Goal: Task Accomplishment & Management: Complete application form

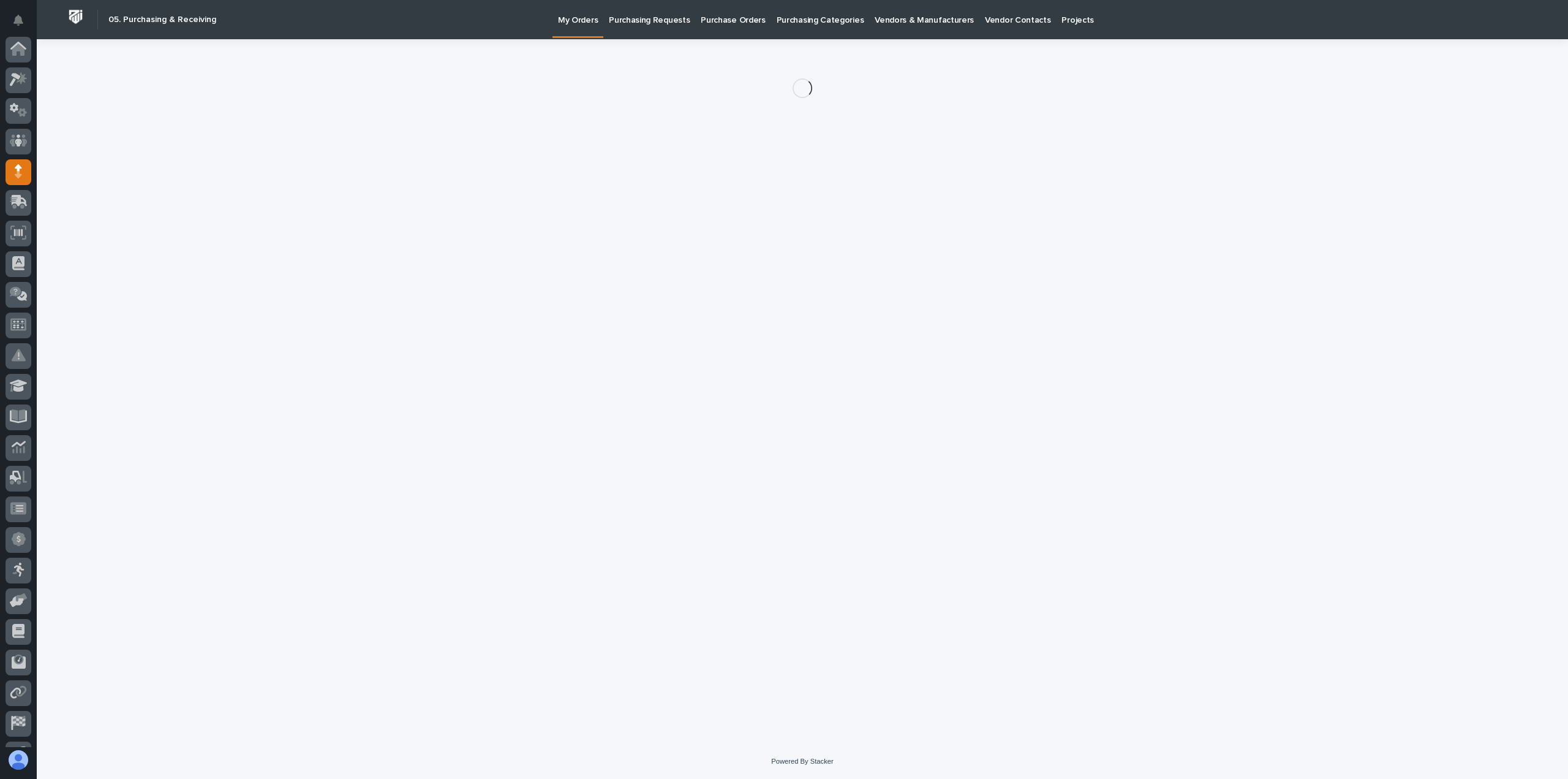
scroll to position [85, 0]
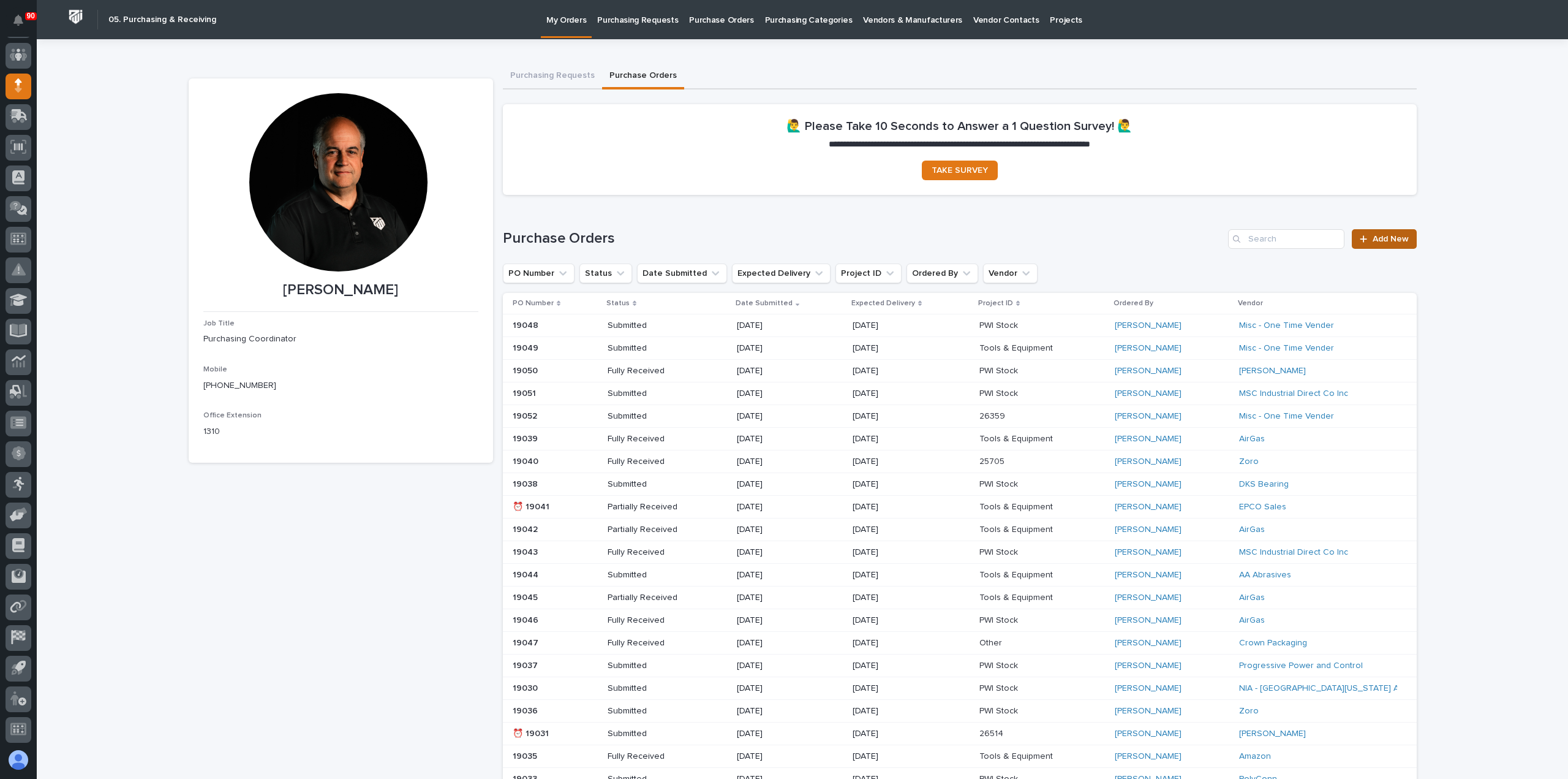
click at [1390, 239] on span "Add New" at bounding box center [1390, 239] width 36 height 9
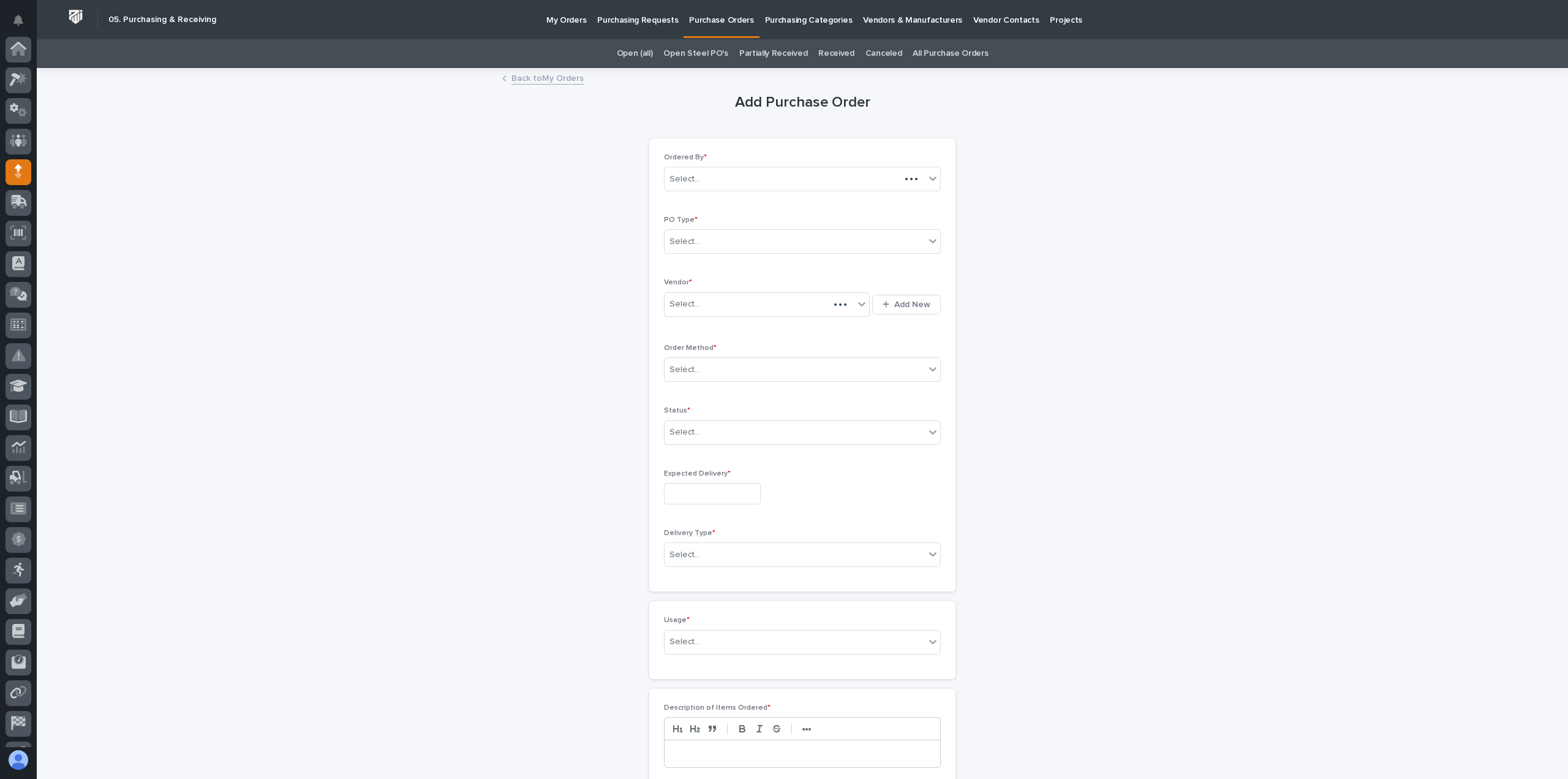
scroll to position [85, 0]
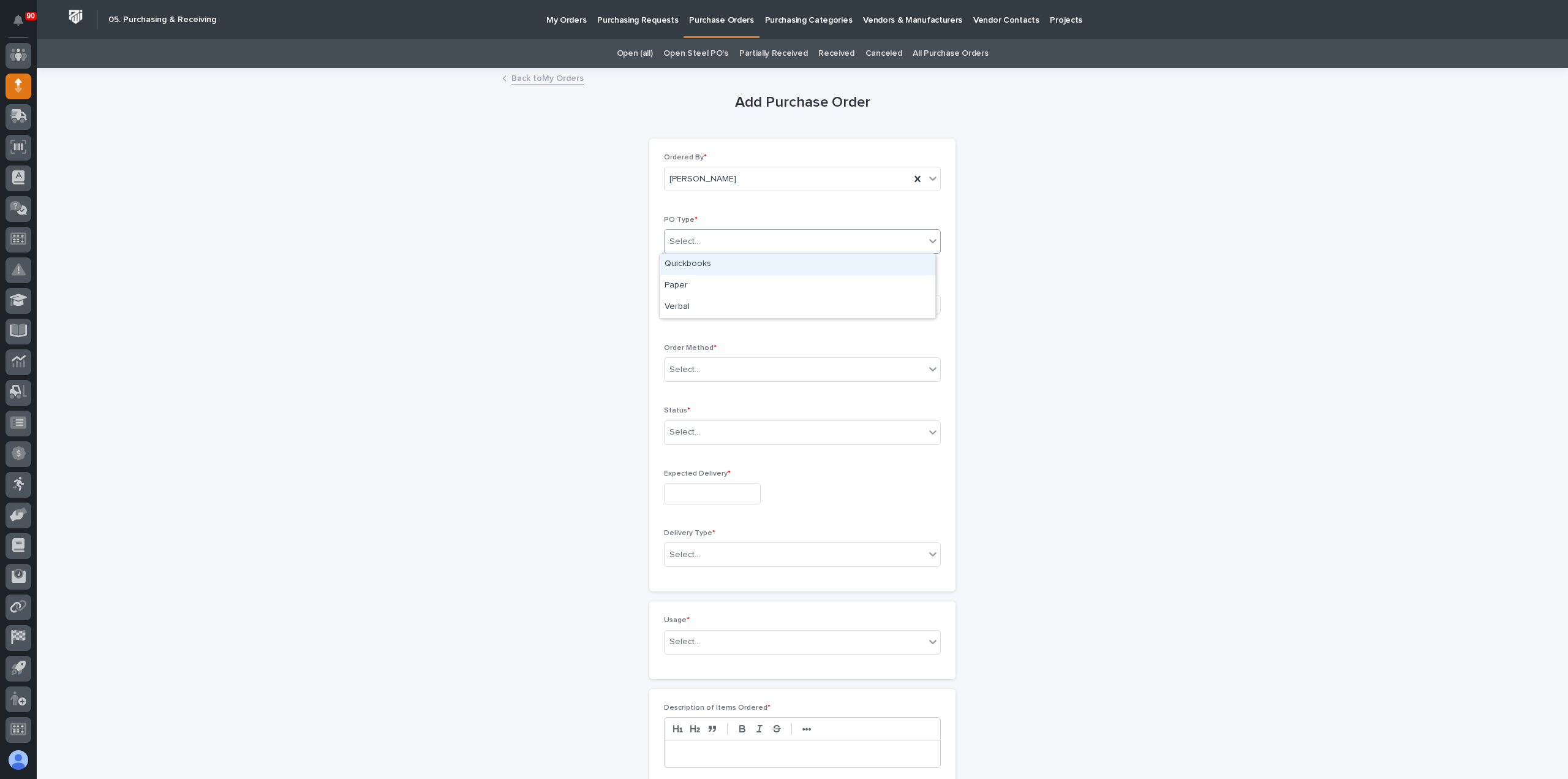
click at [780, 239] on div "Select..." at bounding box center [794, 241] width 260 height 20
click at [751, 281] on div "Paper" at bounding box center [797, 286] width 275 height 22
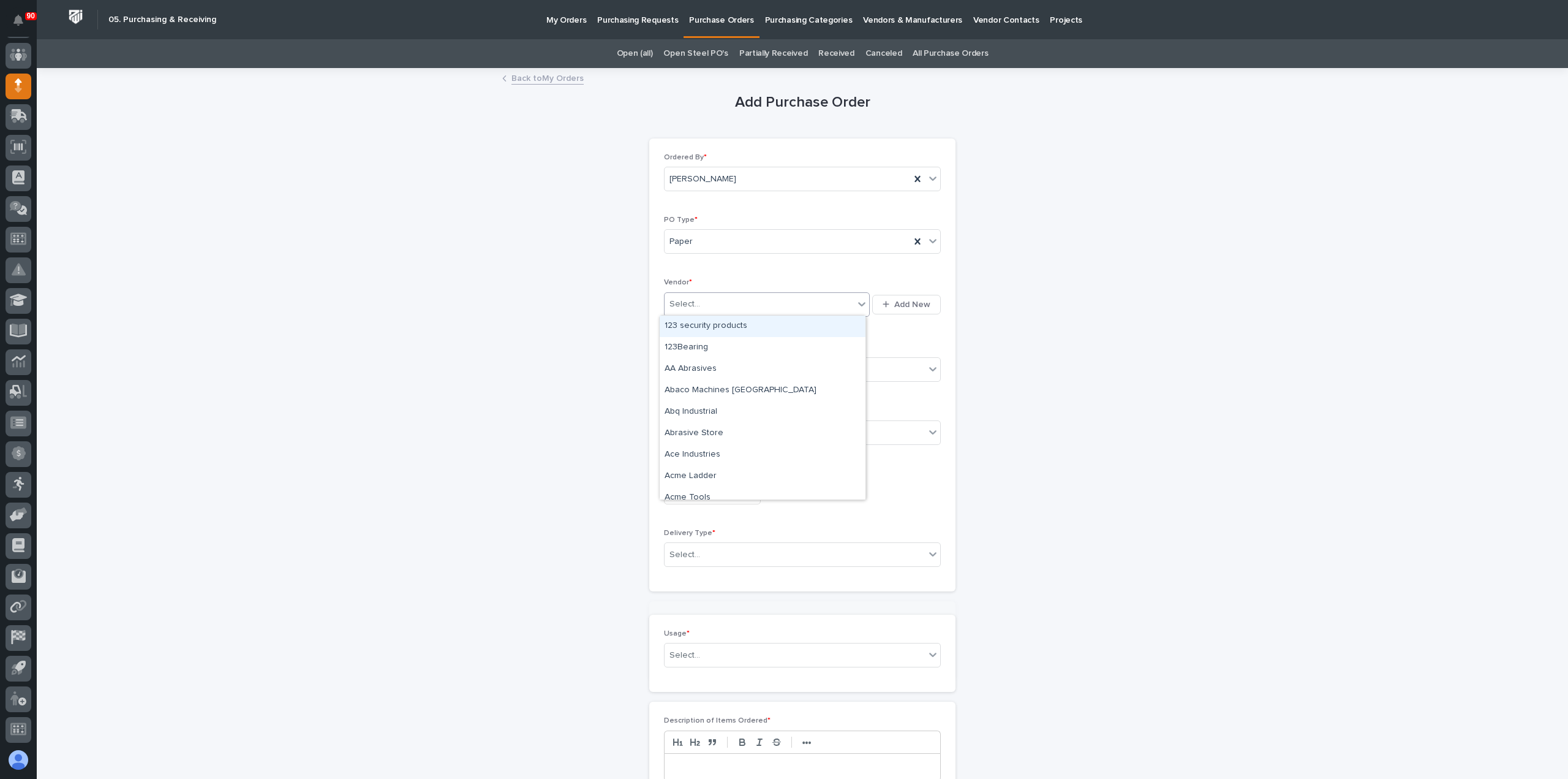
click at [745, 301] on div "Select..." at bounding box center [759, 304] width 189 height 20
type input "***"
click at [719, 372] on div "Amazon" at bounding box center [762, 369] width 206 height 22
click at [721, 370] on div "Select..." at bounding box center [794, 370] width 260 height 20
click at [706, 393] on div "Online Order" at bounding box center [797, 391] width 275 height 22
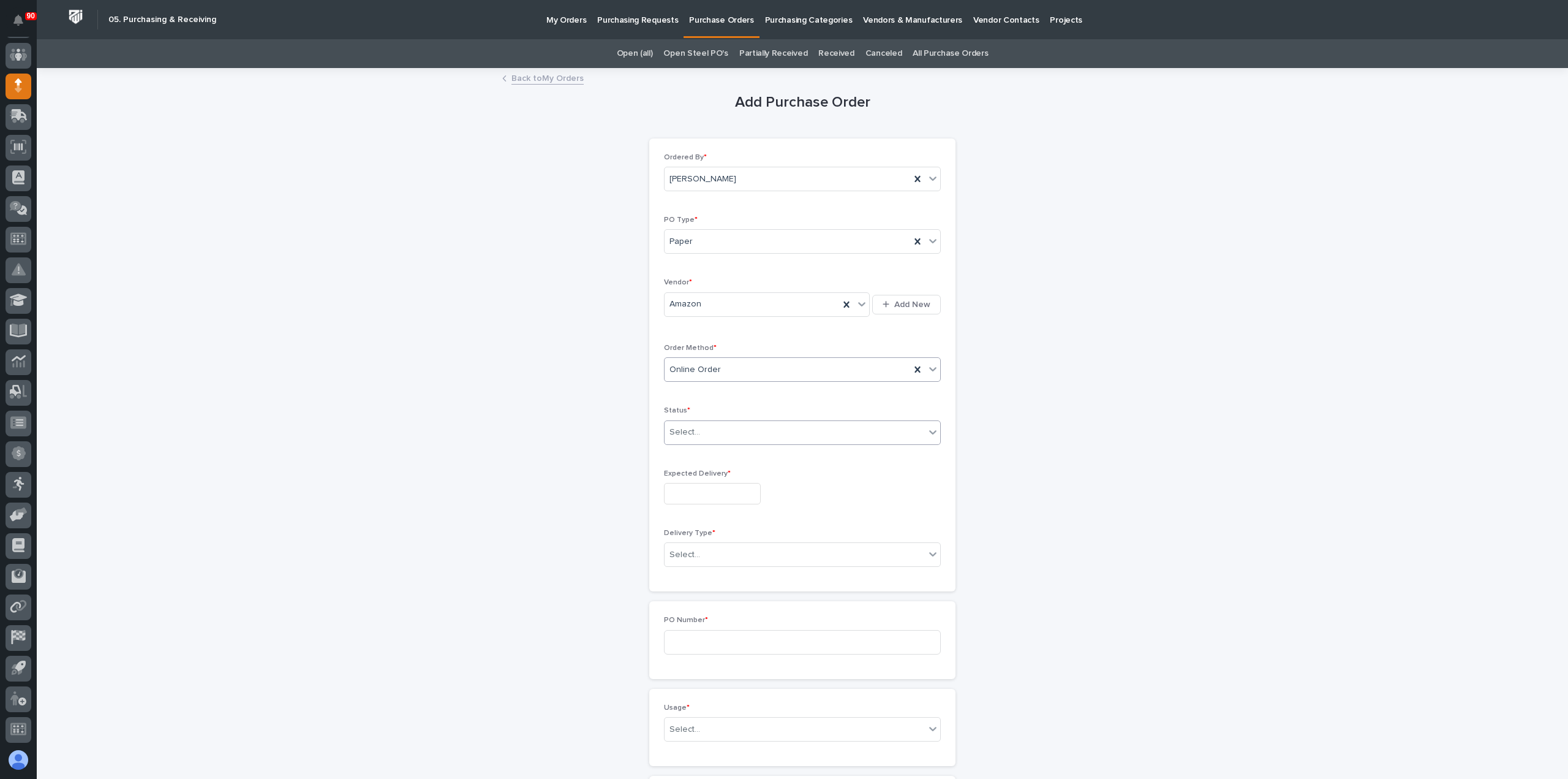
click at [711, 431] on div "Select..." at bounding box center [794, 432] width 260 height 20
drag, startPoint x: 709, startPoint y: 462, endPoint x: 708, endPoint y: 478, distance: 16.0
click at [705, 472] on div "Submitted" at bounding box center [797, 475] width 275 height 22
click at [721, 491] on input "text" at bounding box center [712, 494] width 97 height 22
click at [701, 372] on div "8" at bounding box center [704, 371] width 16 height 16
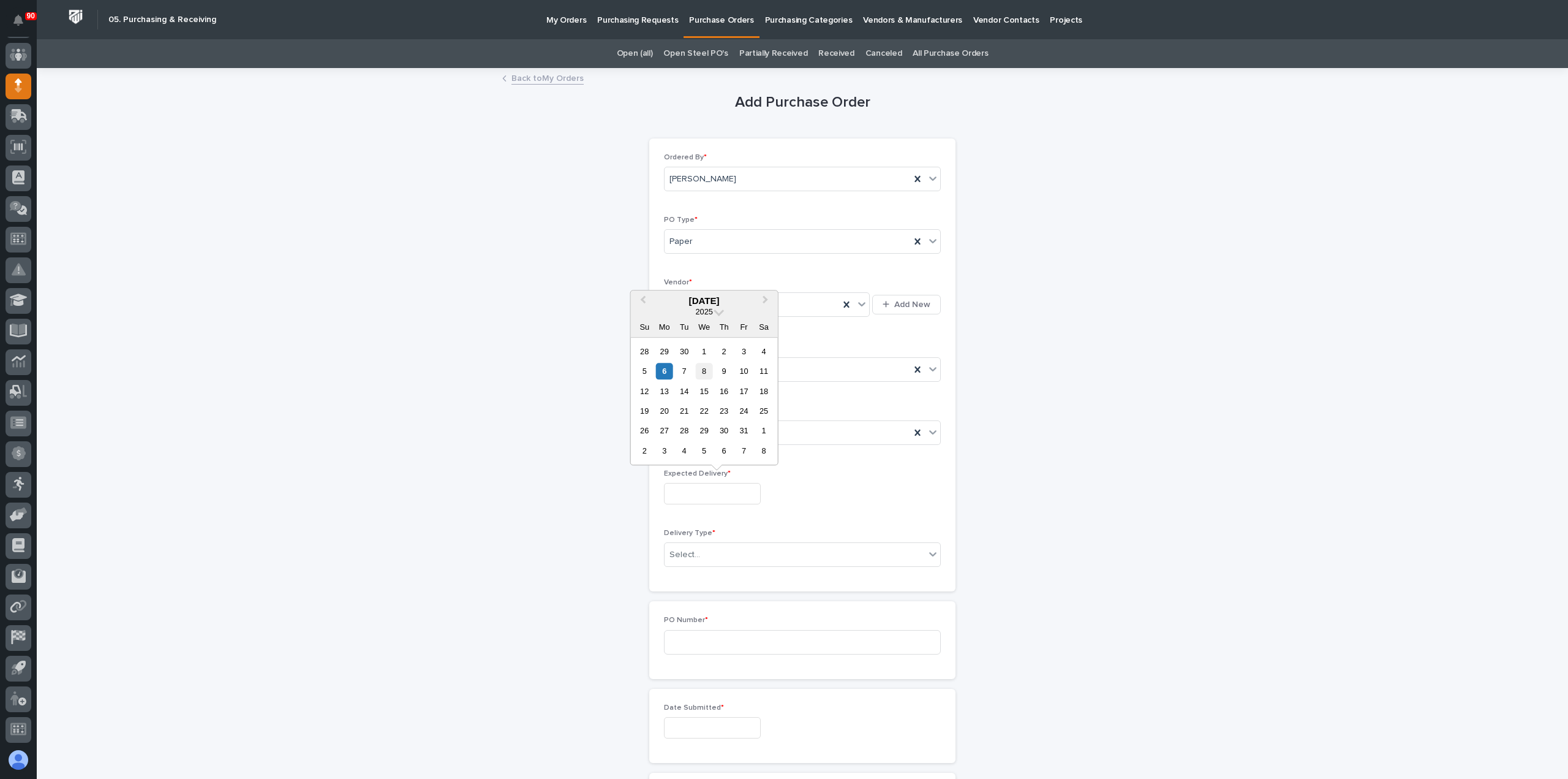
type input "**********"
drag, startPoint x: 716, startPoint y: 544, endPoint x: 716, endPoint y: 556, distance: 12.0
click at [716, 544] on div "Select..." at bounding box center [794, 554] width 260 height 20
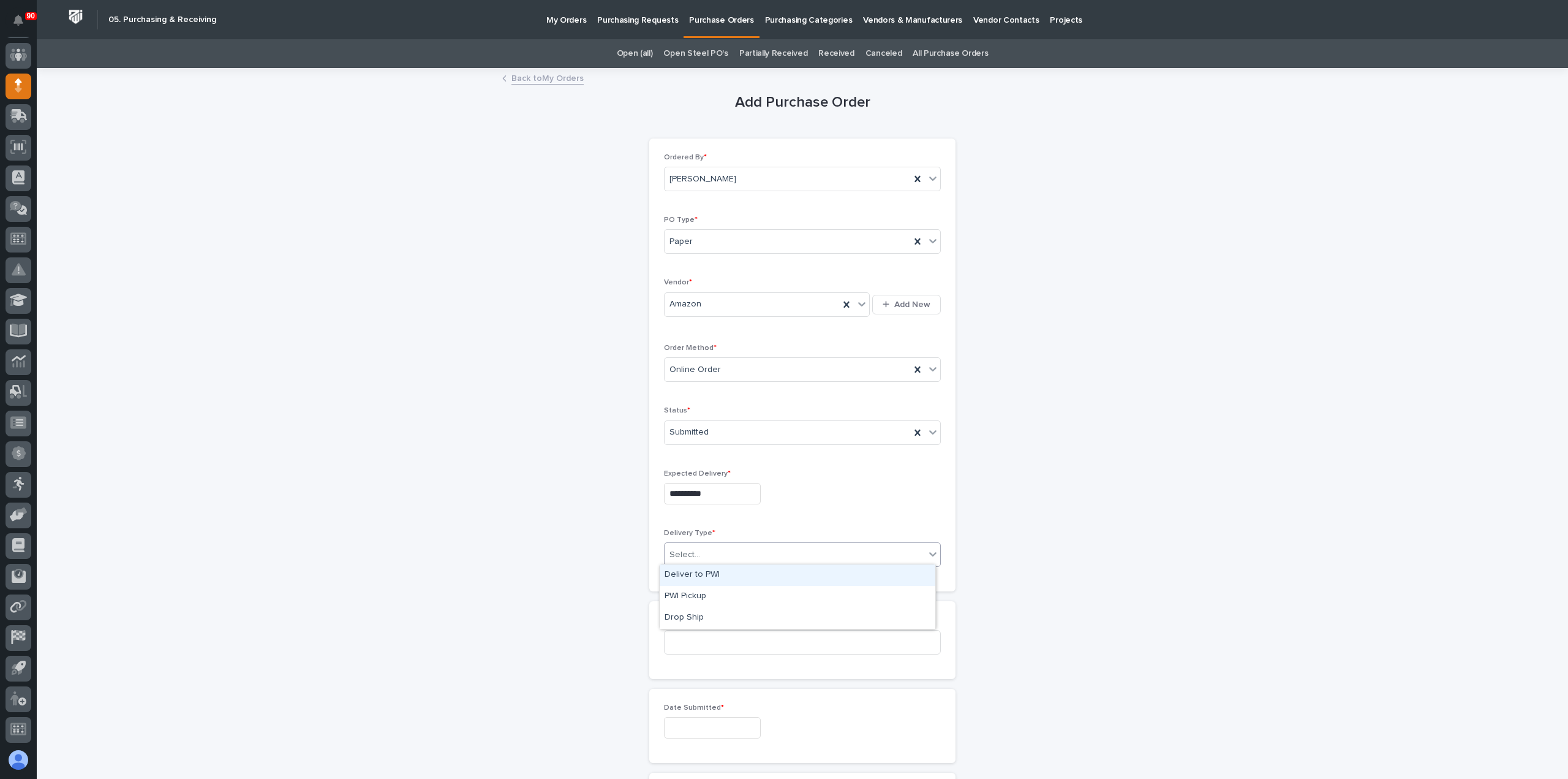
click at [695, 573] on div "Deliver to PWI" at bounding box center [797, 575] width 275 height 22
drag, startPoint x: 698, startPoint y: 641, endPoint x: 730, endPoint y: 642, distance: 32.0
click at [702, 642] on input at bounding box center [802, 641] width 277 height 24
type input "19055"
click at [710, 723] on input "text" at bounding box center [712, 728] width 97 height 22
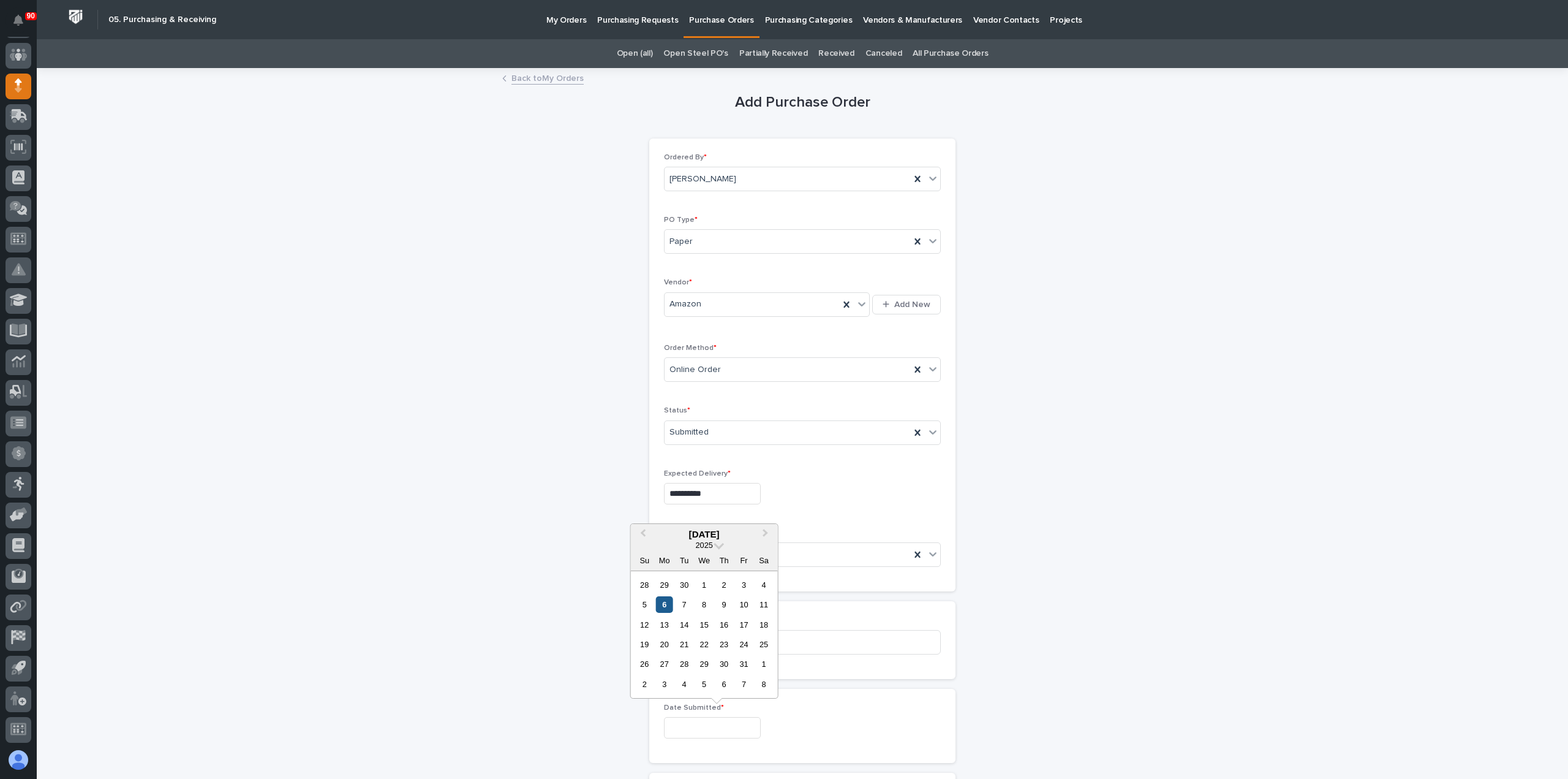
click at [666, 602] on div "6" at bounding box center [664, 604] width 16 height 16
type input "**********"
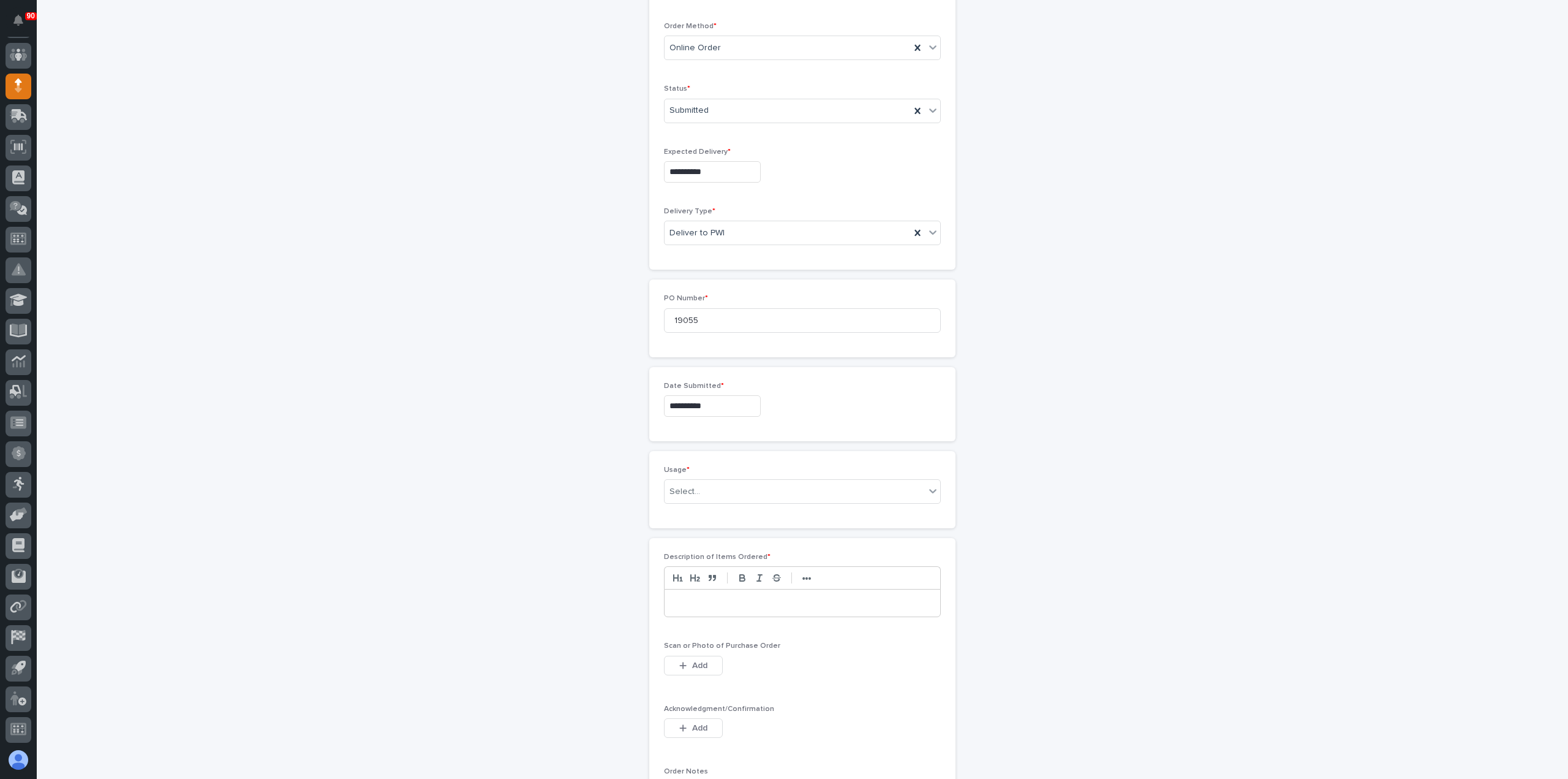
scroll to position [368, 0]
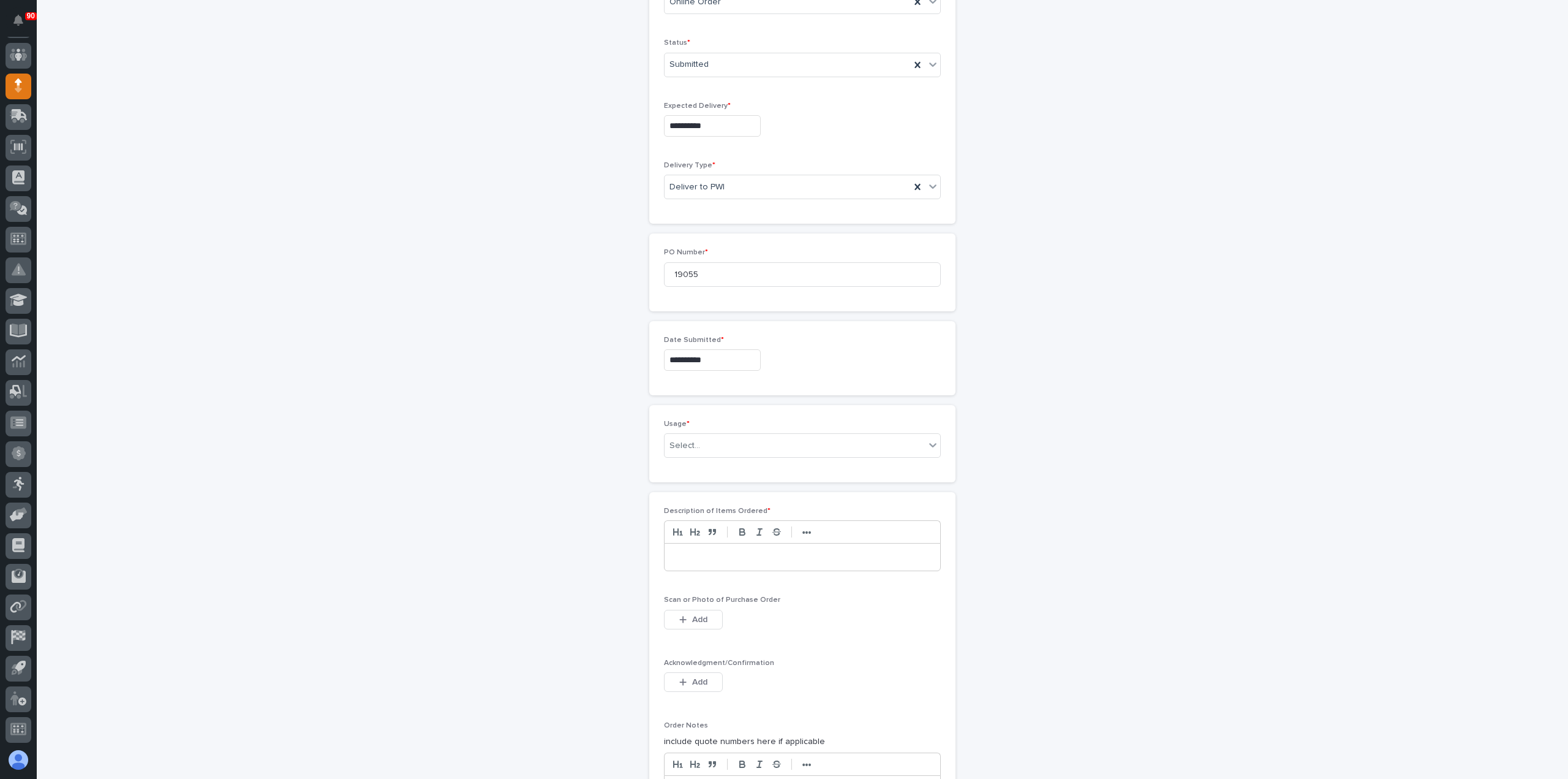
click at [699, 555] on p at bounding box center [802, 557] width 257 height 13
click at [699, 614] on span "Add" at bounding box center [699, 619] width 15 height 11
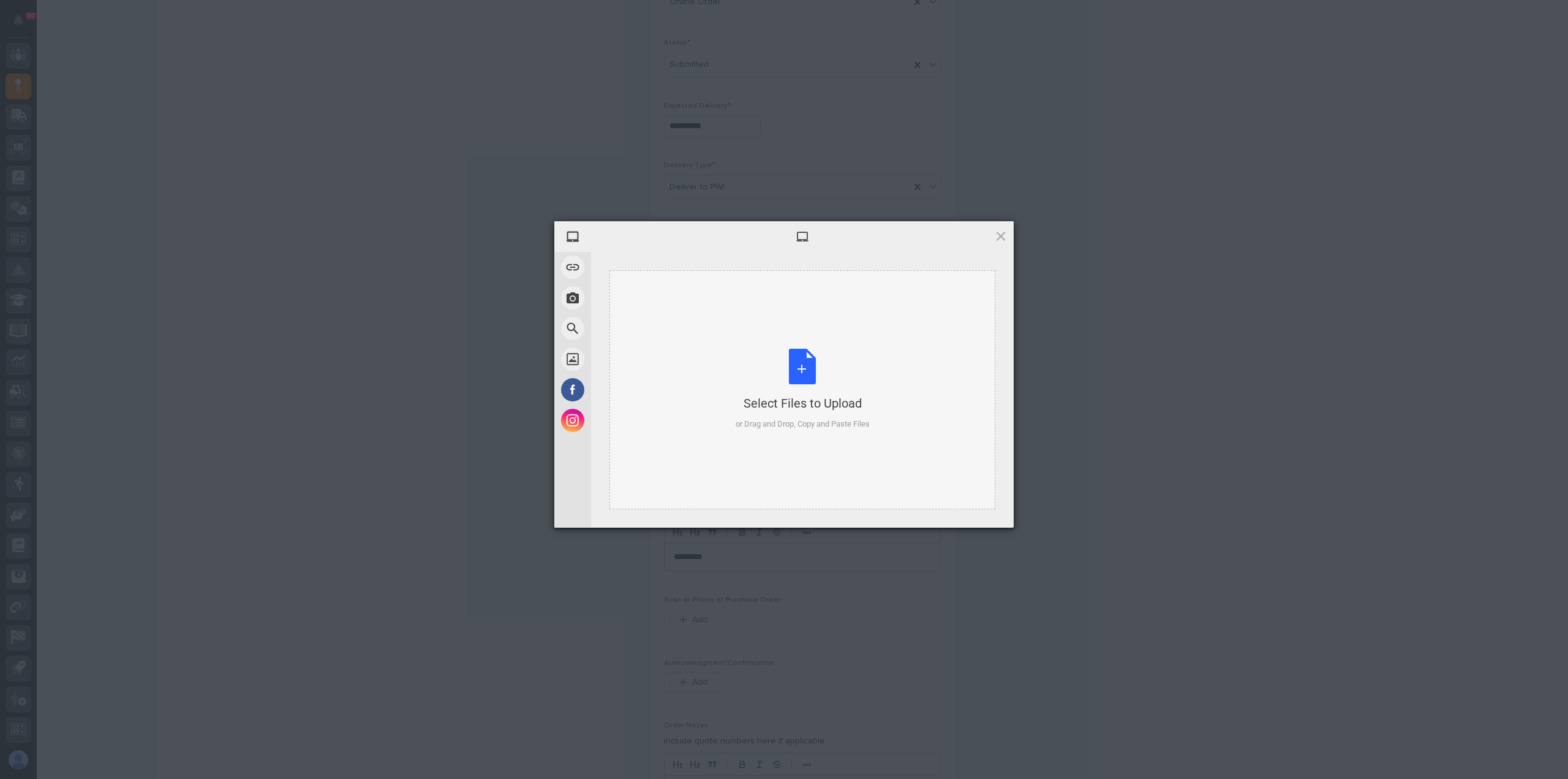
click at [797, 368] on div "Select Files to Upload or Drag and Drop, Copy and Paste Files" at bounding box center [802, 390] width 134 height 82
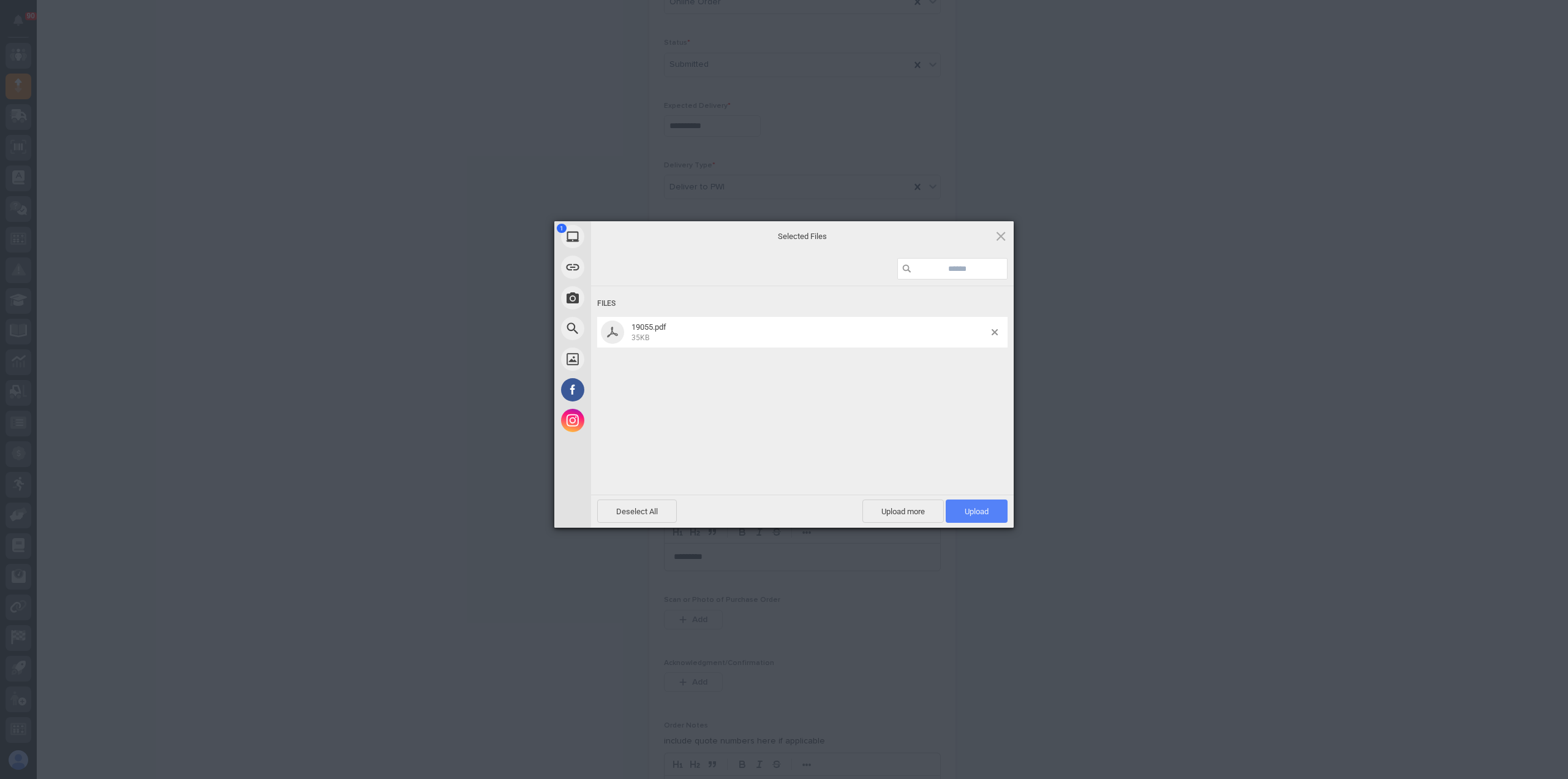
click at [968, 512] on span "Upload 1" at bounding box center [976, 511] width 24 height 9
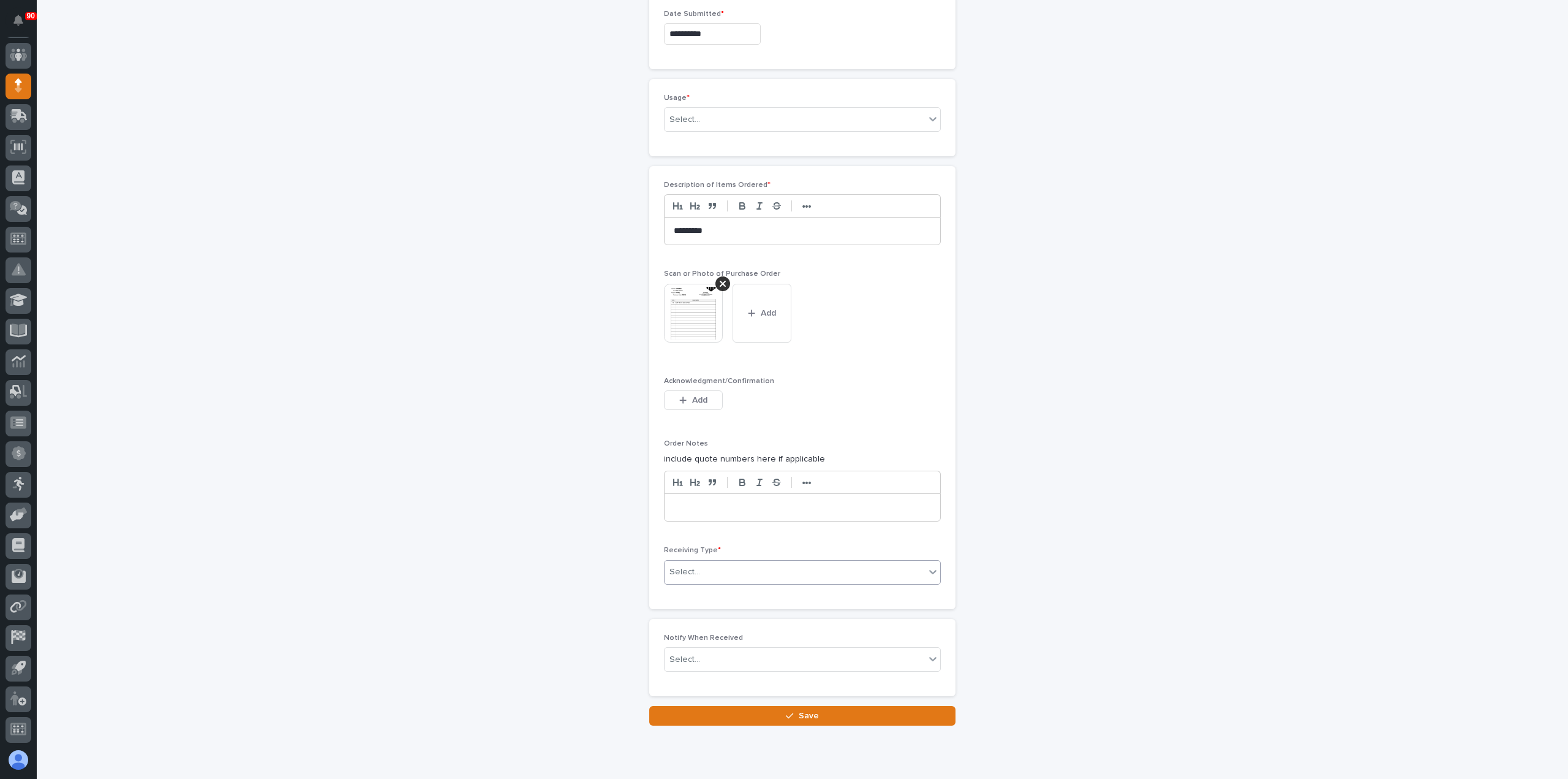
scroll to position [696, 0]
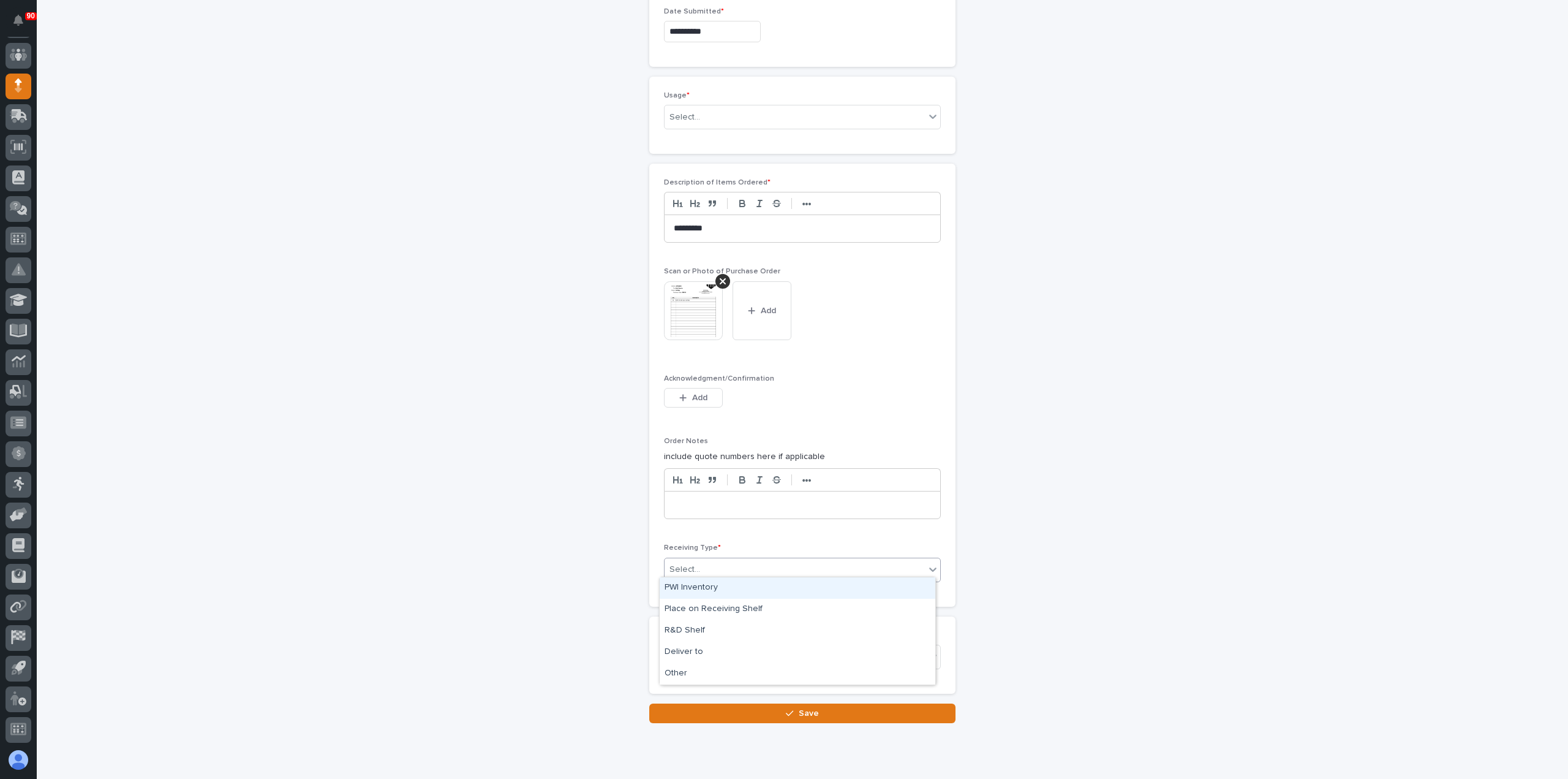
click at [711, 560] on div "Select..." at bounding box center [794, 569] width 260 height 20
click at [707, 586] on div "PWI Inventory" at bounding box center [797, 588] width 275 height 22
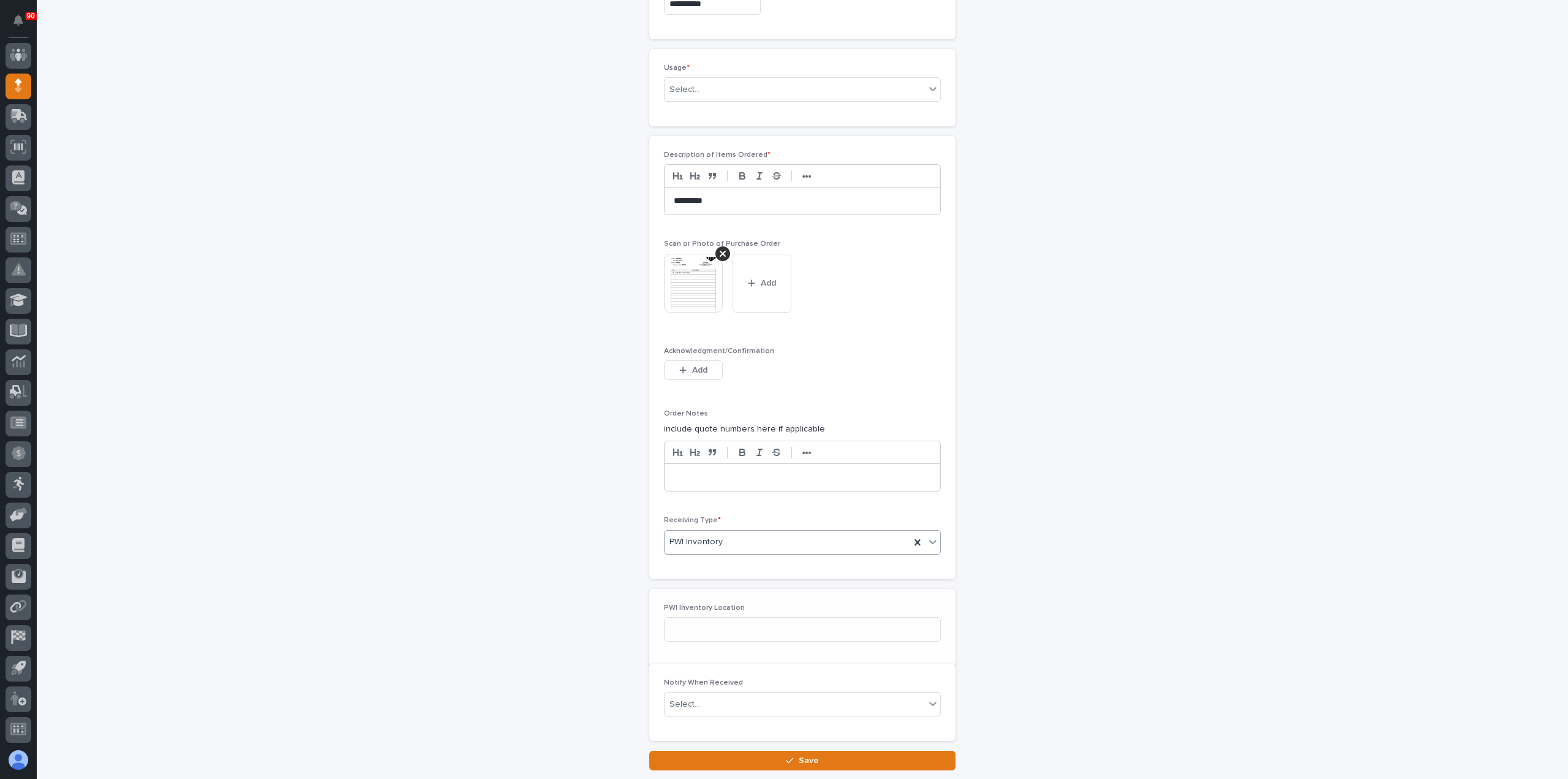
scroll to position [739, 0]
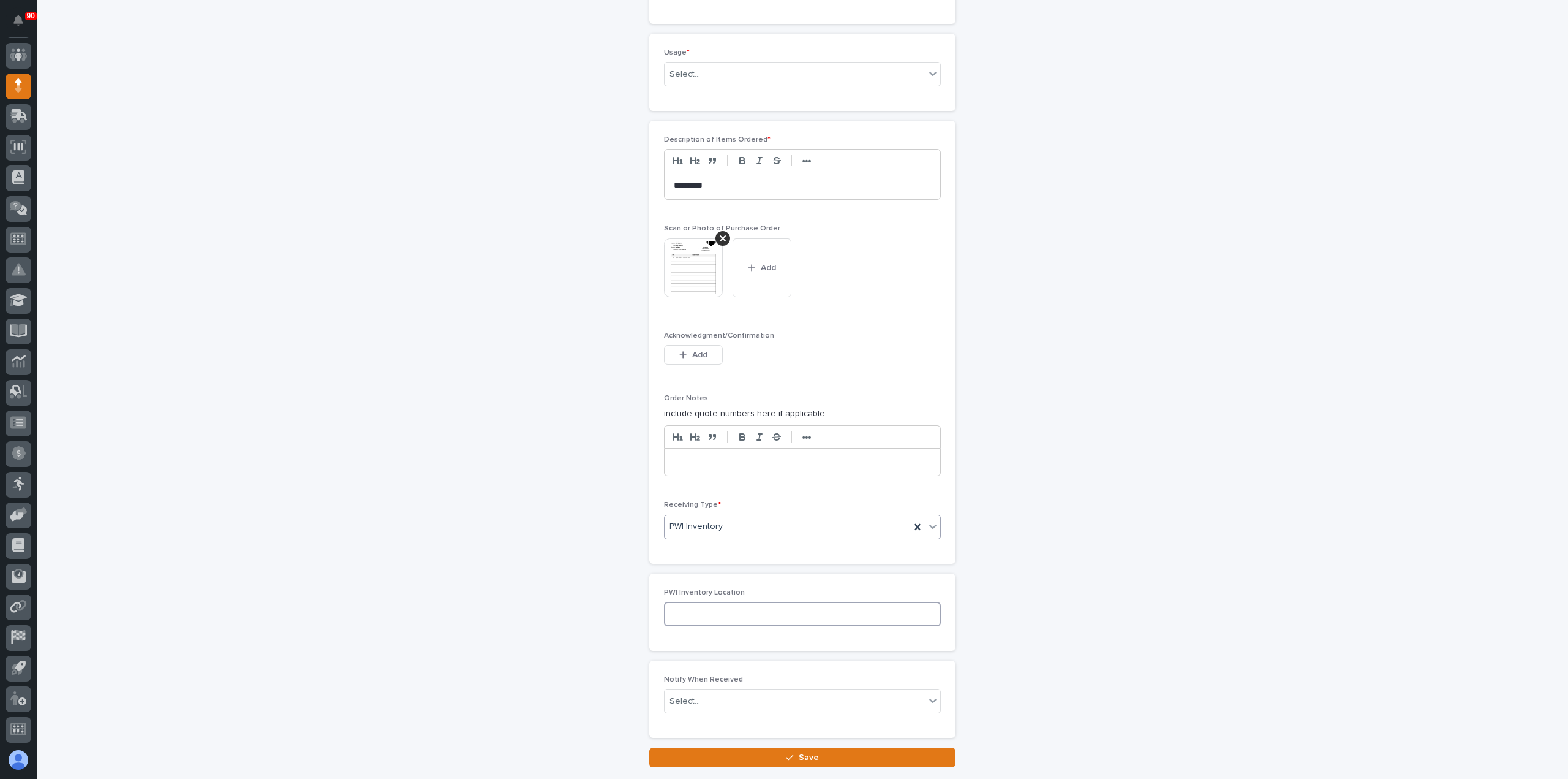
click at [732, 612] on input at bounding box center [802, 613] width 277 height 24
click at [731, 521] on div "PWI Inventory" at bounding box center [787, 526] width 245 height 20
click at [707, 605] on div "Deliver to" at bounding box center [797, 609] width 275 height 22
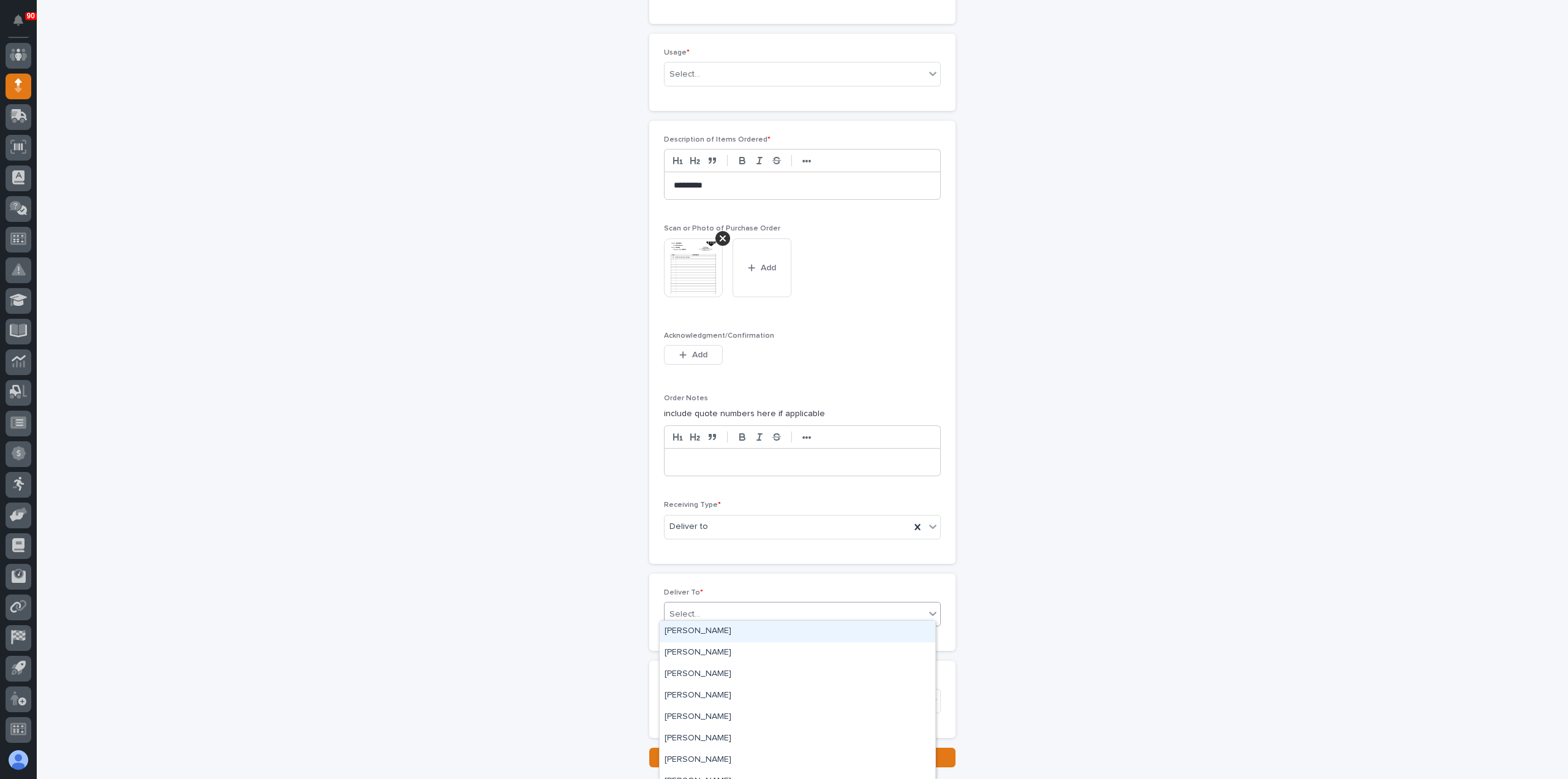
click at [721, 604] on div "Select..." at bounding box center [794, 614] width 260 height 20
type input "****"
click at [715, 652] on div "[PERSON_NAME]" at bounding box center [797, 653] width 275 height 22
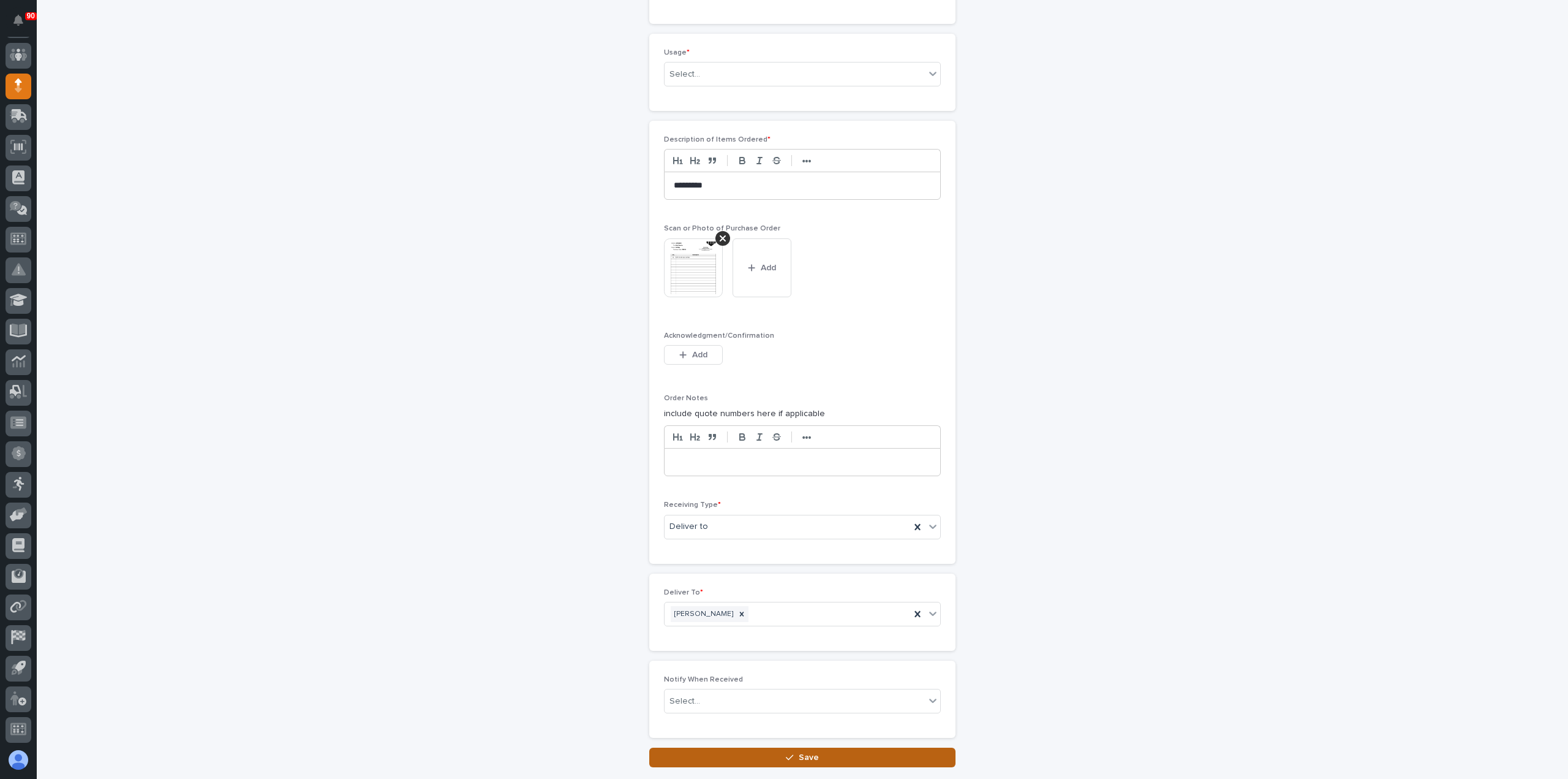
click at [804, 752] on span "Save" at bounding box center [808, 757] width 20 height 11
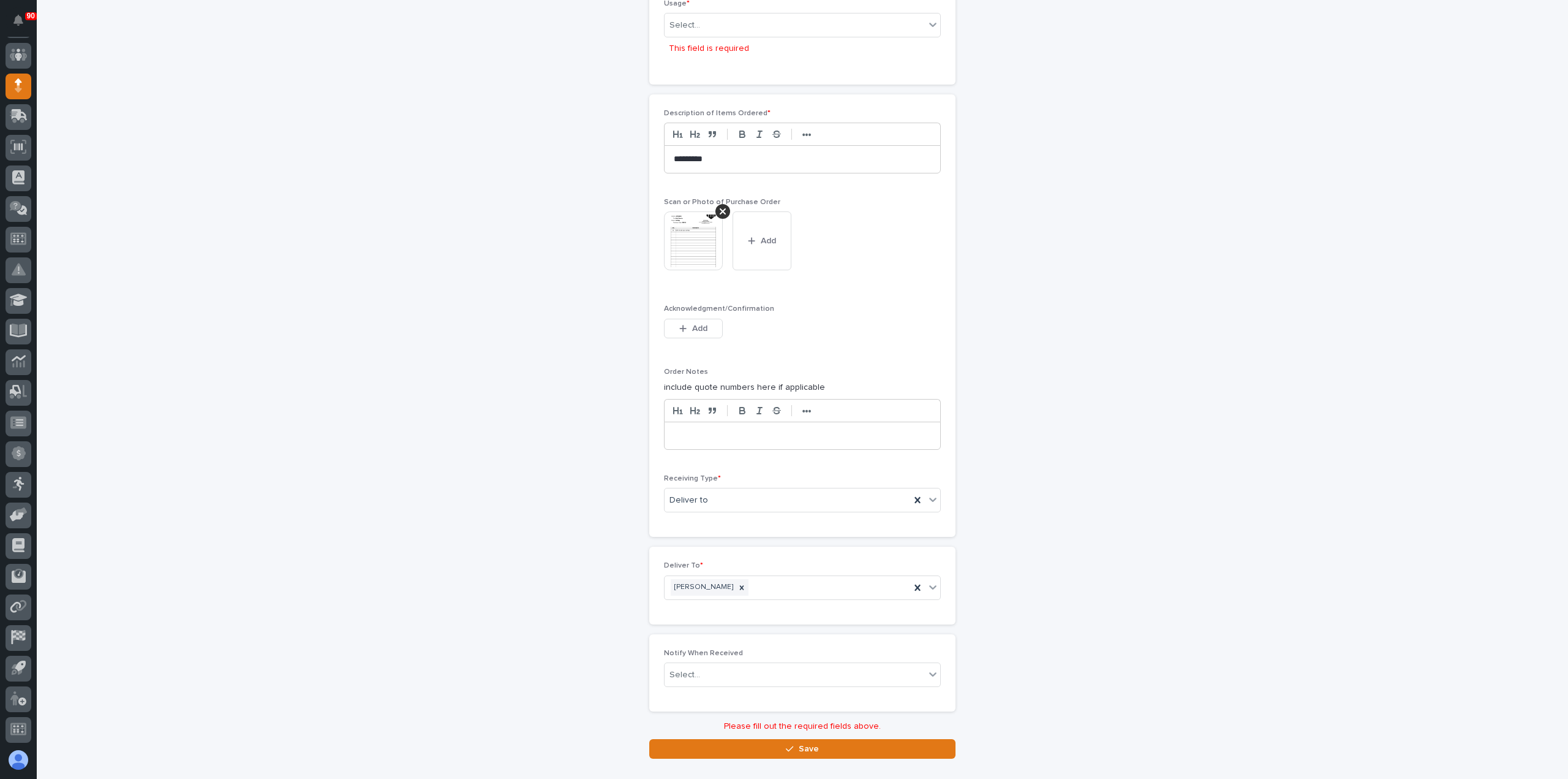
scroll to position [792, 0]
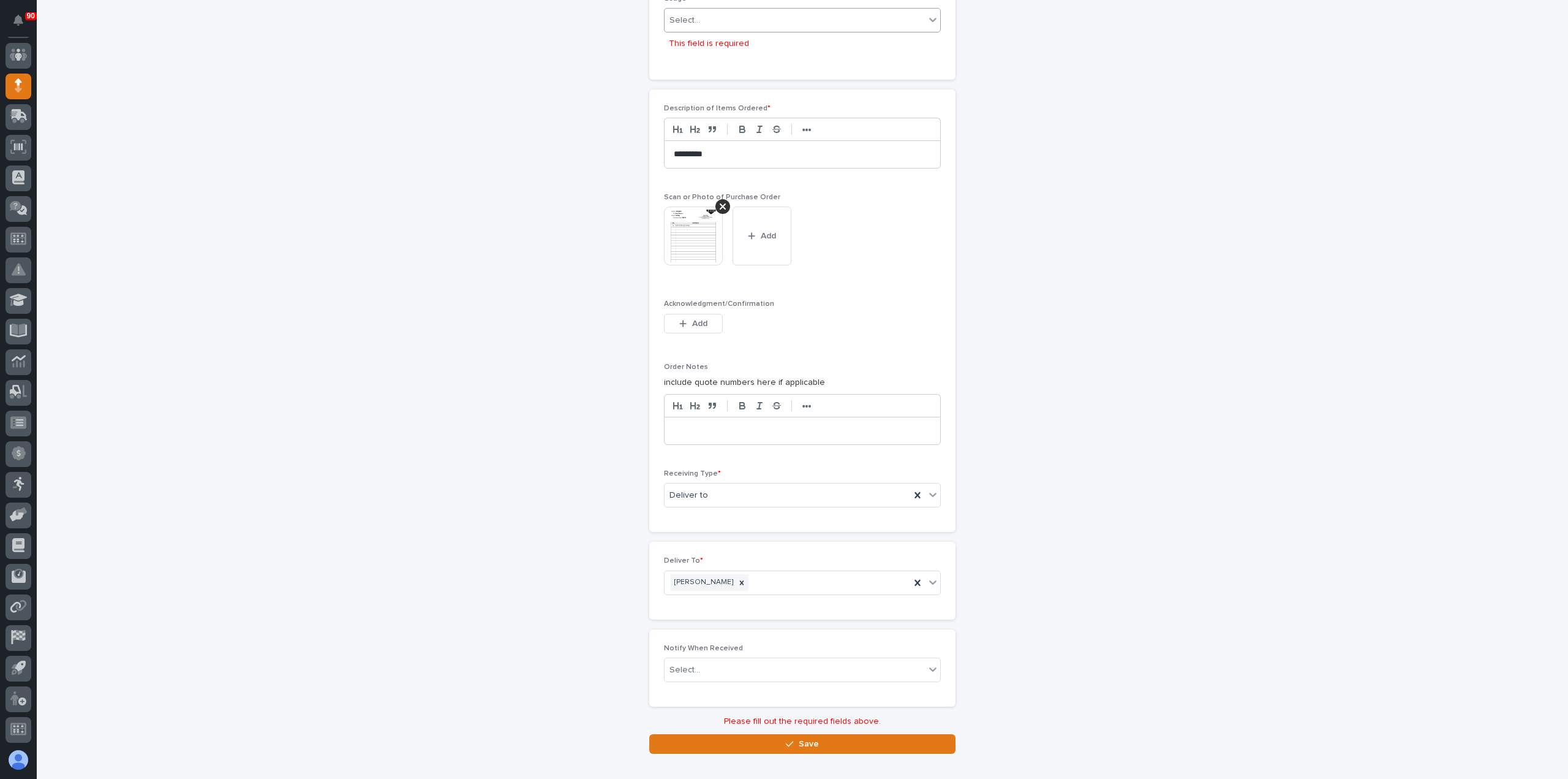
click at [705, 16] on div "Select..." at bounding box center [794, 21] width 260 height 20
click at [702, 101] on div "PWI Stock" at bounding box center [797, 104] width 275 height 22
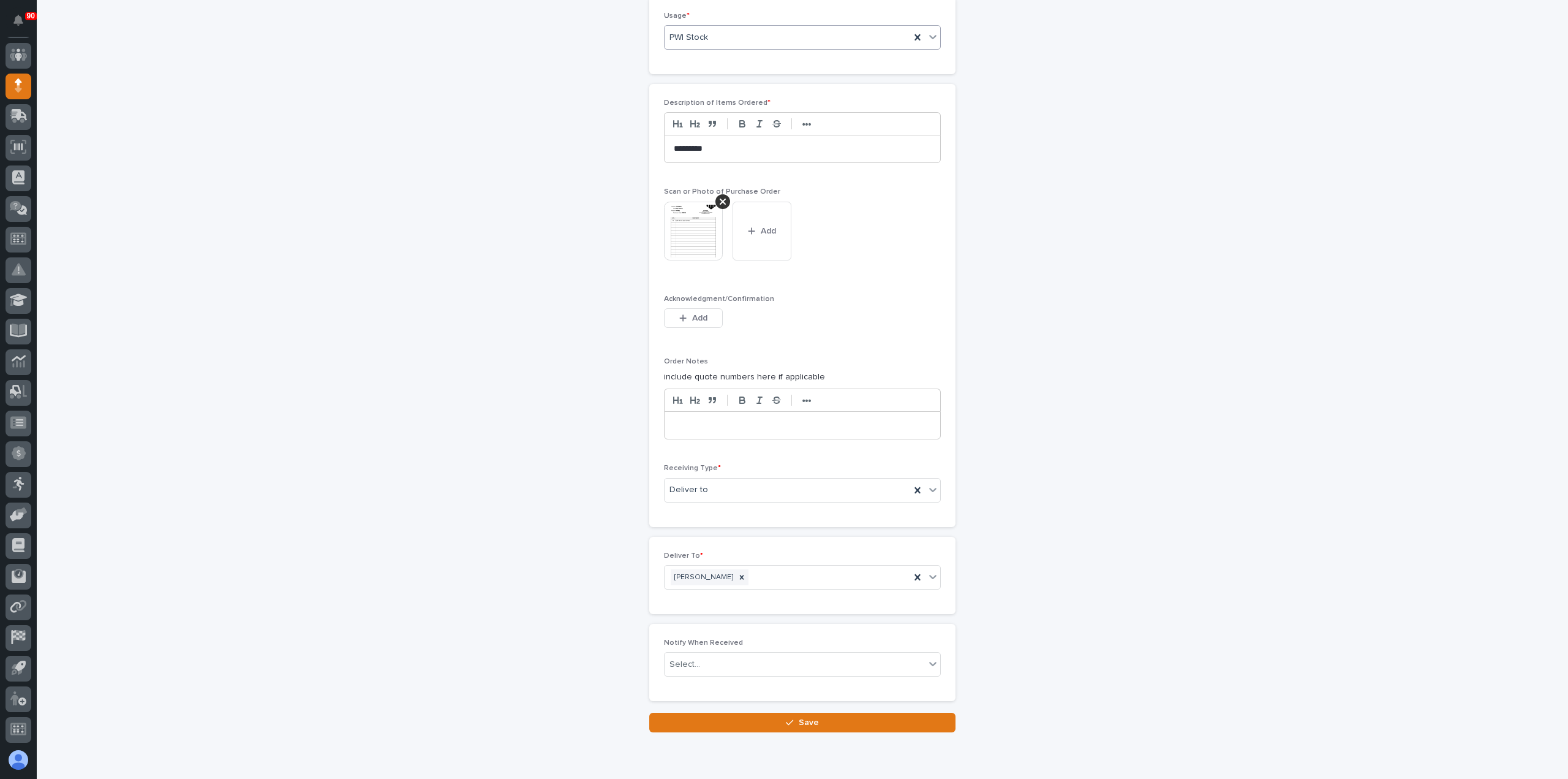
scroll to position [773, 0]
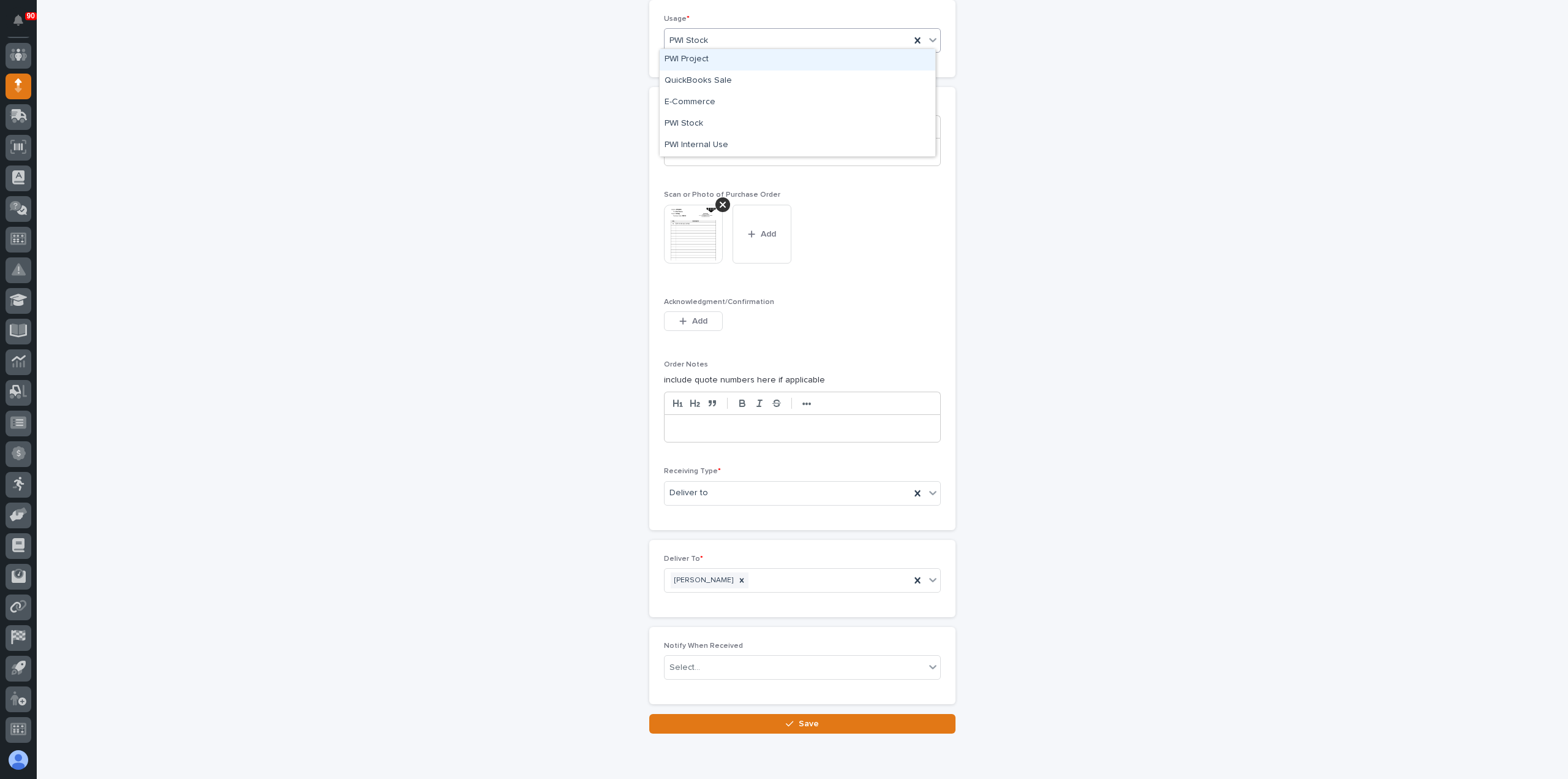
click at [718, 38] on div "PWI Stock" at bounding box center [787, 40] width 245 height 20
click at [721, 141] on div "PWI Internal Use" at bounding box center [797, 146] width 275 height 22
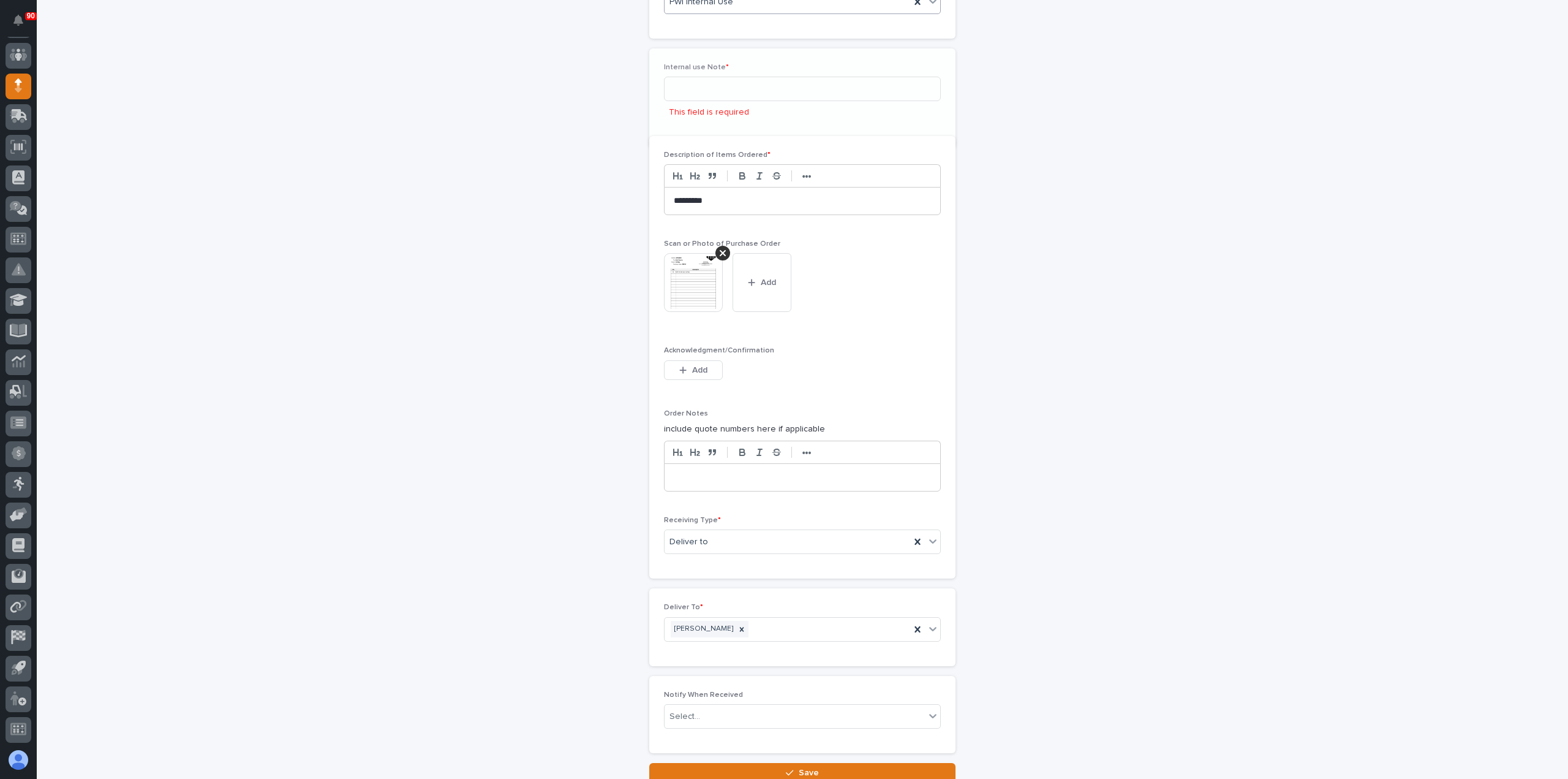
scroll to position [827, 0]
click at [718, 77] on input at bounding box center [802, 72] width 277 height 24
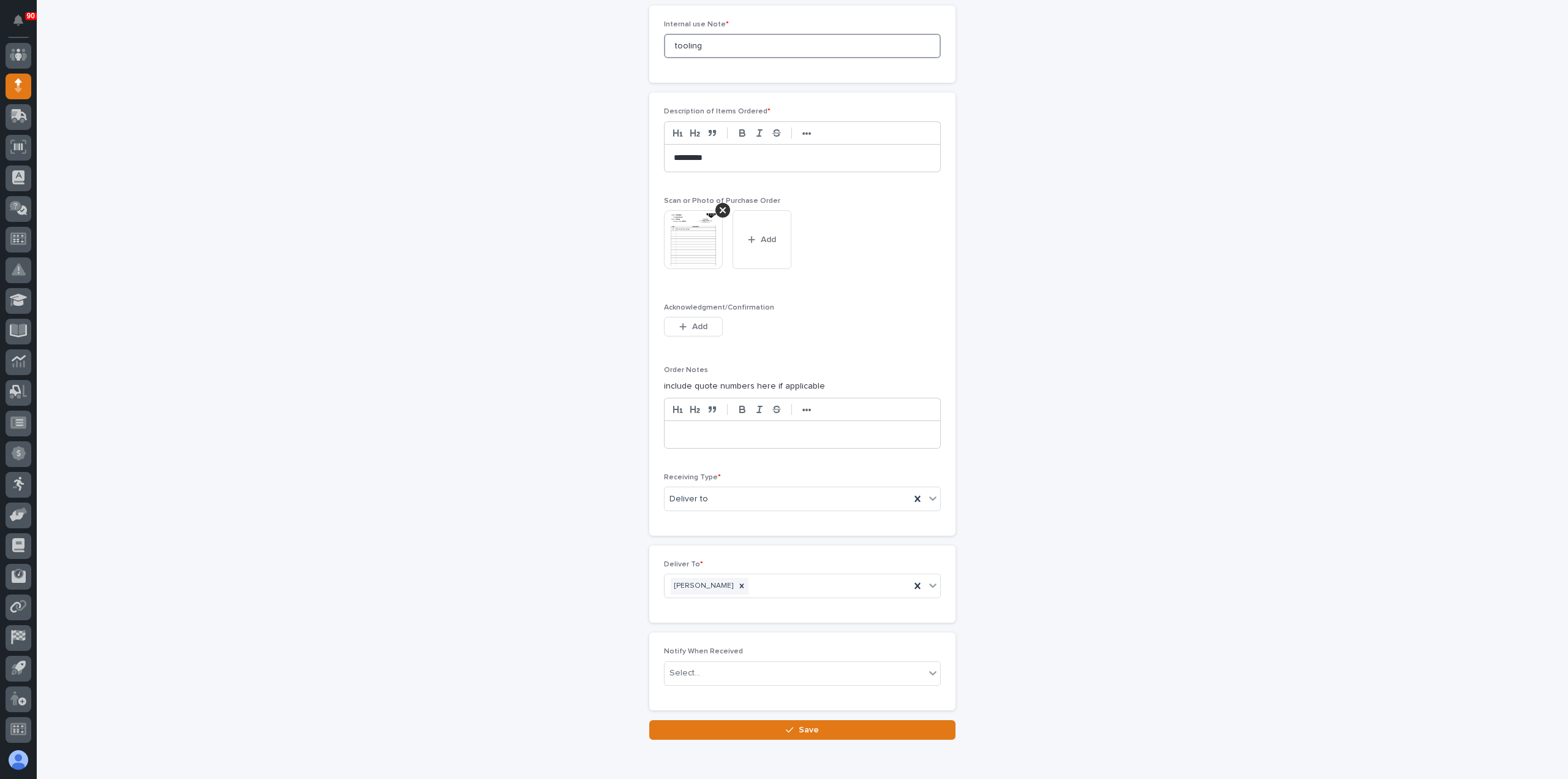
scroll to position [904, 0]
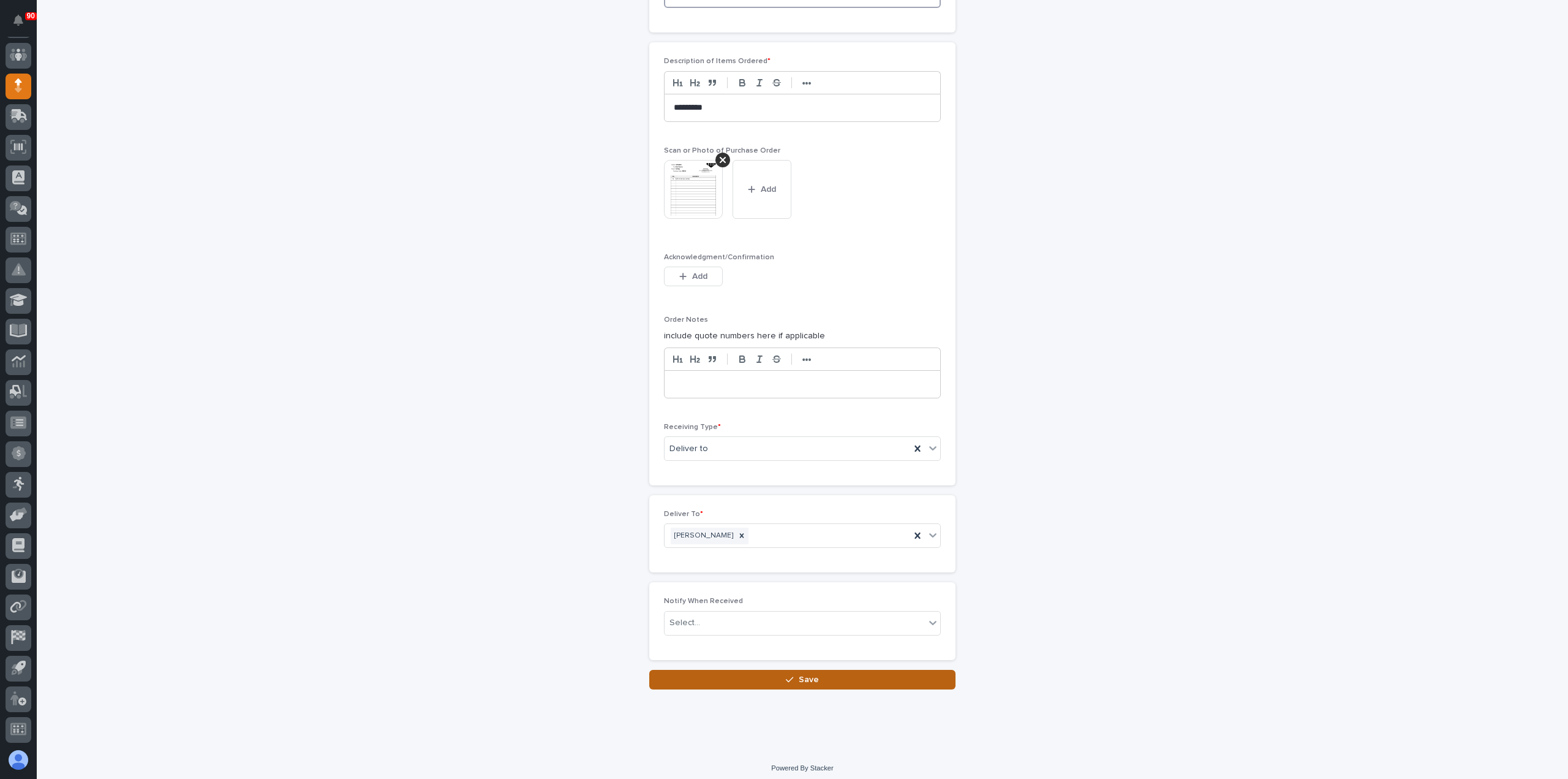
type input "tooling"
click at [779, 669] on button "Save" at bounding box center [802, 679] width 307 height 20
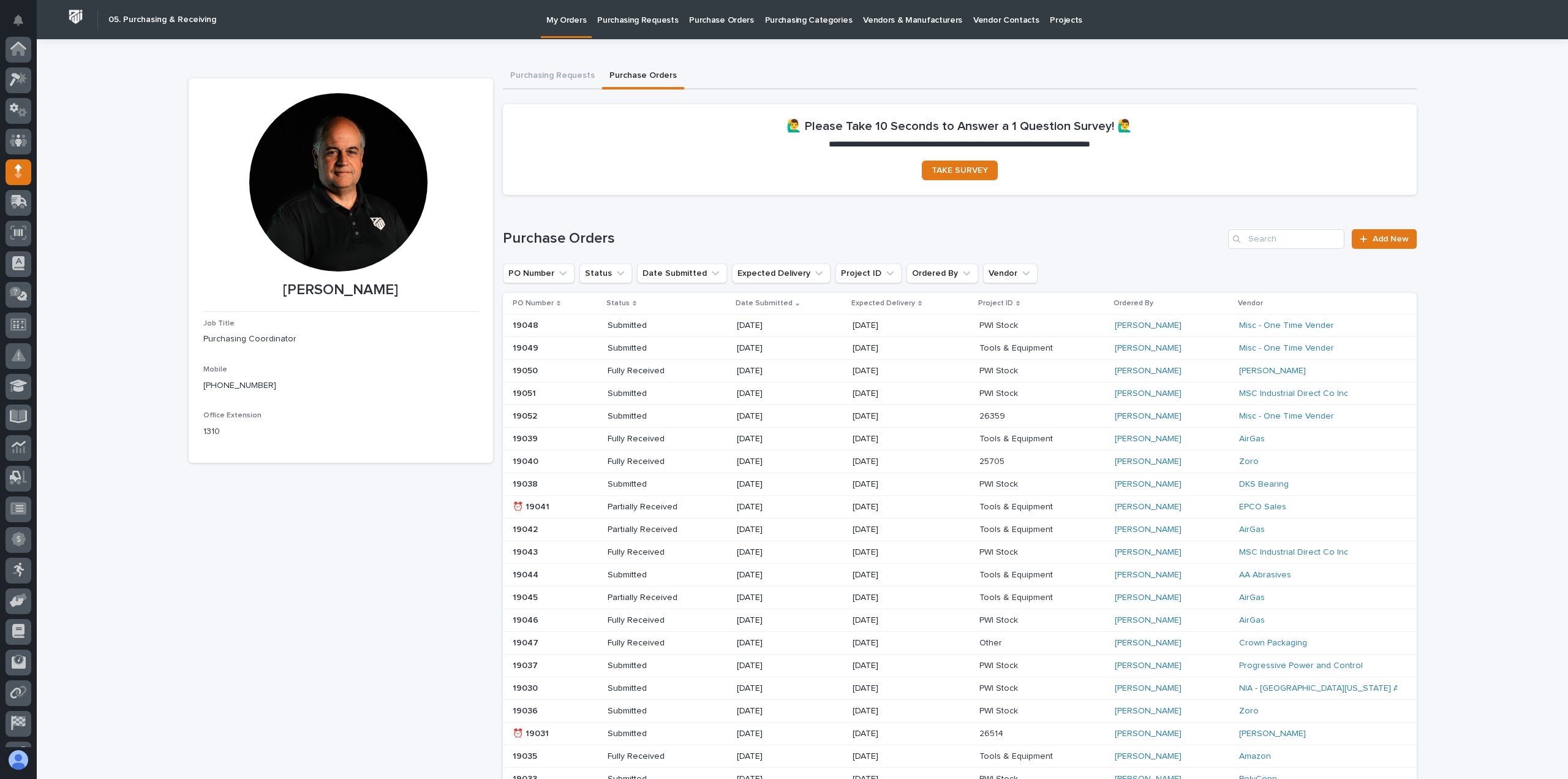
scroll to position [85, 0]
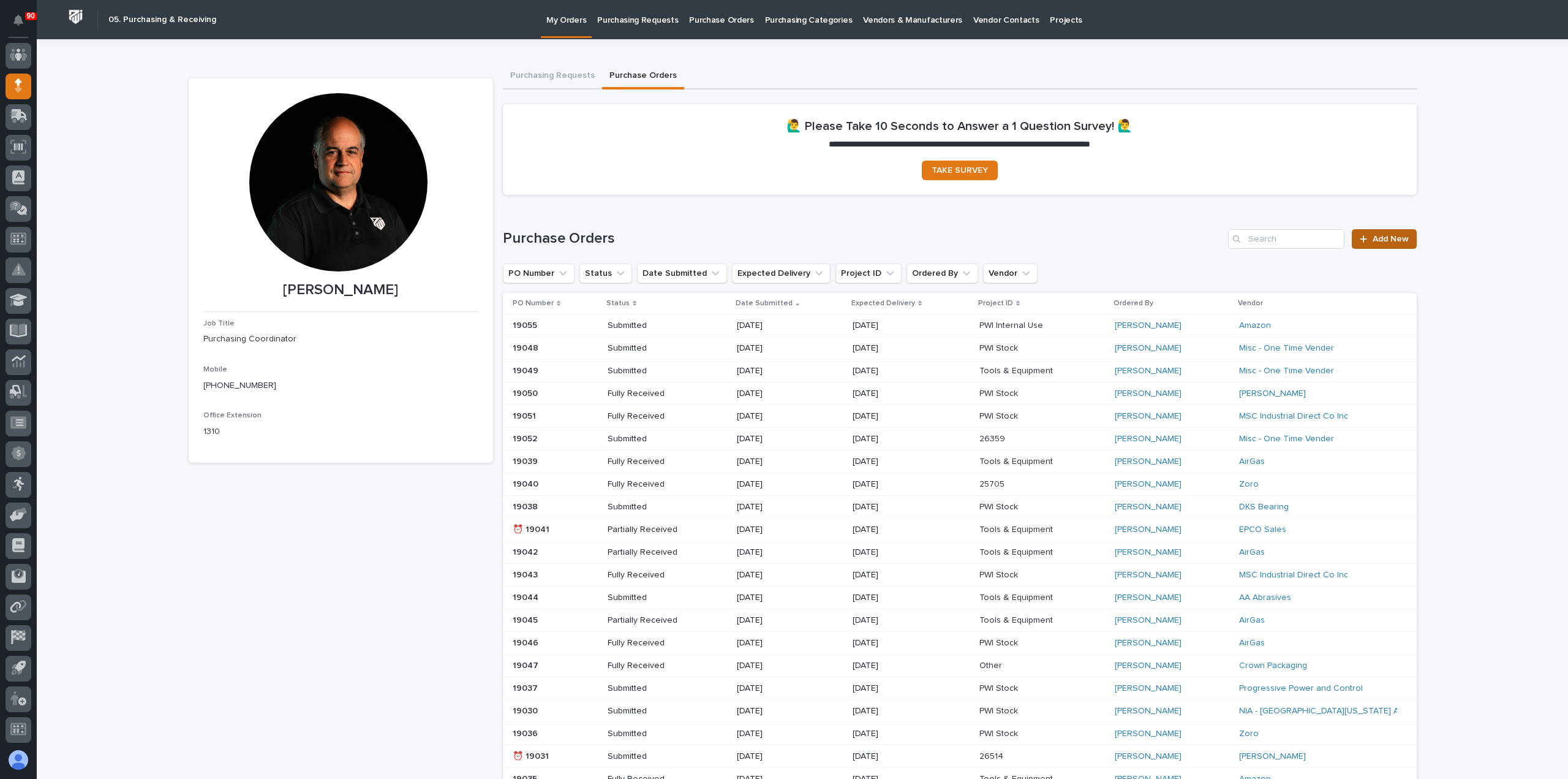
click at [1384, 237] on span "Add New" at bounding box center [1390, 239] width 36 height 9
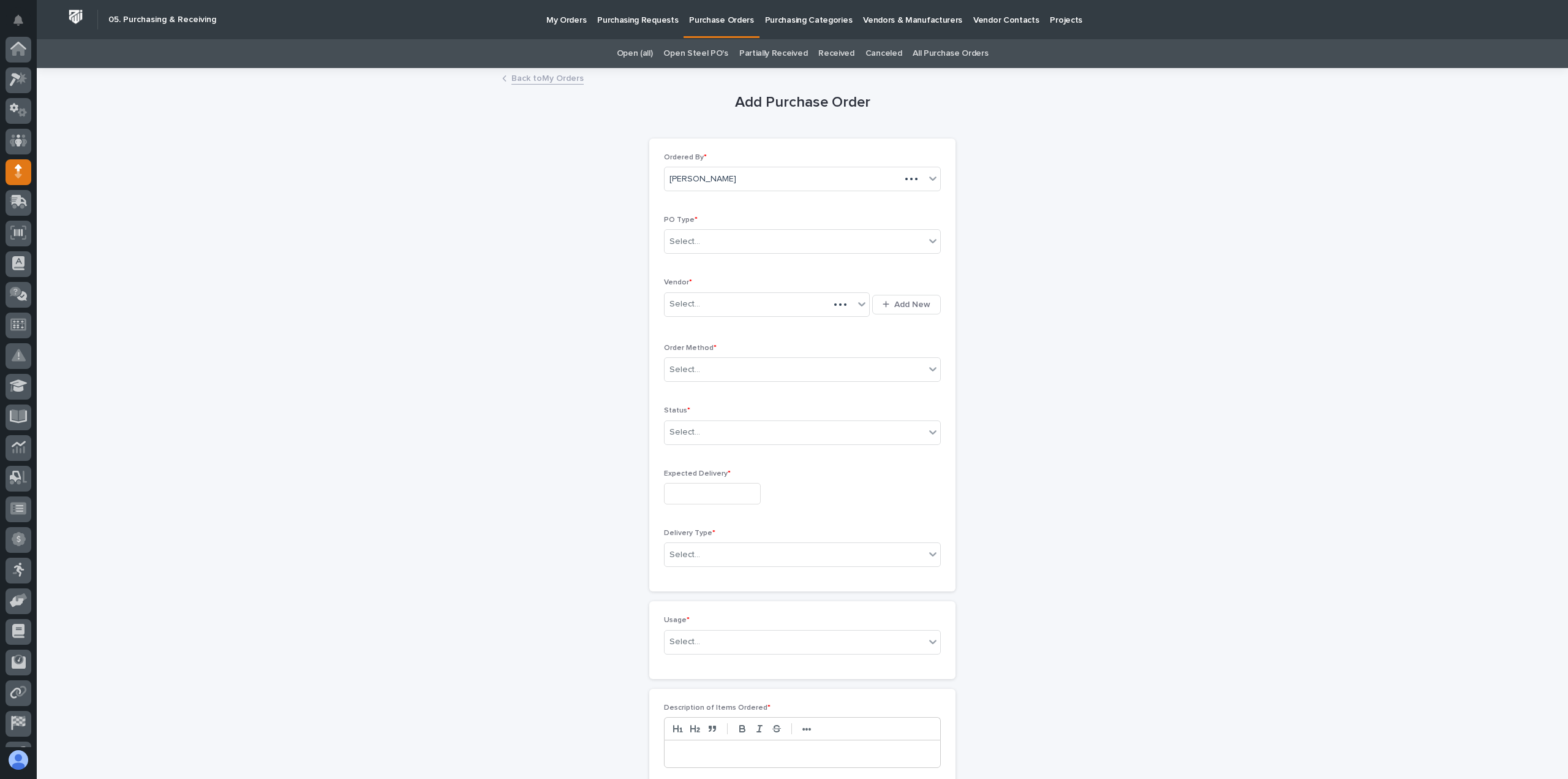
scroll to position [85, 0]
click at [748, 241] on div "Select..." at bounding box center [794, 241] width 260 height 20
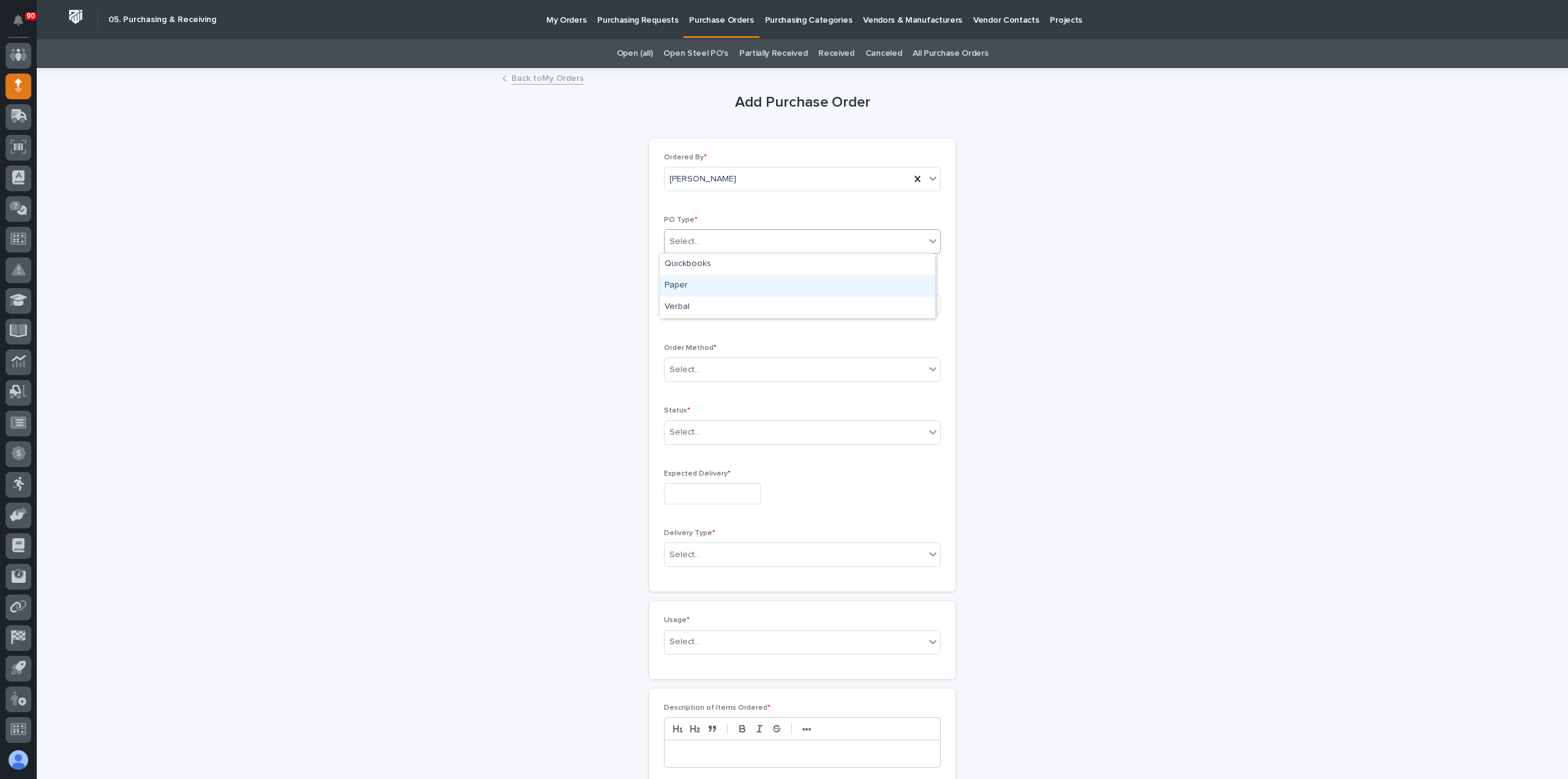
click at [698, 290] on div "Paper" at bounding box center [797, 286] width 275 height 22
click at [724, 360] on div "Select..." at bounding box center [794, 370] width 260 height 20
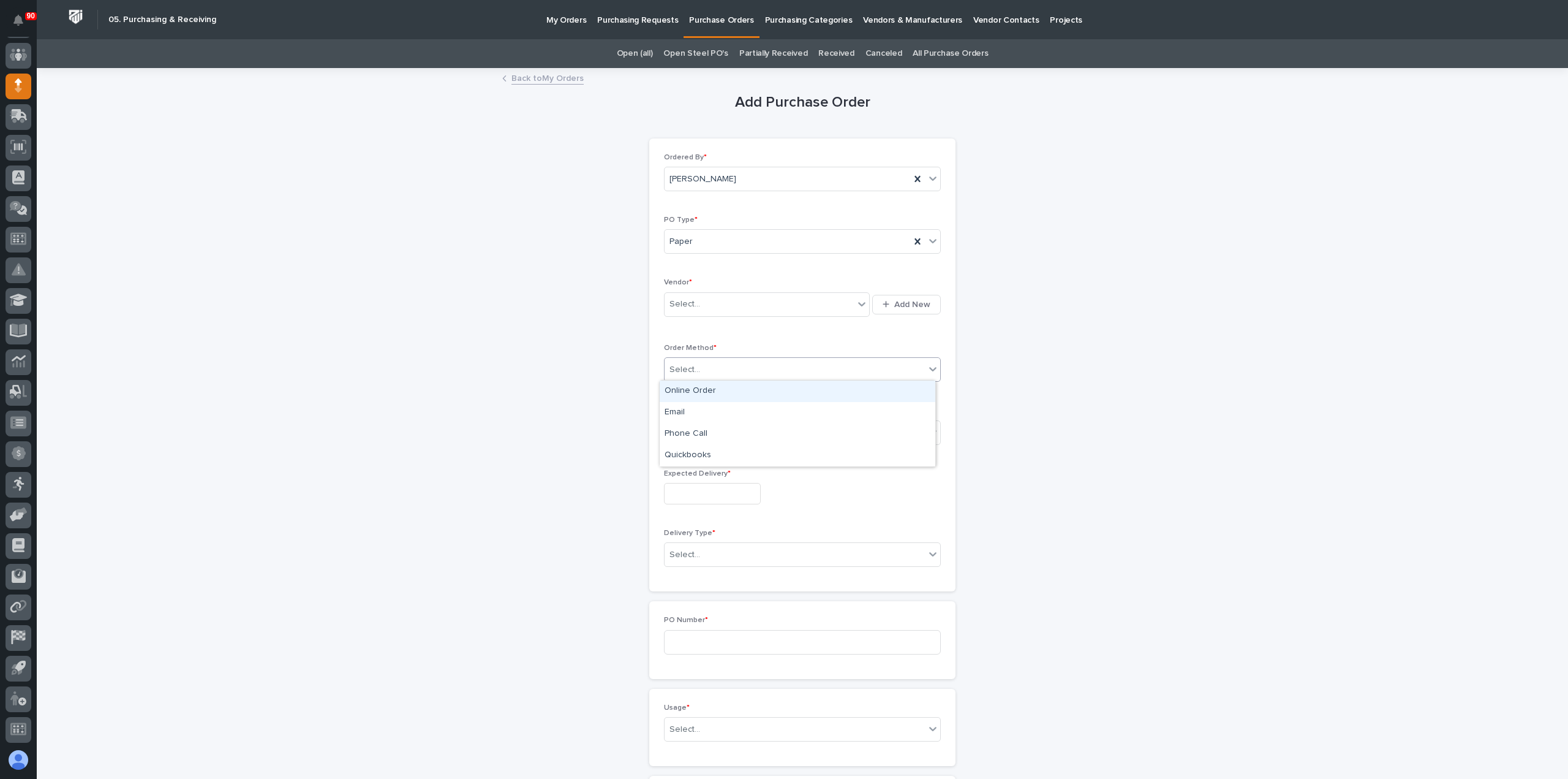
click at [702, 391] on div "Online Order" at bounding box center [797, 391] width 275 height 22
drag, startPoint x: 707, startPoint y: 427, endPoint x: 707, endPoint y: 434, distance: 7.0
click at [707, 431] on div "Select..." at bounding box center [794, 432] width 260 height 20
drag, startPoint x: 704, startPoint y: 461, endPoint x: 692, endPoint y: 475, distance: 18.4
click at [693, 471] on div "Submitted" at bounding box center [797, 475] width 275 height 22
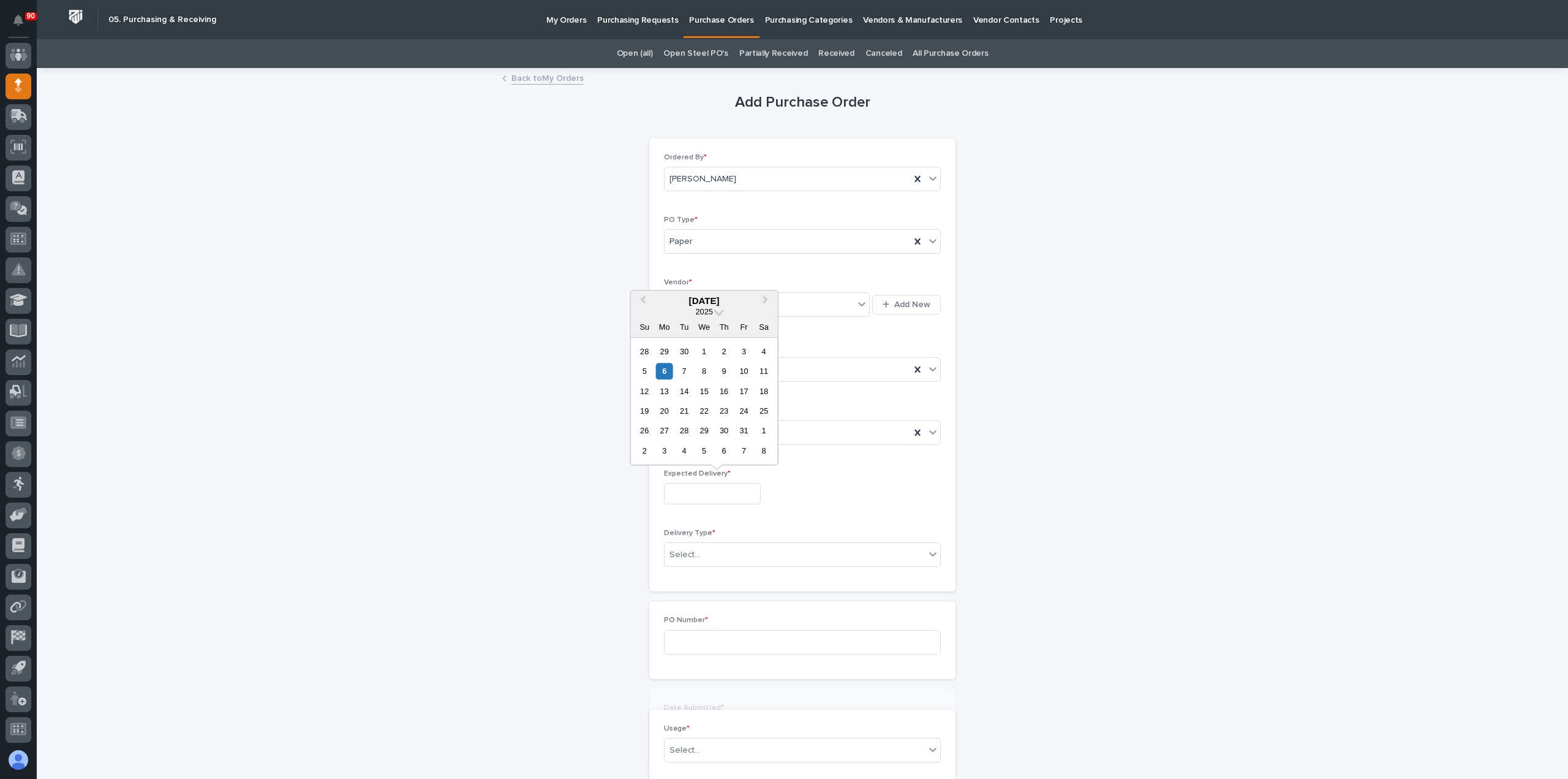
click at [699, 485] on input "text" at bounding box center [712, 494] width 97 height 22
click at [707, 369] on div "8" at bounding box center [704, 371] width 16 height 16
type input "**********"
click at [735, 548] on div "Select..." at bounding box center [794, 554] width 260 height 20
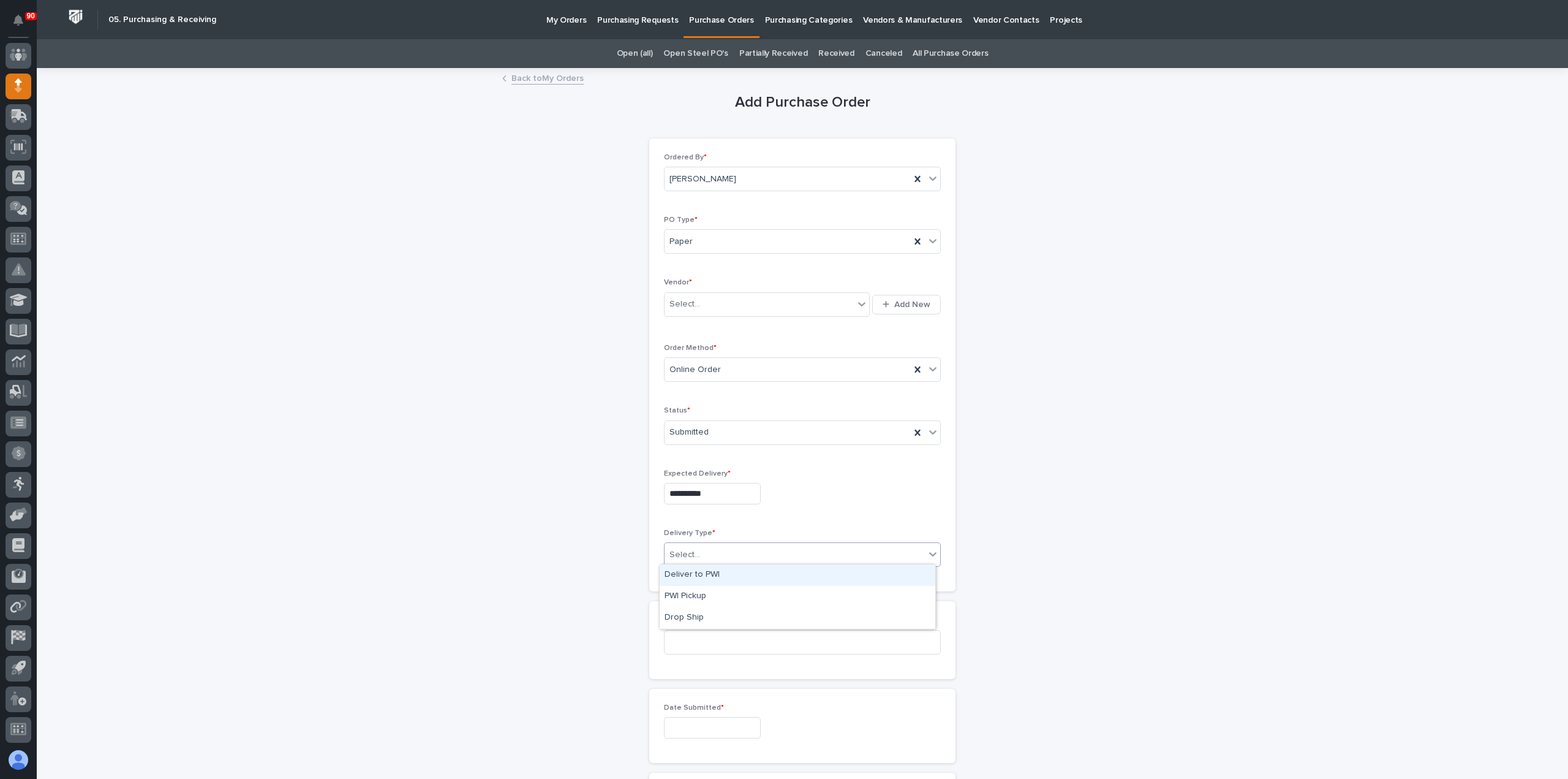
click at [699, 571] on div "Deliver to PWI" at bounding box center [797, 575] width 275 height 22
drag, startPoint x: 719, startPoint y: 647, endPoint x: 728, endPoint y: 643, distance: 9.8
click at [727, 643] on input at bounding box center [802, 641] width 277 height 24
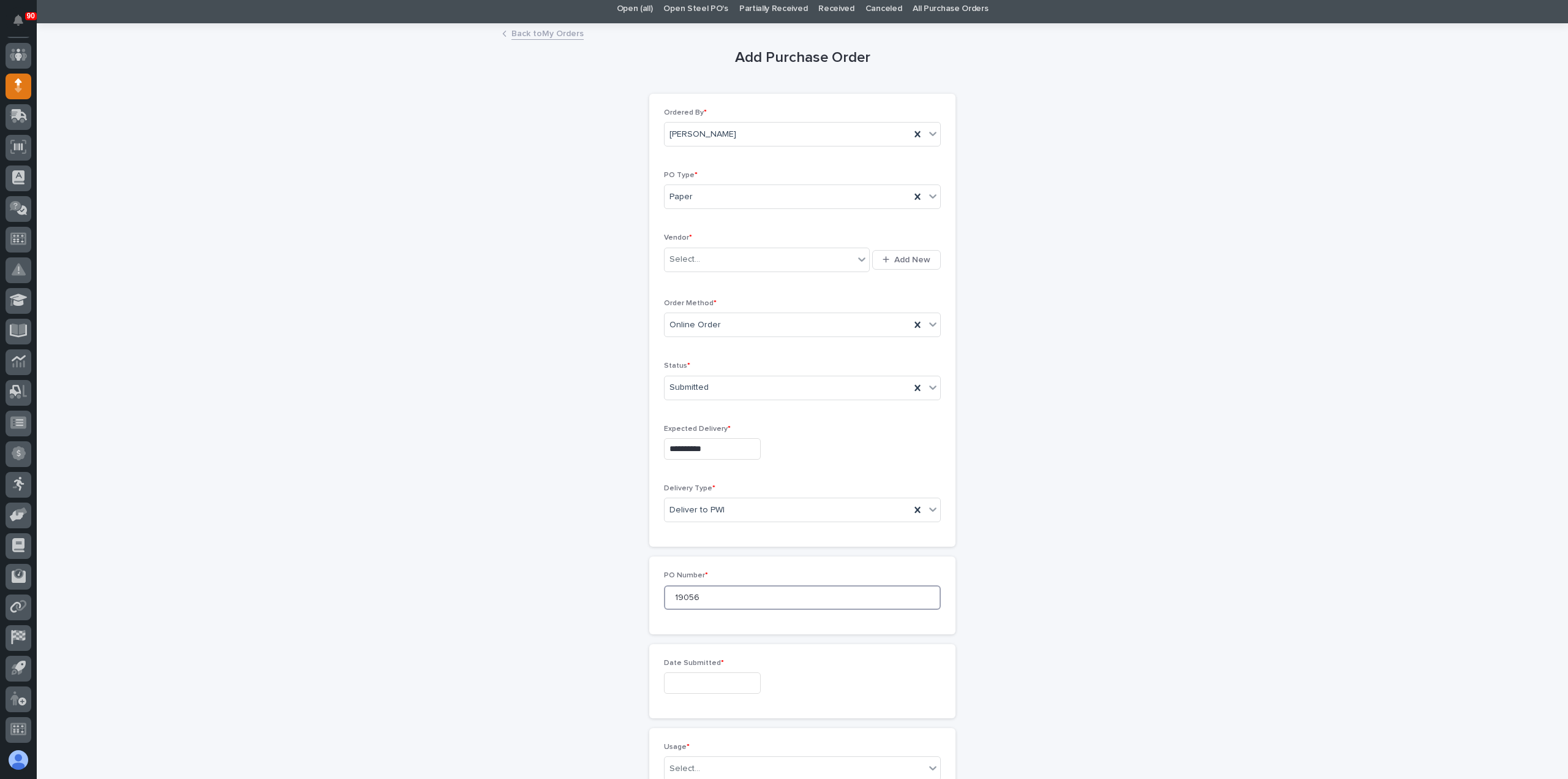
scroll to position [122, 0]
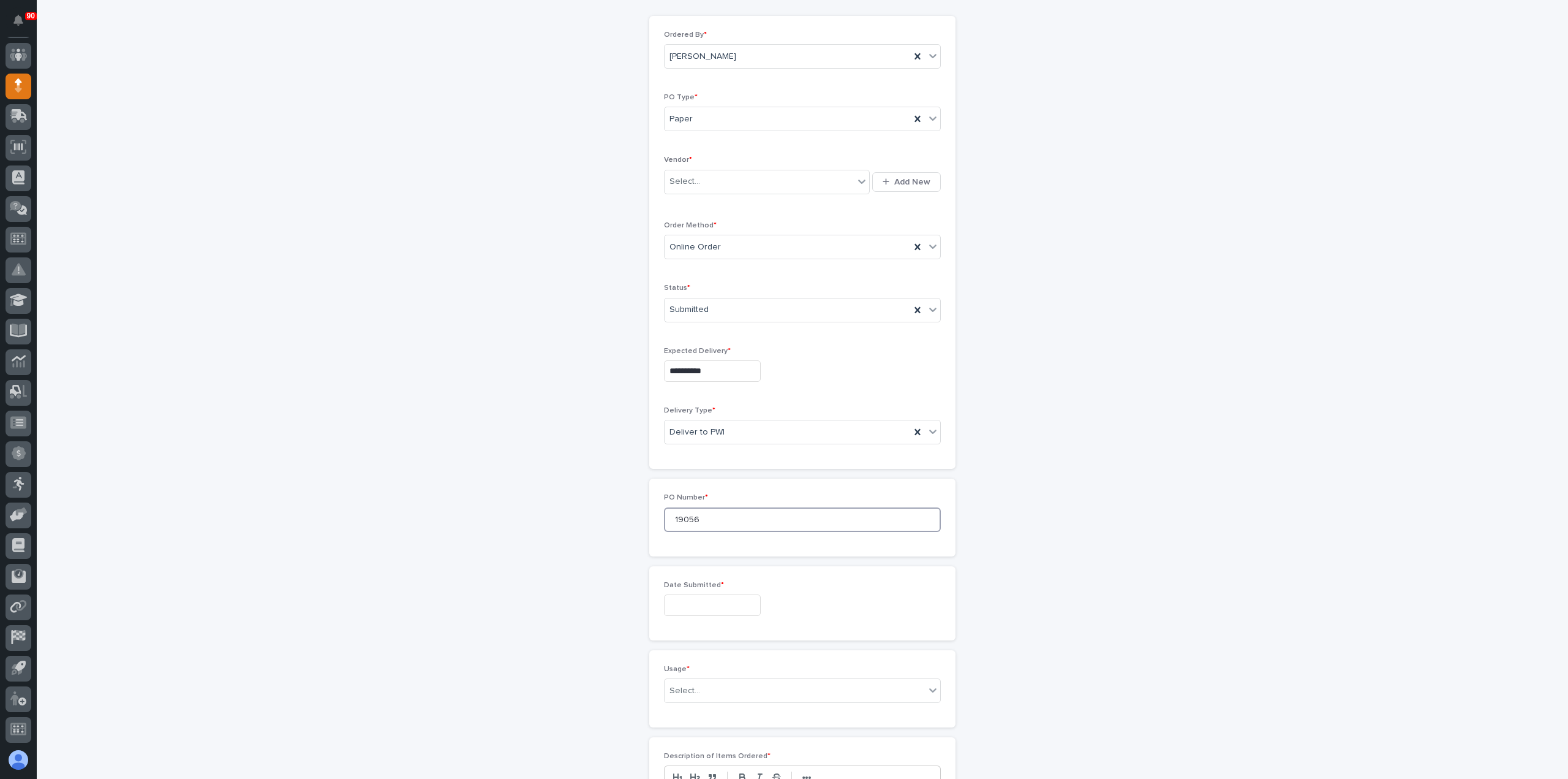
type input "19056"
click at [730, 598] on input "text" at bounding box center [712, 605] width 97 height 22
click at [664, 478] on div "6" at bounding box center [664, 481] width 16 height 16
type input "**********"
click at [705, 687] on div "Select..." at bounding box center [794, 691] width 260 height 20
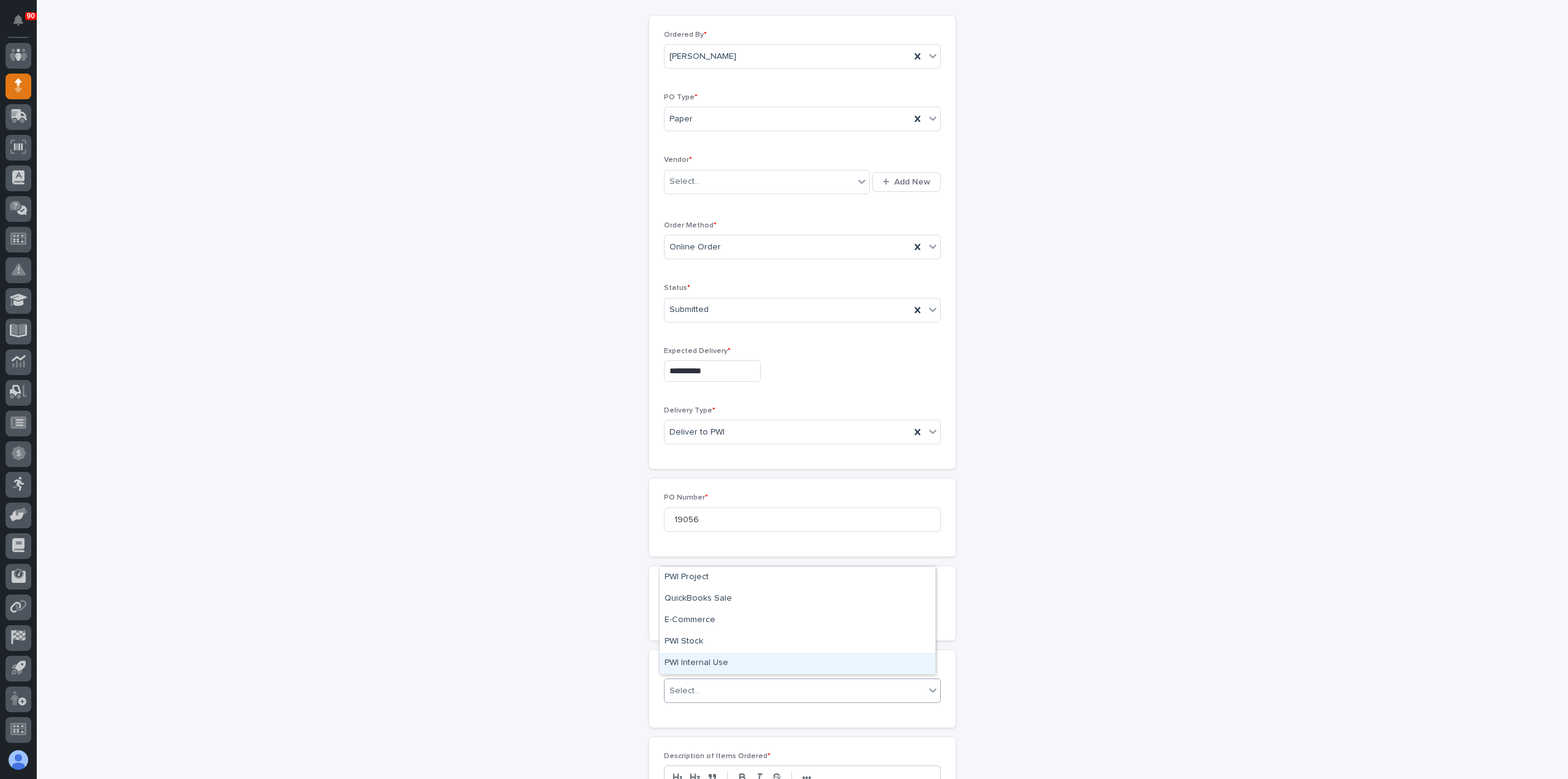
click at [708, 658] on div "PWI Internal Use" at bounding box center [797, 663] width 275 height 22
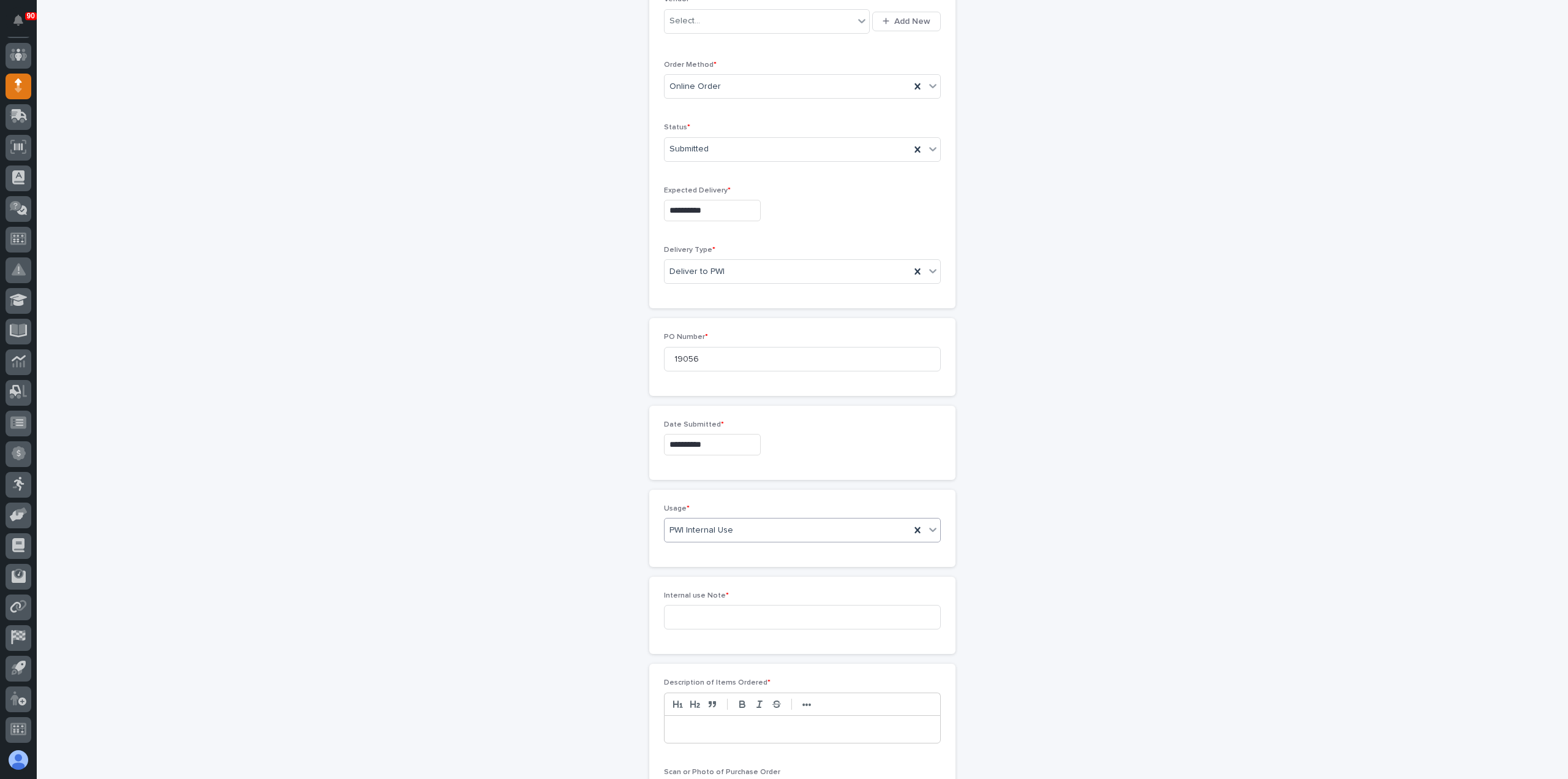
scroll to position [288, 0]
click at [710, 608] on input at bounding box center [802, 612] width 277 height 24
type input "tooling"
click at [730, 718] on p at bounding box center [802, 724] width 257 height 13
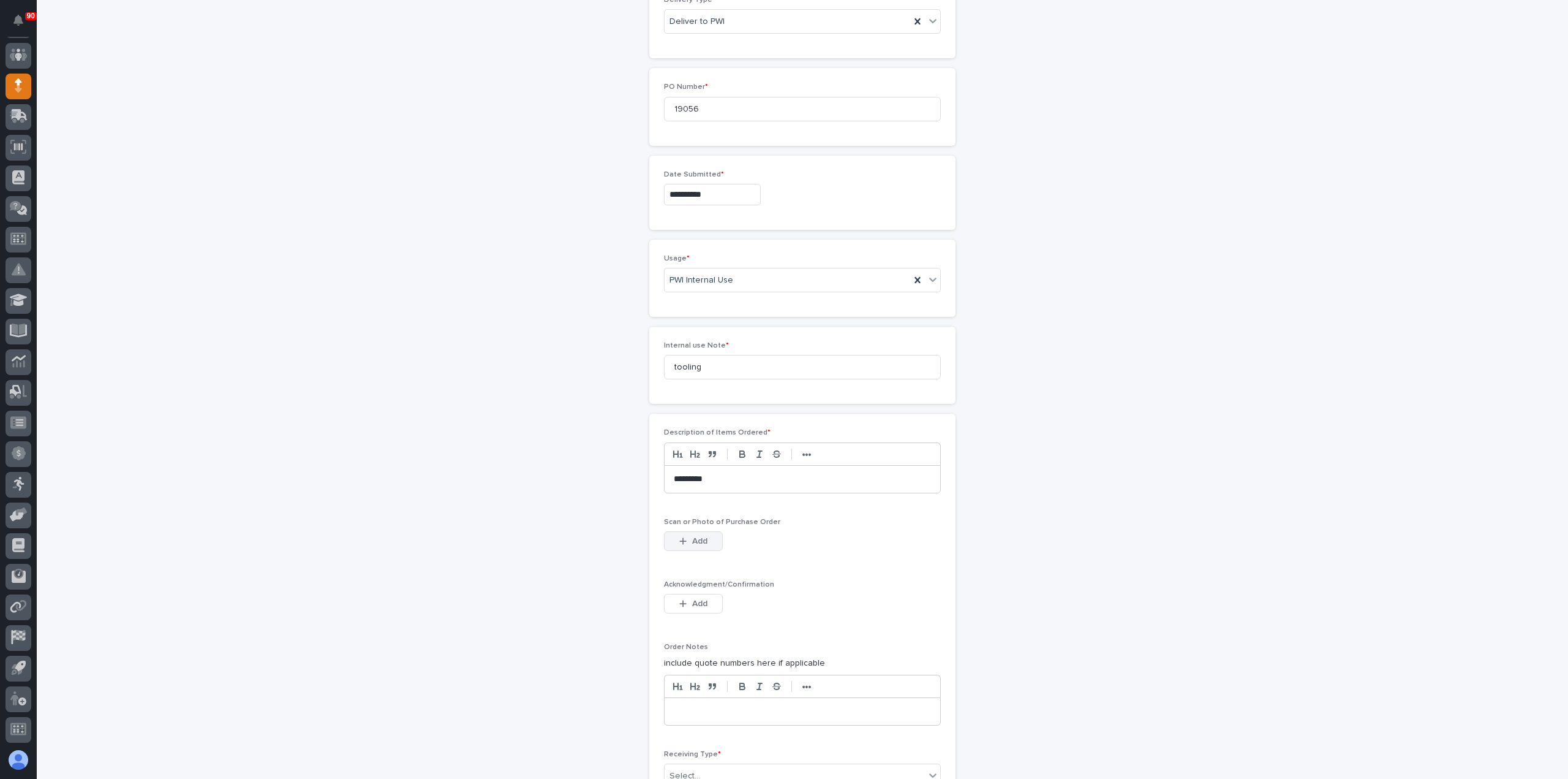
click at [702, 541] on button "Add" at bounding box center [692, 541] width 58 height 20
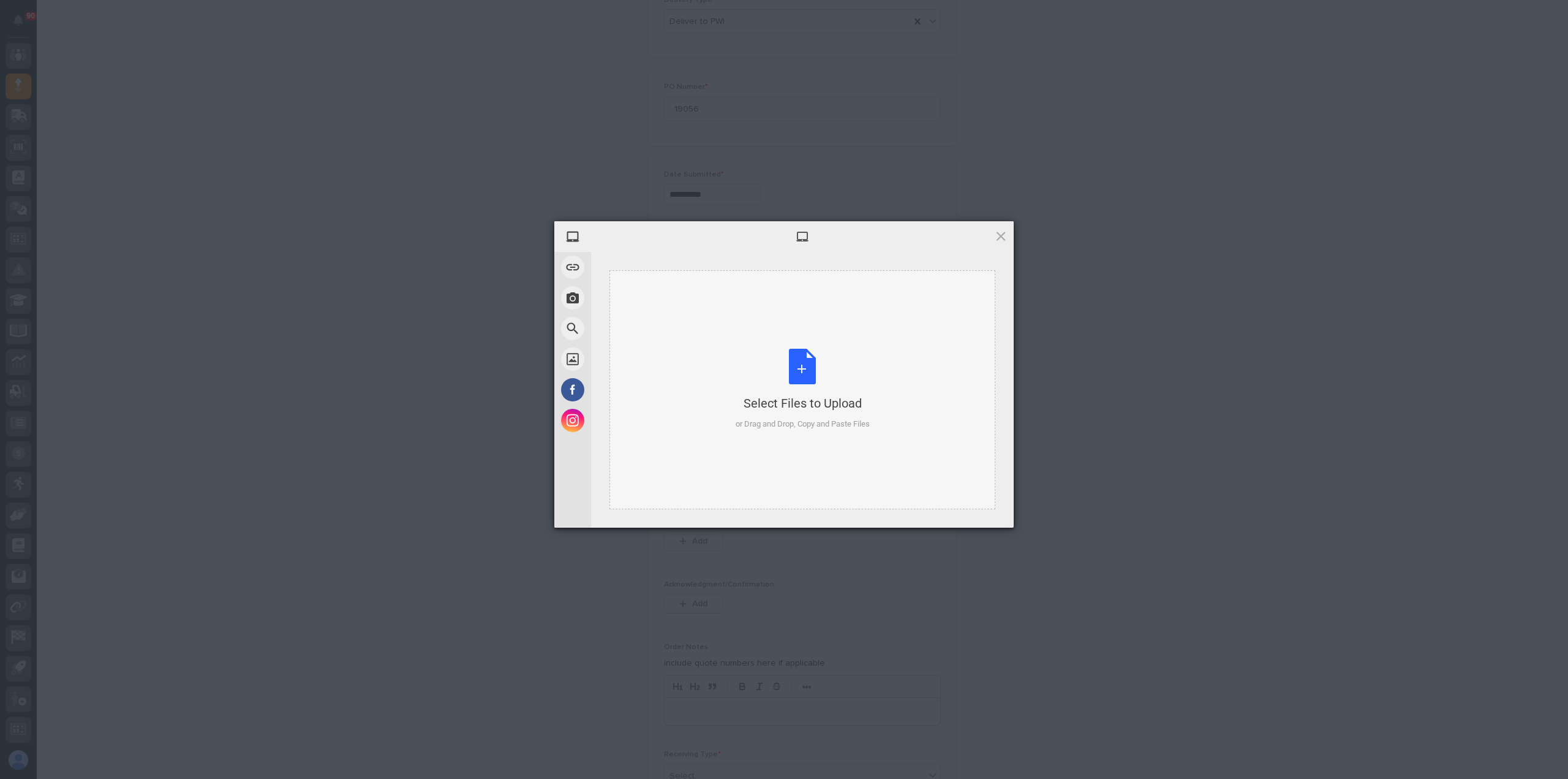
click at [801, 378] on div "Select Files to Upload or Drag and Drop, Copy and Paste Files" at bounding box center [802, 390] width 134 height 82
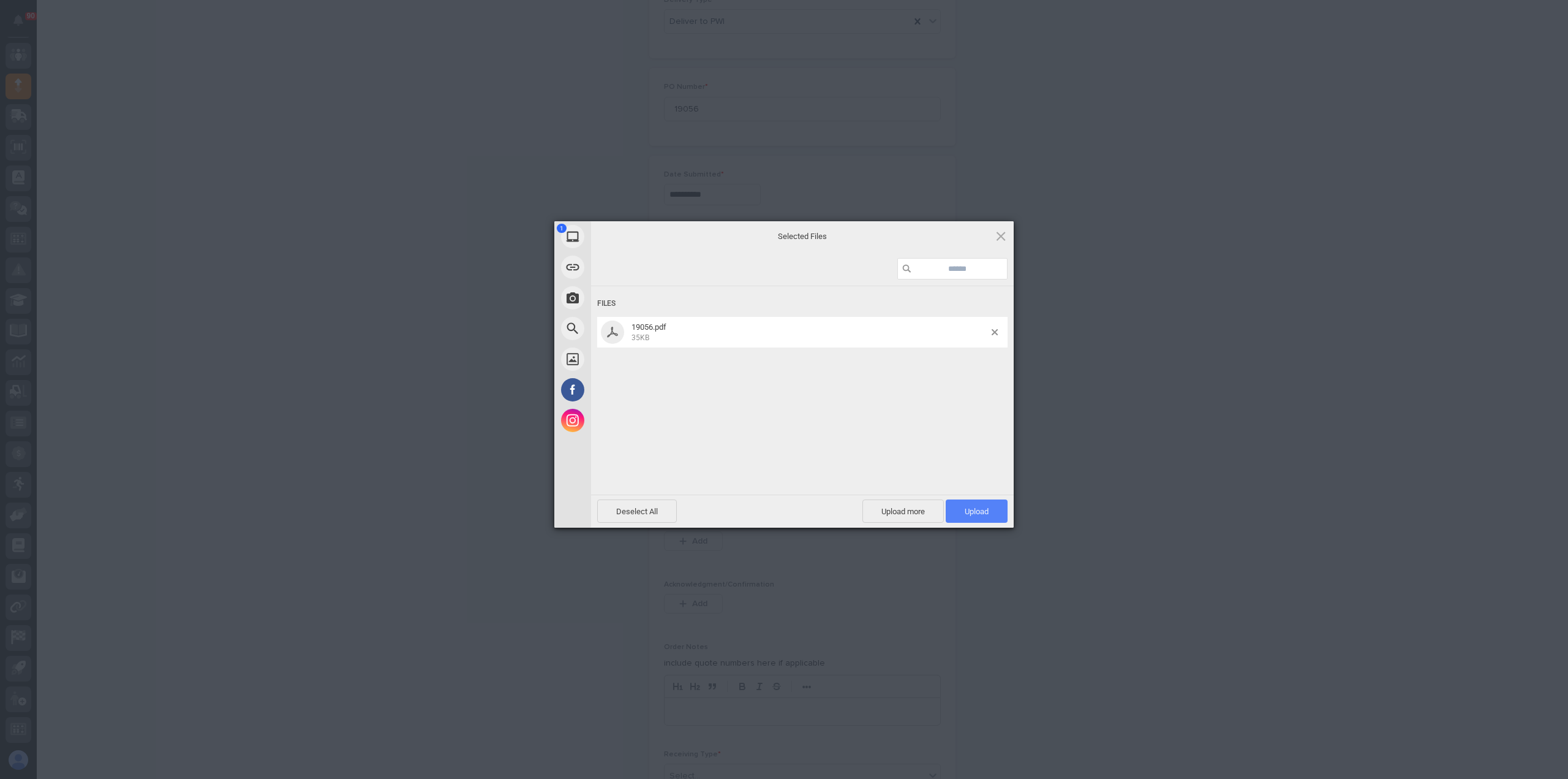
click at [979, 514] on span "Upload 1" at bounding box center [976, 511] width 24 height 9
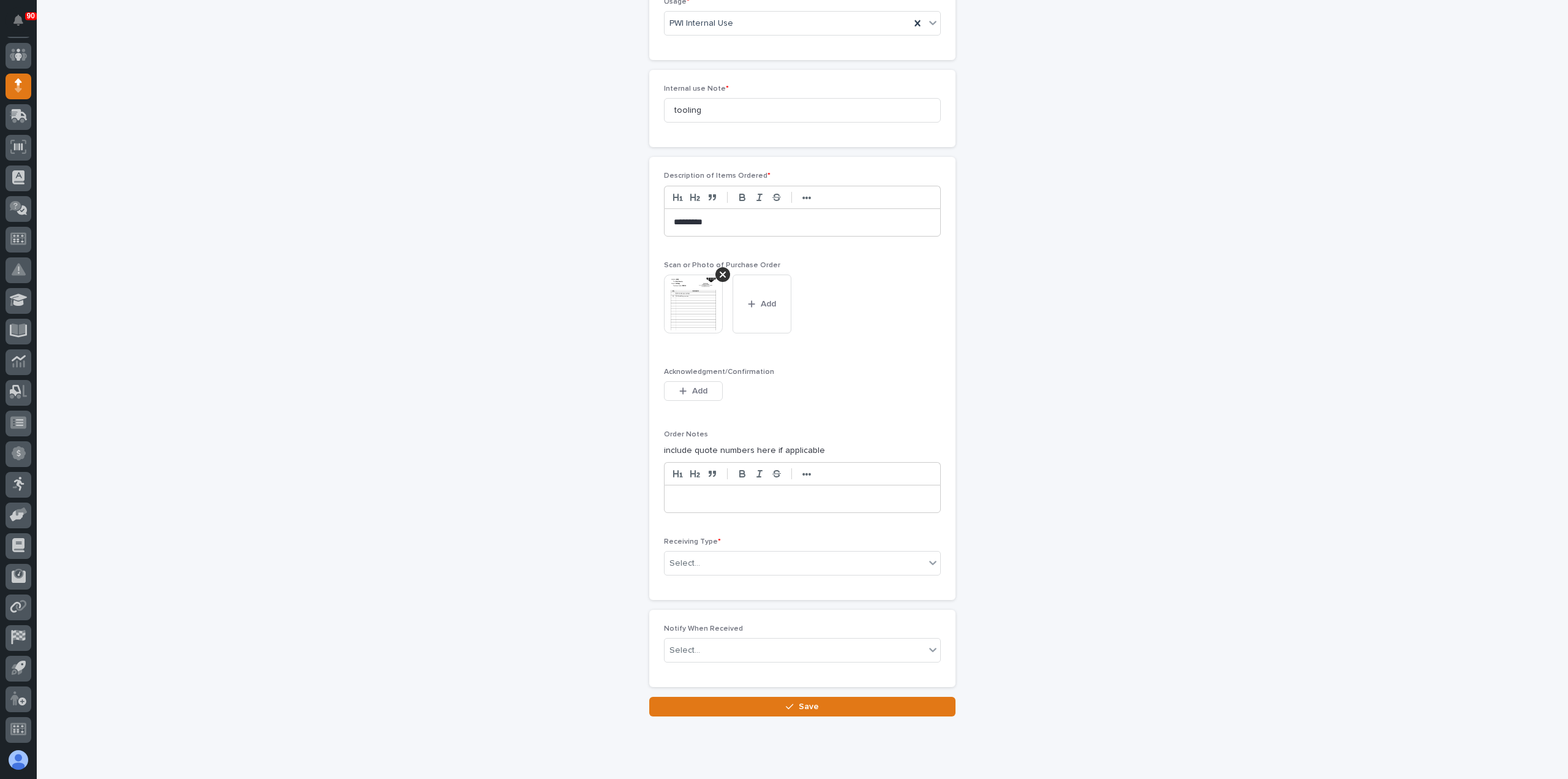
scroll to position [818, 0]
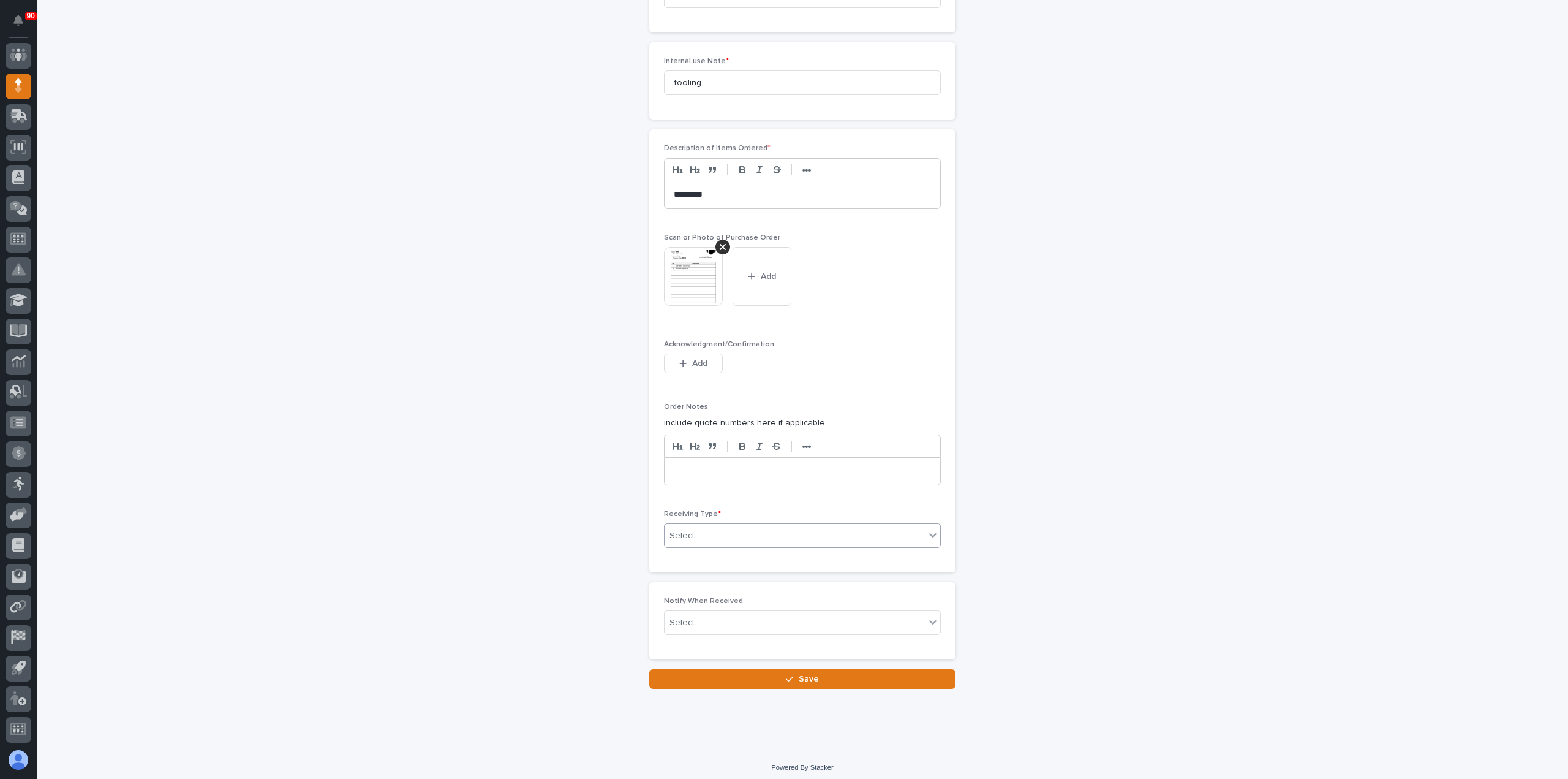
click at [760, 531] on div "Select..." at bounding box center [794, 535] width 260 height 20
click at [701, 619] on div "Deliver to" at bounding box center [797, 618] width 275 height 22
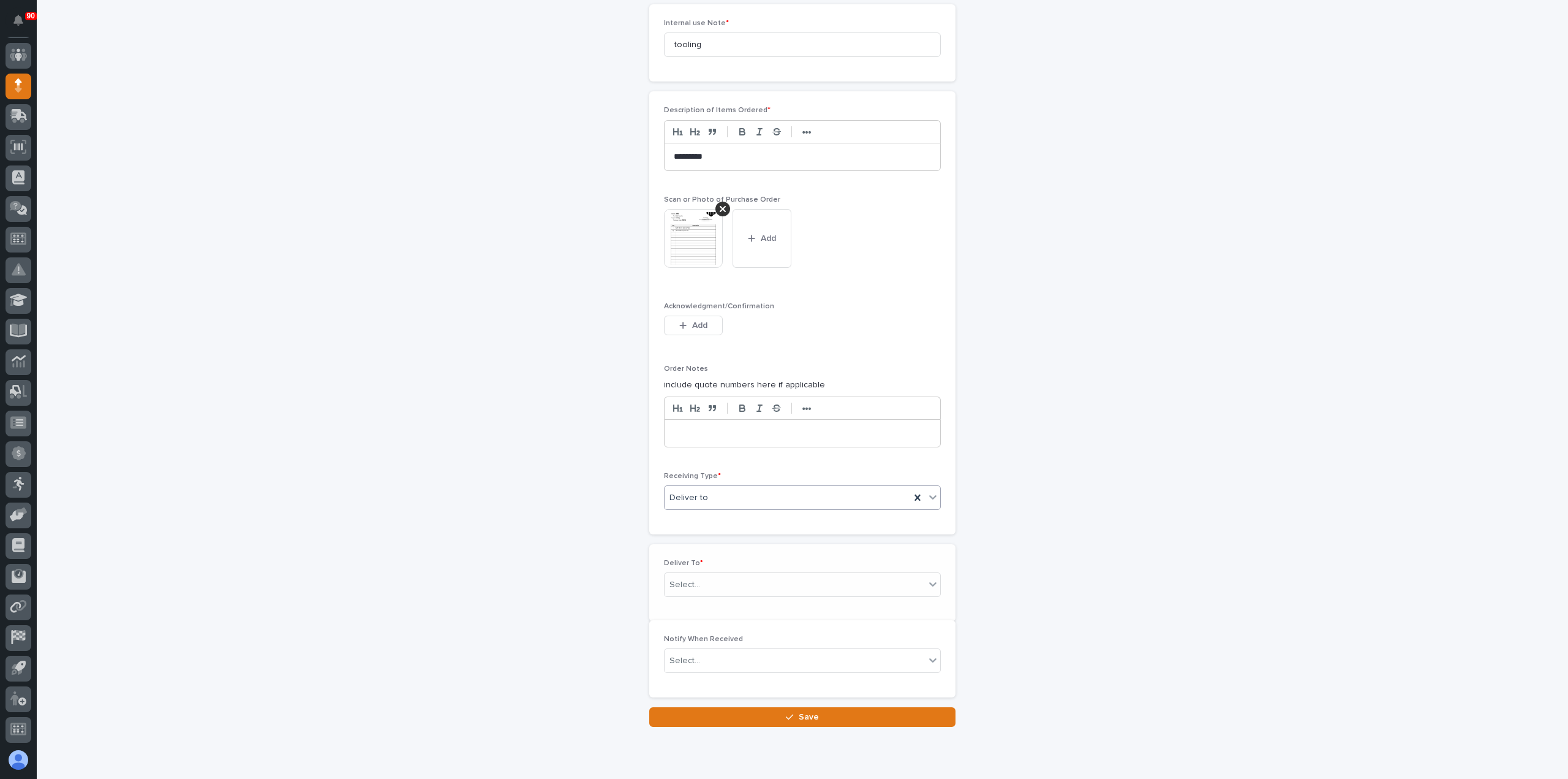
scroll to position [861, 0]
click at [717, 579] on div "Select..." at bounding box center [794, 579] width 260 height 20
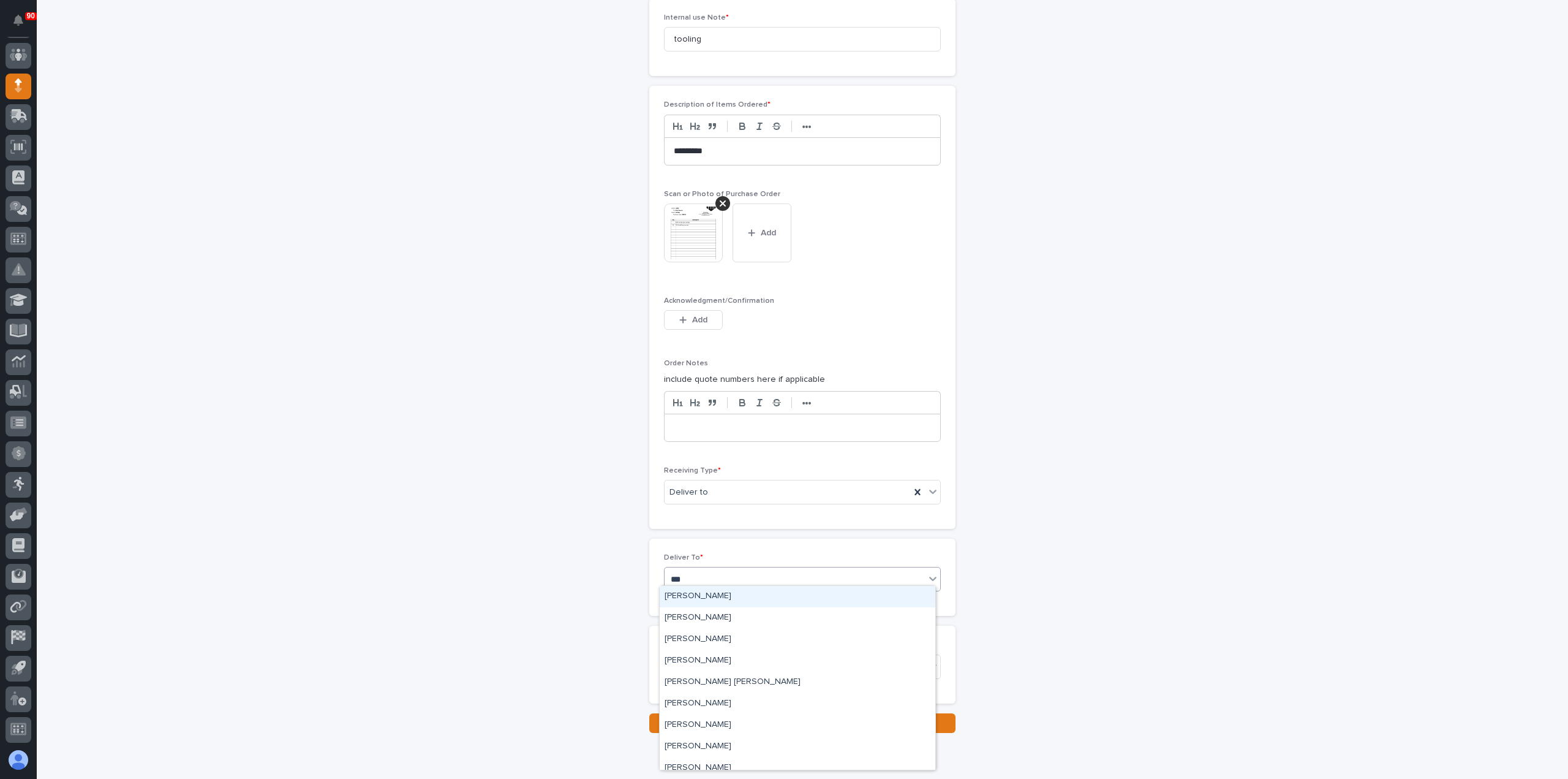
type input "****"
click at [697, 612] on div "[PERSON_NAME]" at bounding box center [797, 618] width 275 height 22
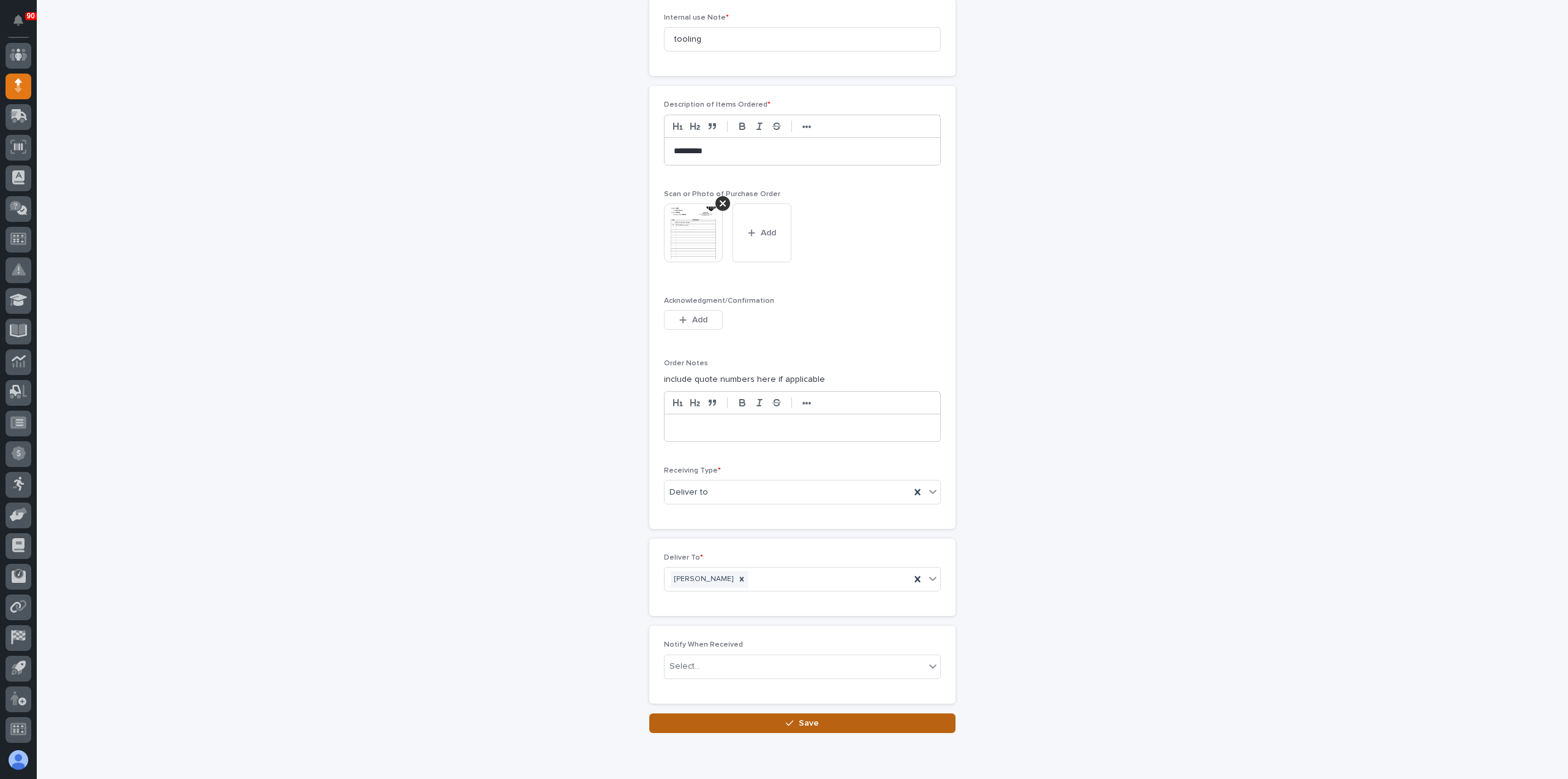
click at [793, 719] on div "button" at bounding box center [792, 723] width 13 height 9
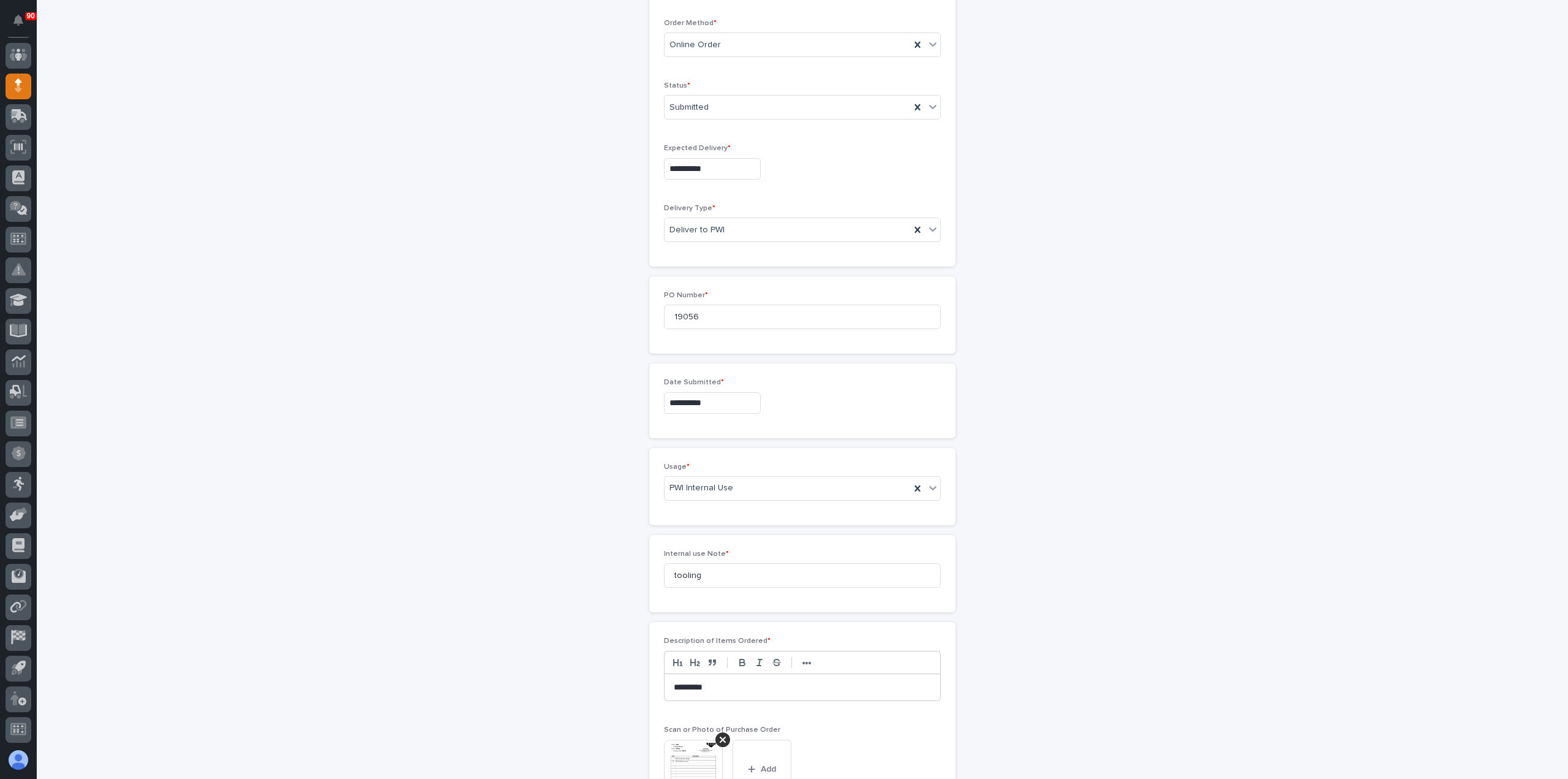
scroll to position [286, 0]
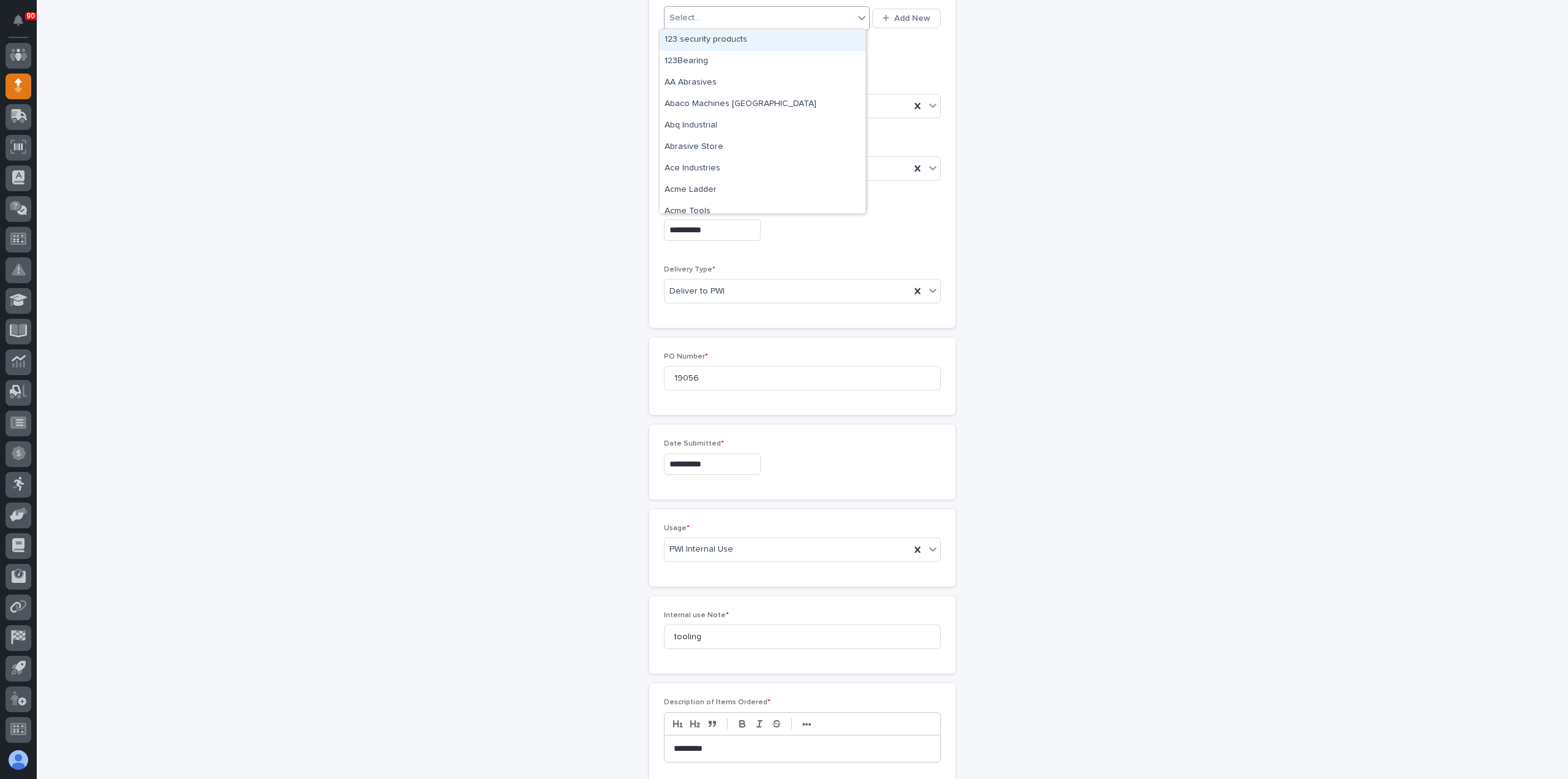
click at [745, 20] on div "Select..." at bounding box center [759, 18] width 189 height 20
type input "***"
click at [725, 42] on div "Zoro" at bounding box center [762, 40] width 206 height 22
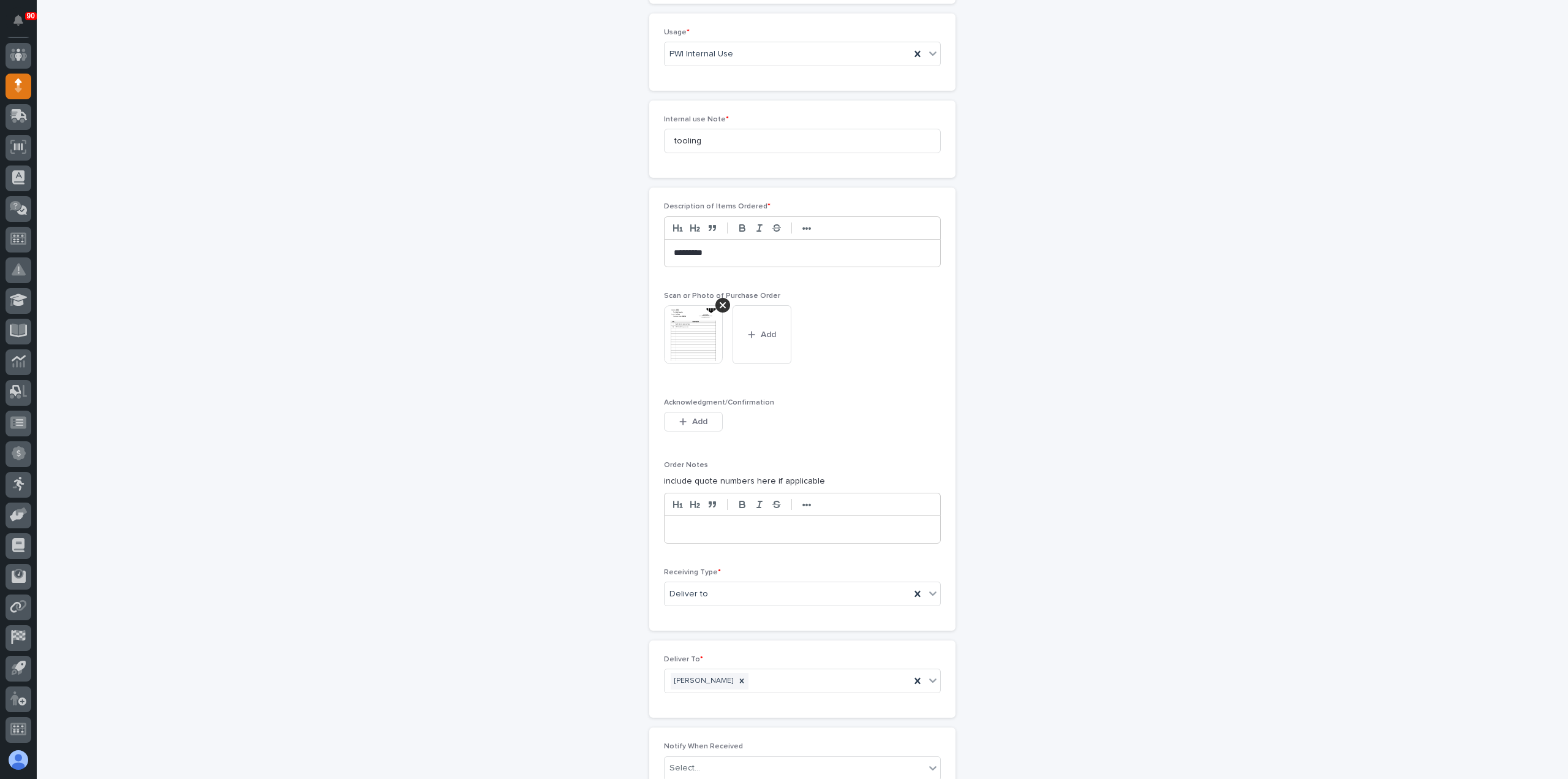
scroll to position [818, 0]
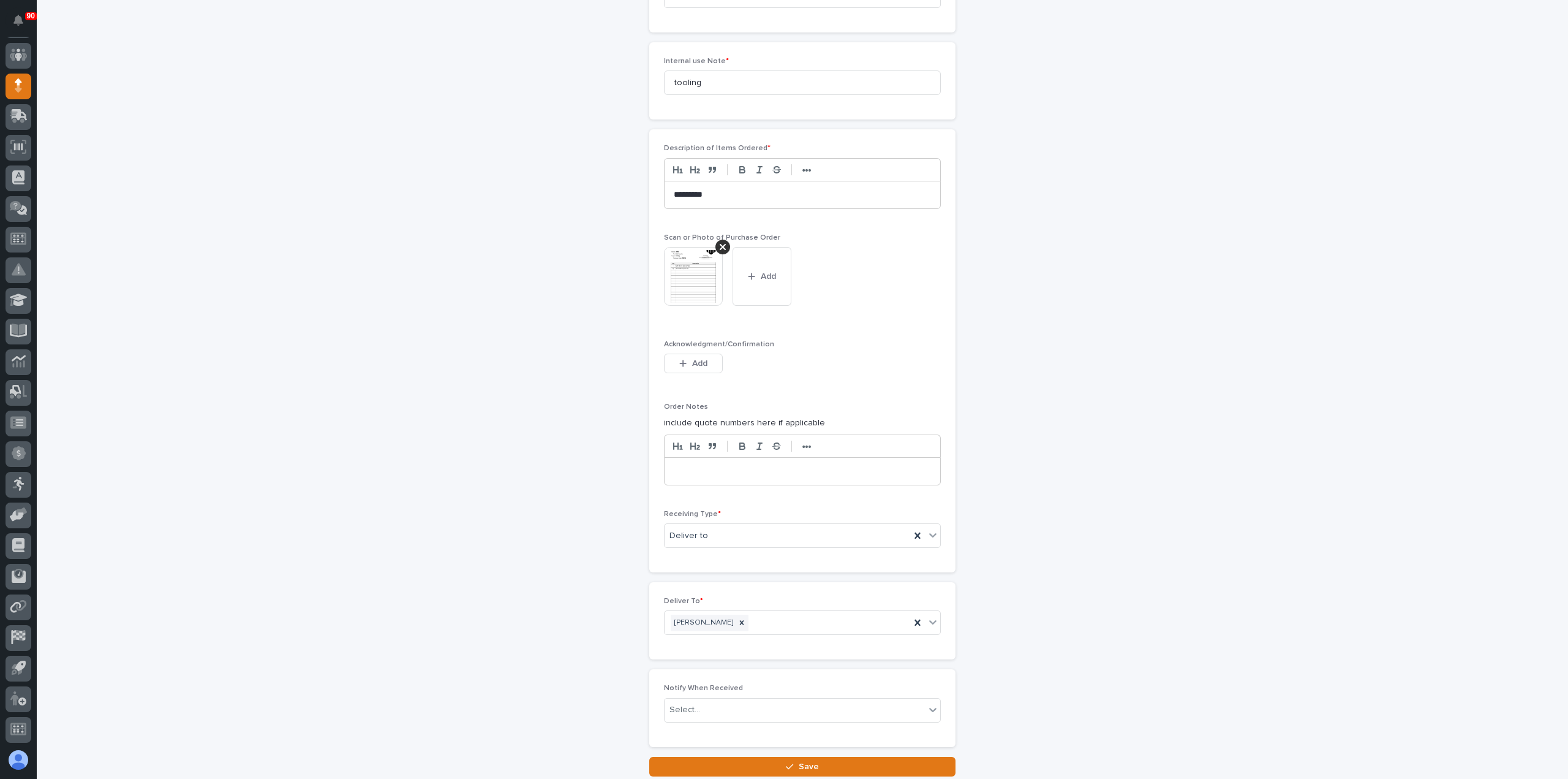
click at [766, 757] on button "Save" at bounding box center [802, 766] width 307 height 20
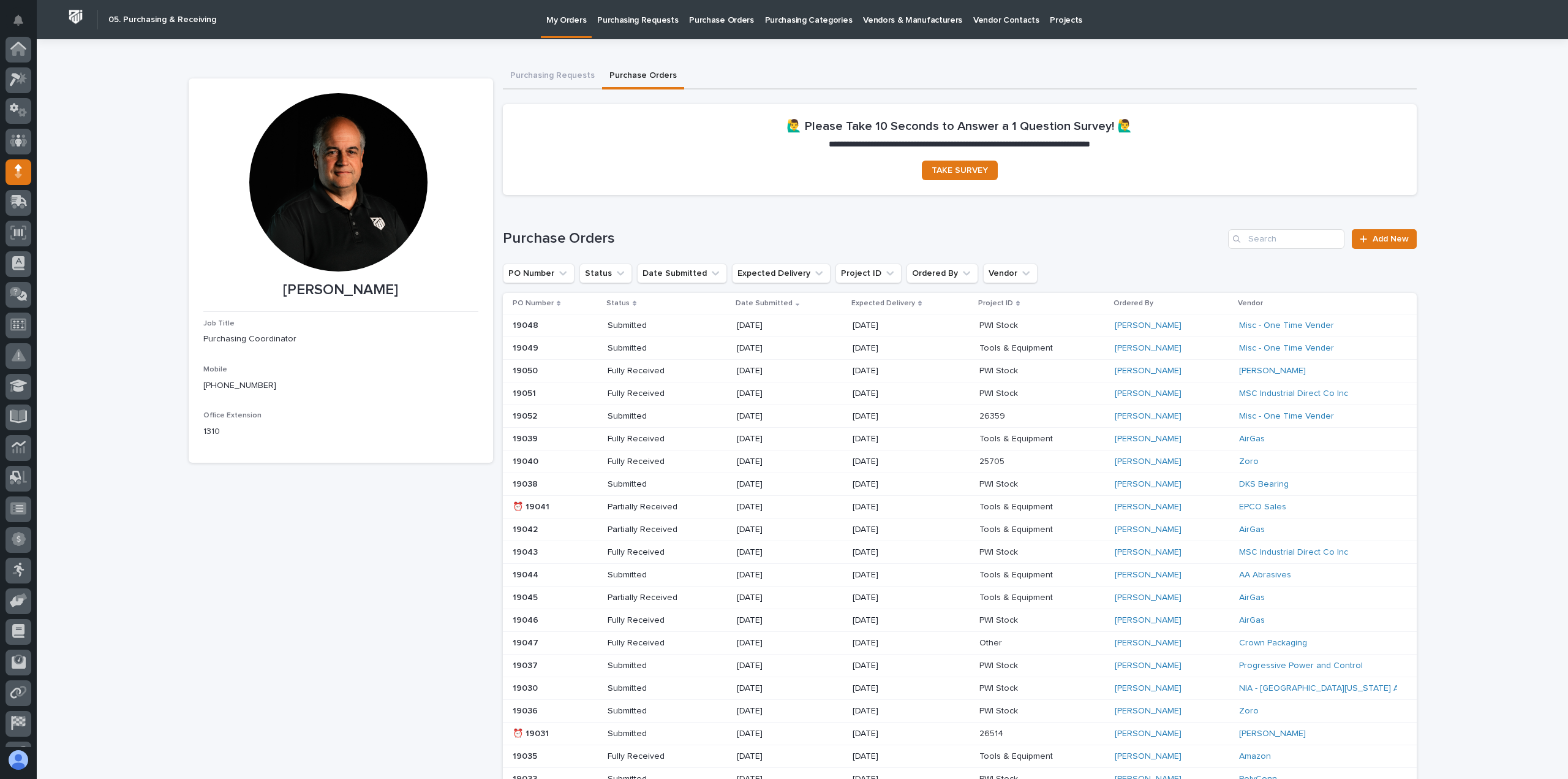
scroll to position [85, 0]
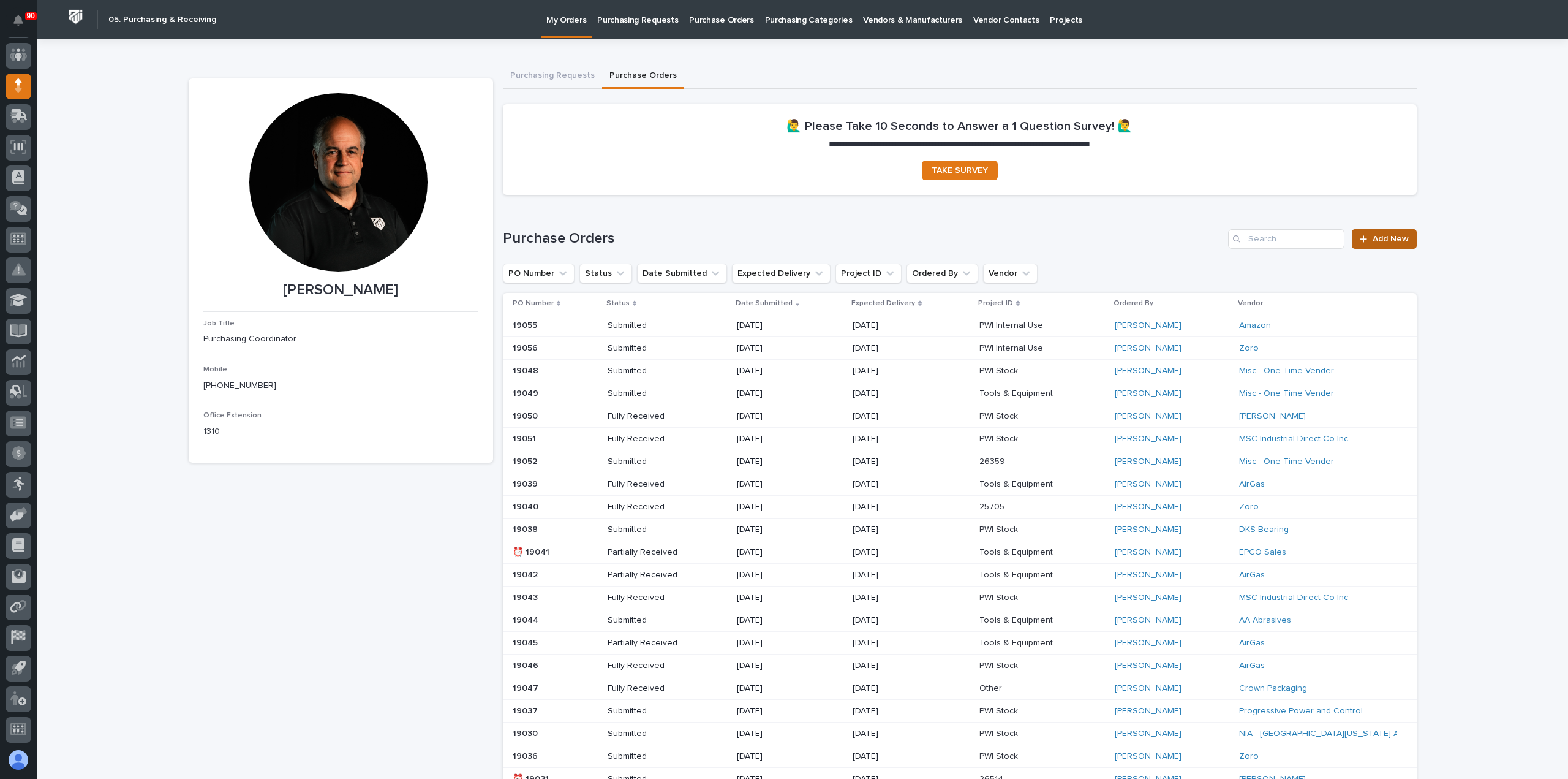
click at [1385, 237] on span "Add New" at bounding box center [1390, 239] width 36 height 9
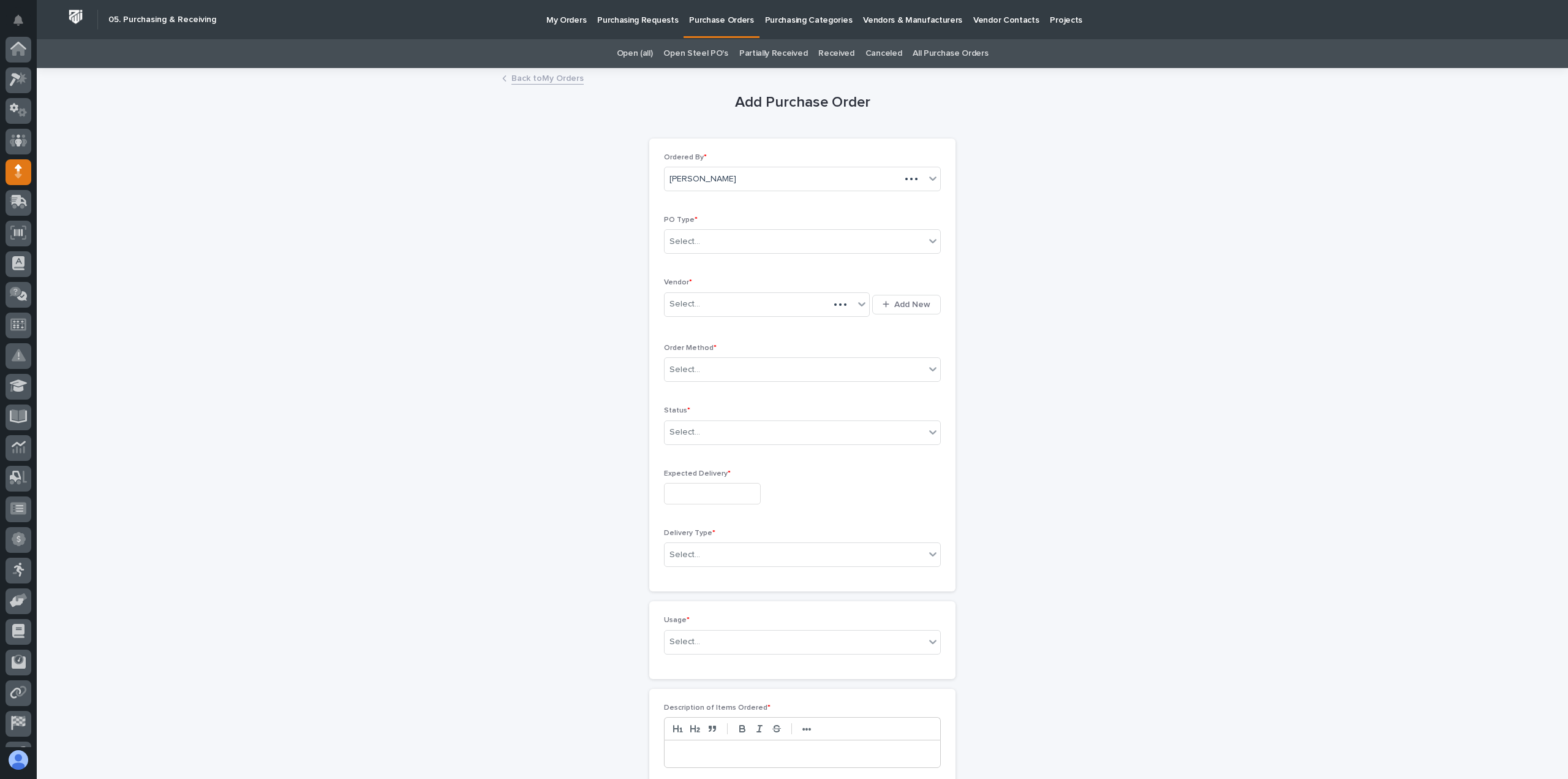
scroll to position [85, 0]
click at [736, 237] on div "Select..." at bounding box center [794, 241] width 260 height 20
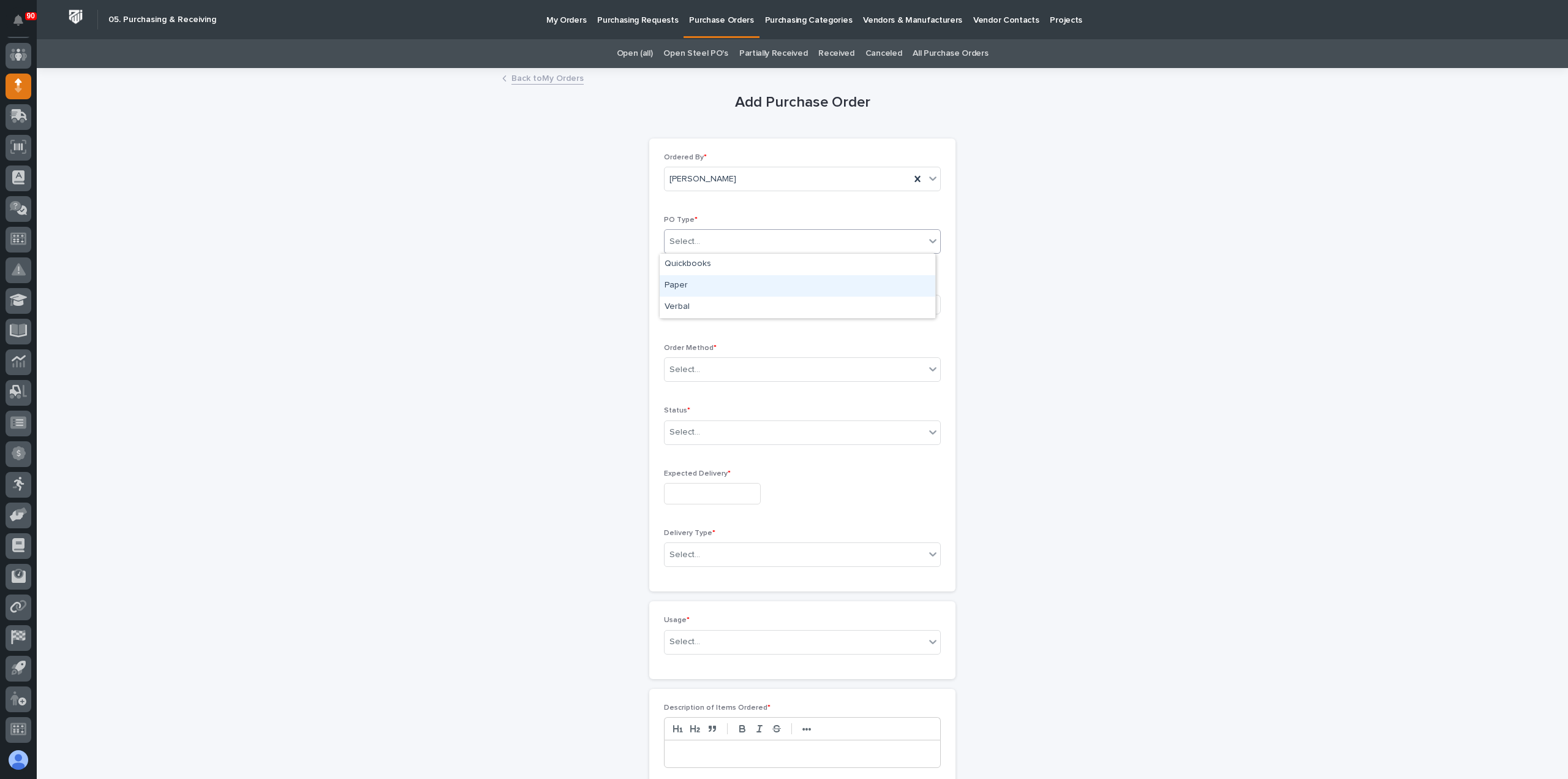
click at [703, 282] on div "Paper" at bounding box center [797, 286] width 275 height 22
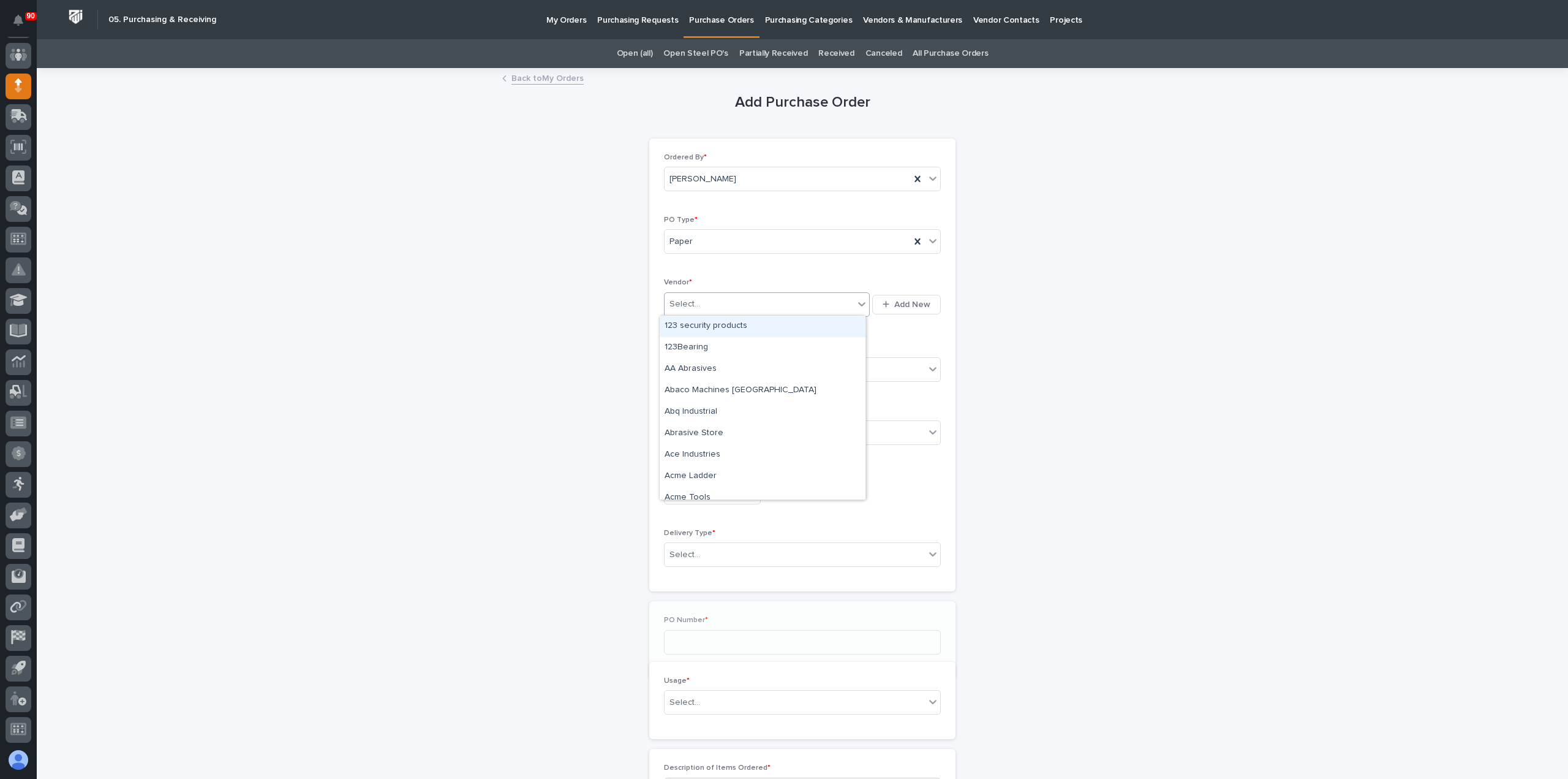
click at [709, 300] on div "Select..." at bounding box center [759, 304] width 189 height 20
type input "****"
click at [736, 341] on div "Cleveland Punch & Die" at bounding box center [762, 348] width 206 height 22
click at [728, 360] on div "Select..." at bounding box center [794, 370] width 260 height 20
click at [697, 389] on div "Online Order" at bounding box center [797, 391] width 275 height 22
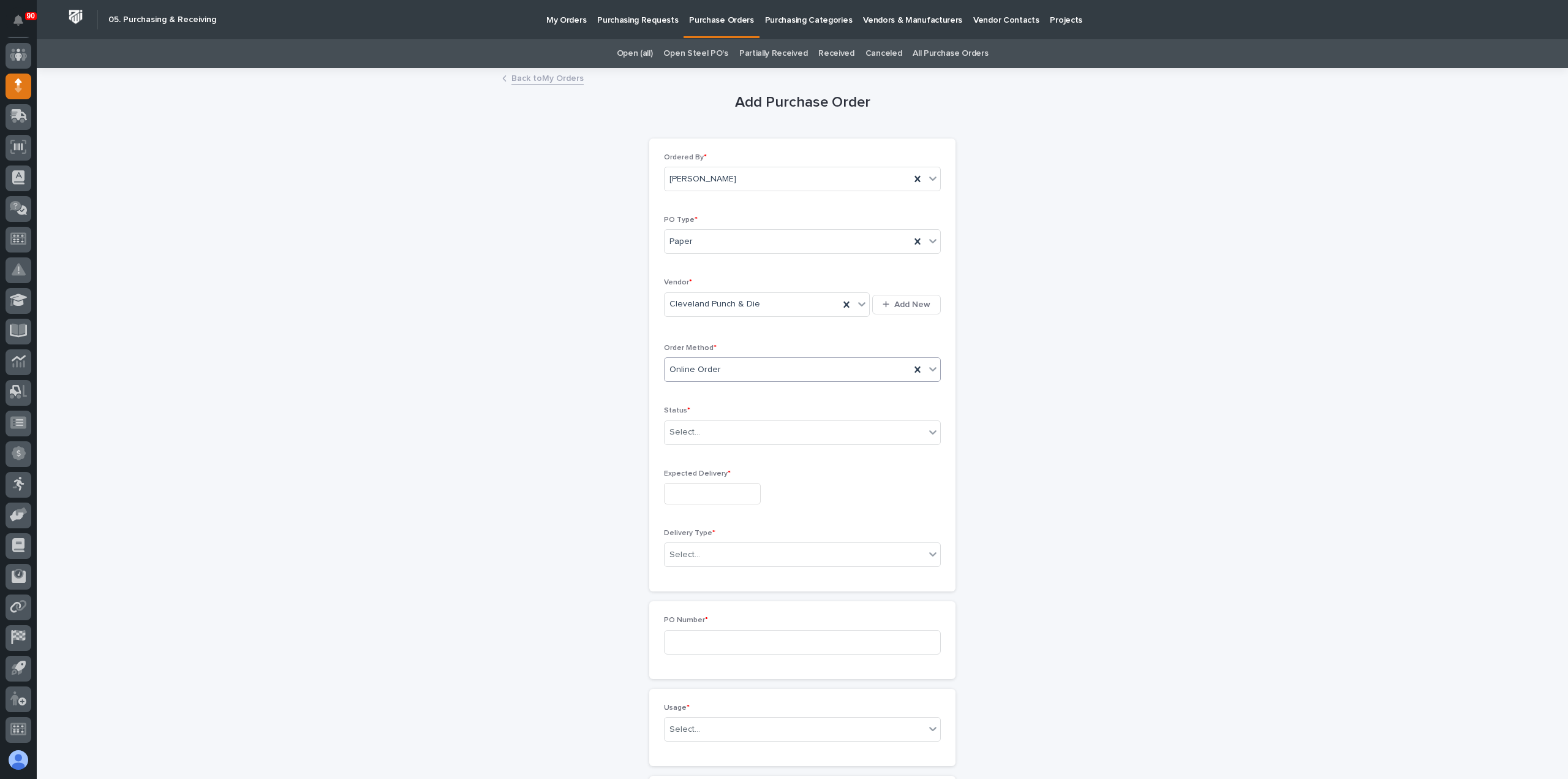
click at [723, 363] on div "Online Order" at bounding box center [787, 370] width 245 height 20
drag, startPoint x: 708, startPoint y: 422, endPoint x: 706, endPoint y: 429, distance: 7.3
click at [704, 427] on div "Phone Call" at bounding box center [797, 434] width 275 height 22
click at [721, 428] on div "Select..." at bounding box center [794, 432] width 260 height 20
drag, startPoint x: 674, startPoint y: 470, endPoint x: 685, endPoint y: 478, distance: 13.6
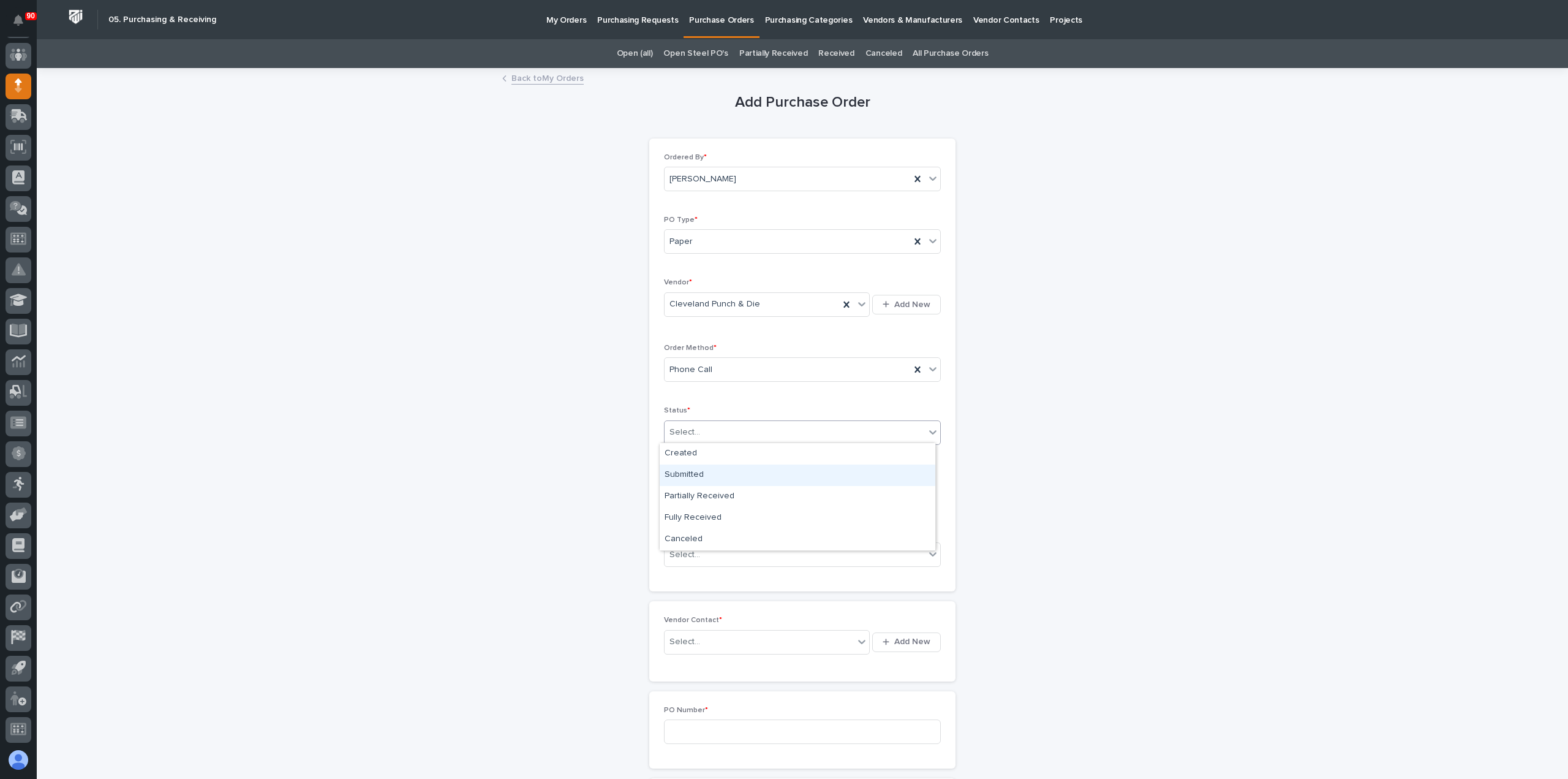
click at [673, 470] on div "Submitted" at bounding box center [797, 475] width 275 height 22
click at [708, 487] on input "text" at bounding box center [712, 494] width 97 height 22
click at [708, 371] on div "8" at bounding box center [704, 371] width 16 height 16
type input "**********"
click at [712, 552] on div "Select..." at bounding box center [794, 554] width 260 height 20
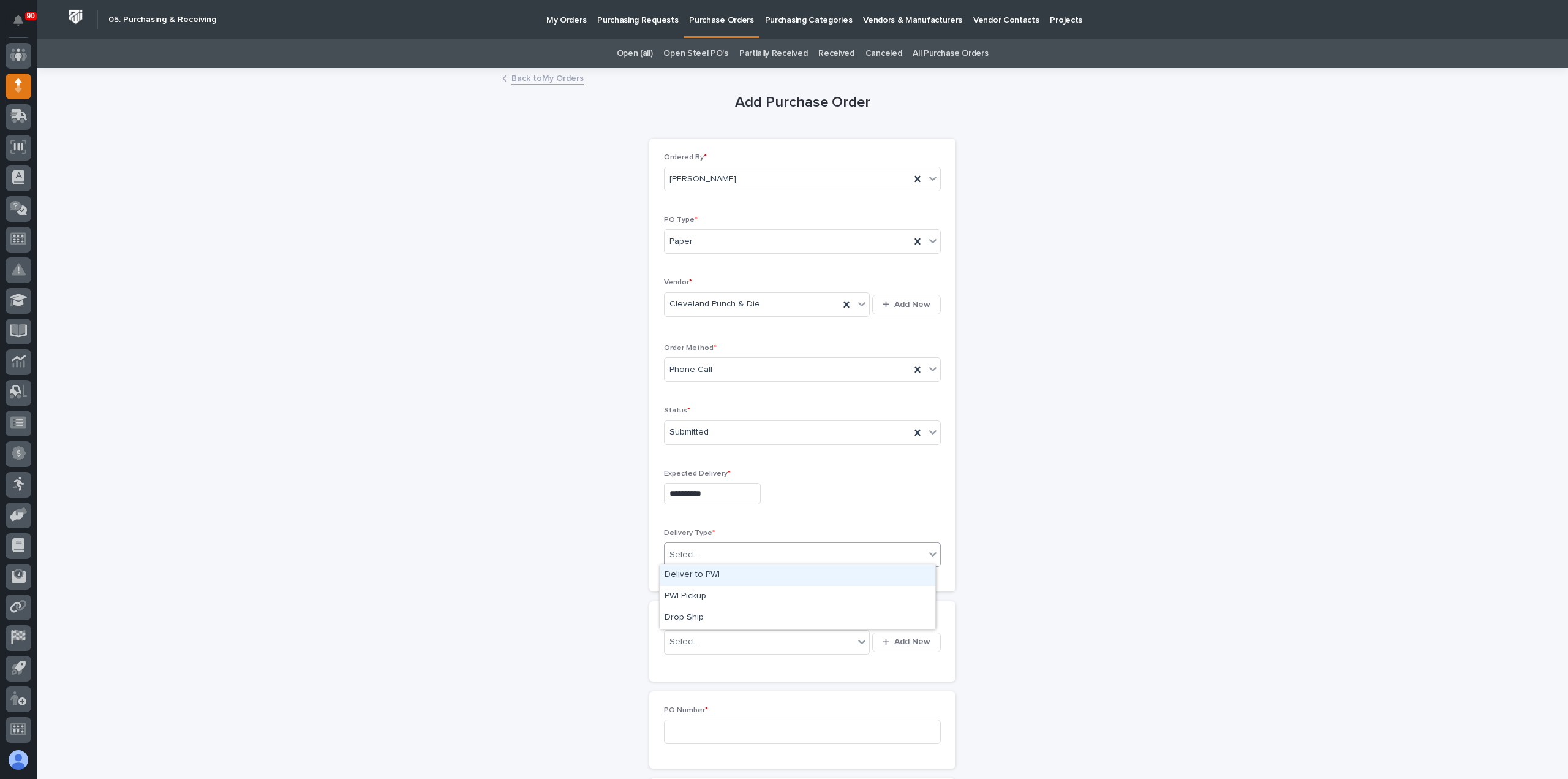
click at [703, 573] on div "Deliver to PWI" at bounding box center [797, 575] width 275 height 22
click at [728, 639] on div "Select..." at bounding box center [759, 641] width 189 height 20
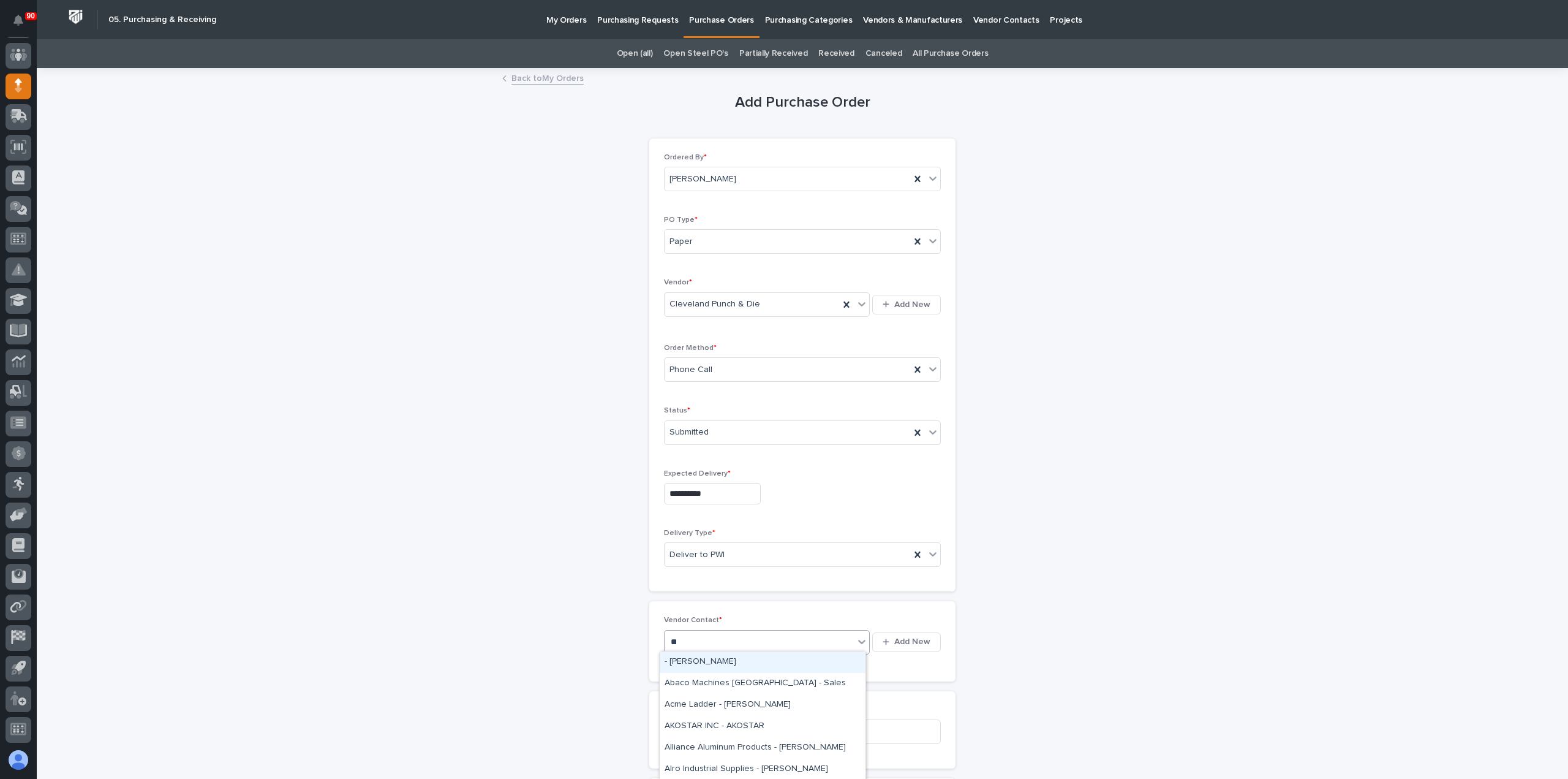
type input "***"
click at [735, 703] on div "Cleveland Punch & Die - Sales`" at bounding box center [762, 705] width 206 height 22
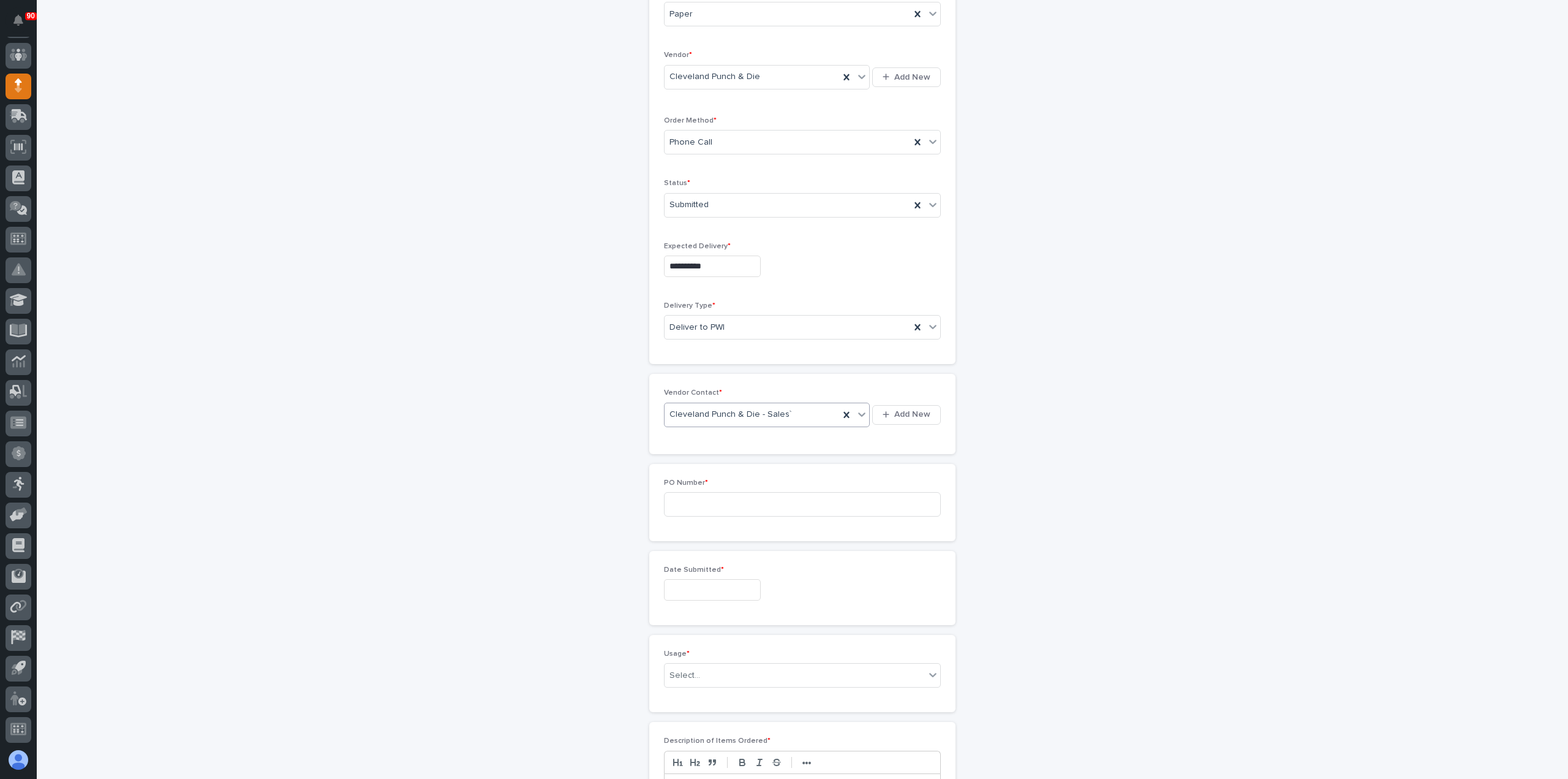
scroll to position [245, 0]
click at [717, 479] on input at bounding box center [802, 486] width 277 height 24
type input "19058"
click at [711, 569] on input "text" at bounding box center [712, 572] width 97 height 22
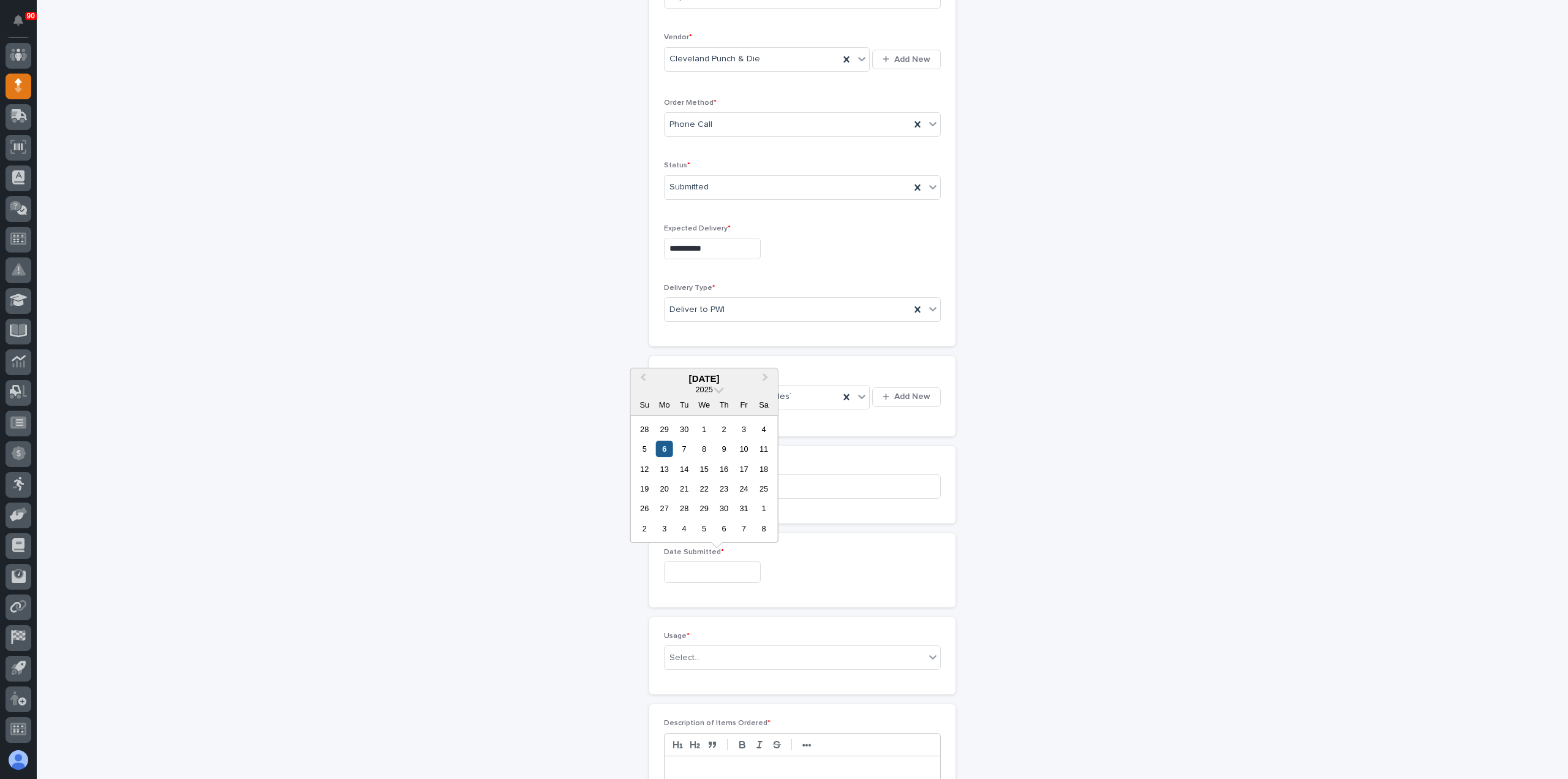
click at [659, 447] on div "6" at bounding box center [664, 449] width 16 height 16
type input "**********"
click at [723, 657] on div "Select..." at bounding box center [794, 658] width 260 height 20
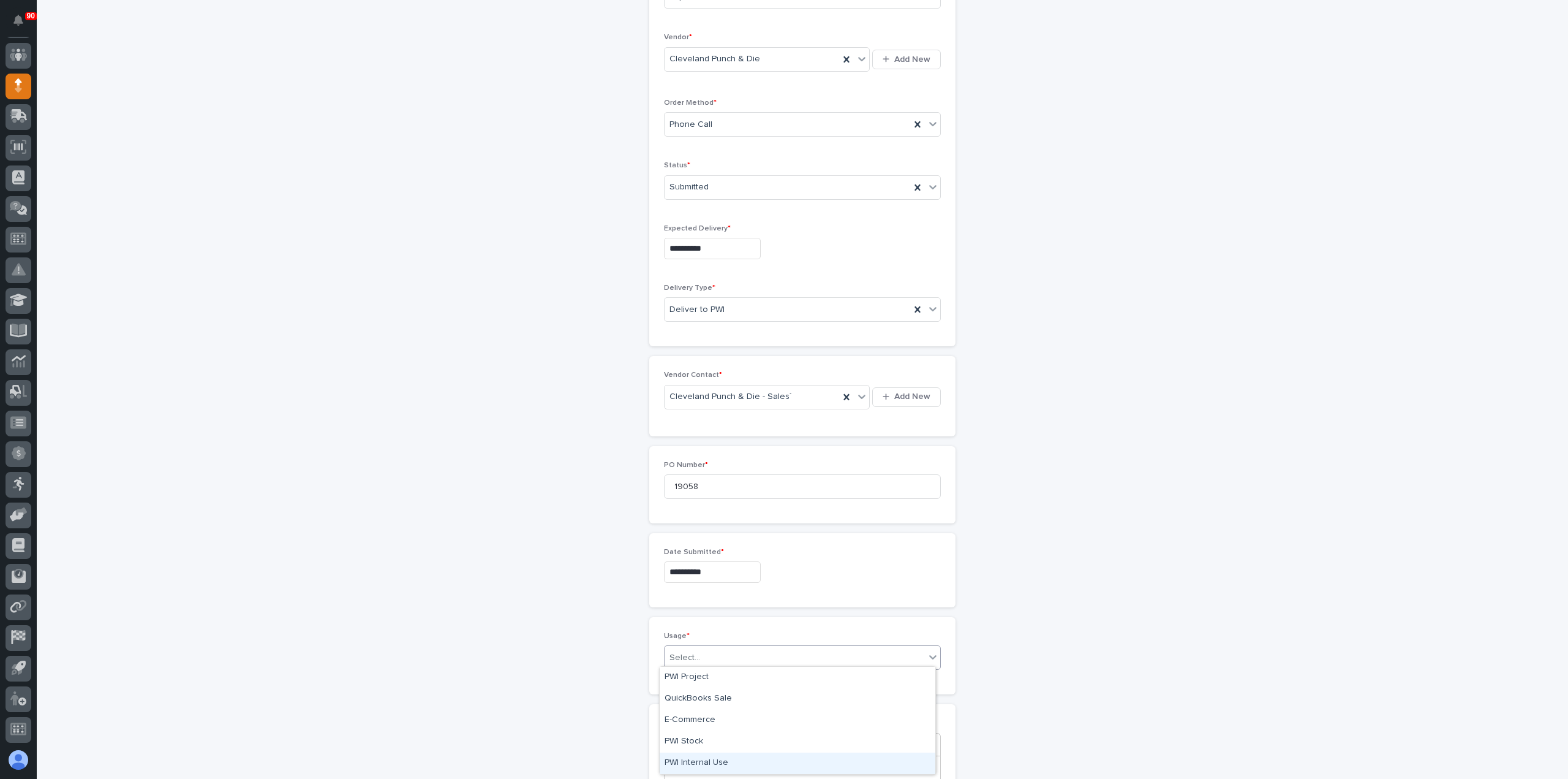
click at [695, 758] on div "PWI Internal Use" at bounding box center [797, 763] width 275 height 22
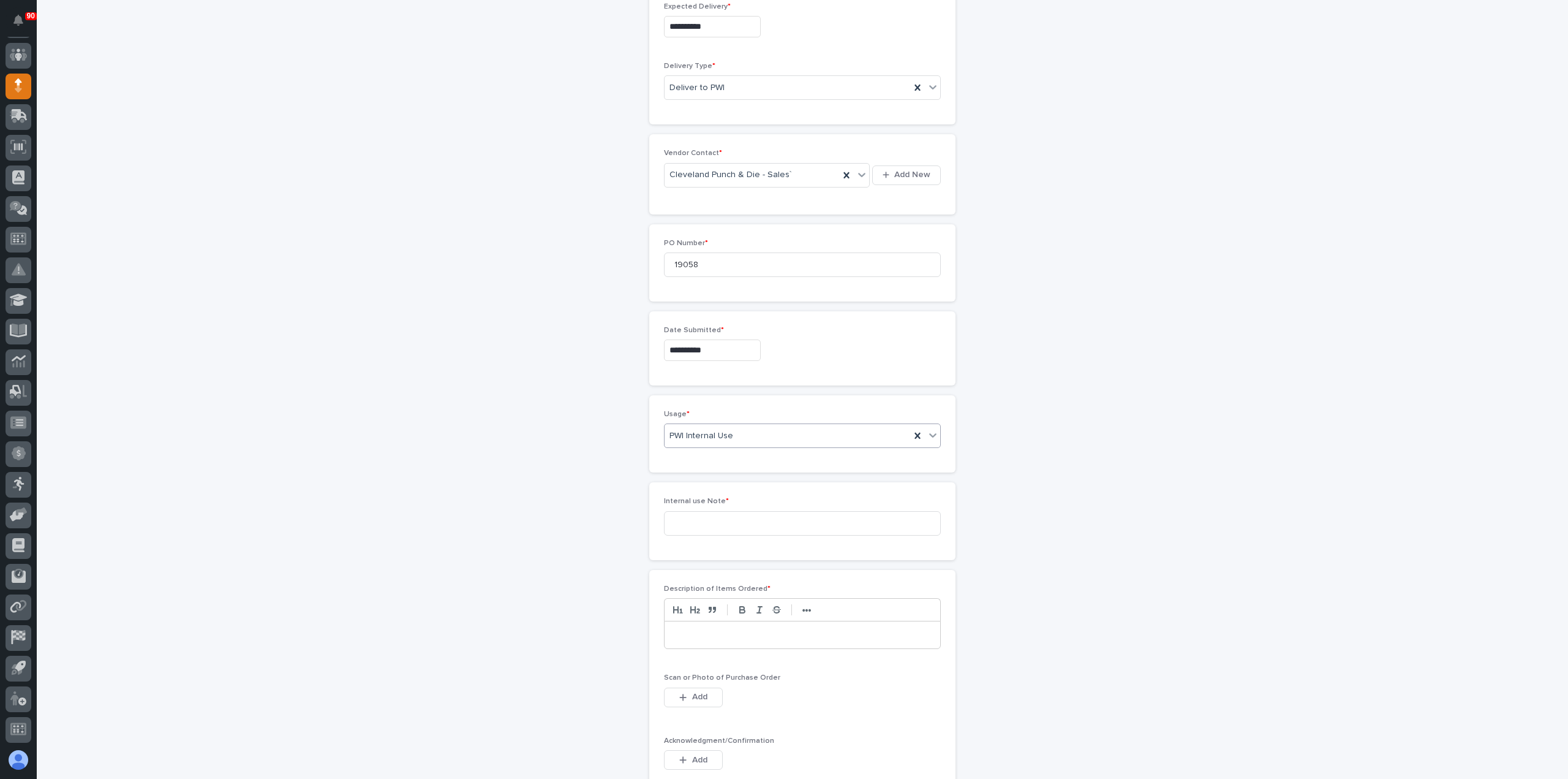
scroll to position [472, 0]
click at [716, 516] on input at bounding box center [802, 517] width 277 height 24
type input "p"
type input "Geka punch"
click at [713, 618] on div at bounding box center [802, 629] width 275 height 27
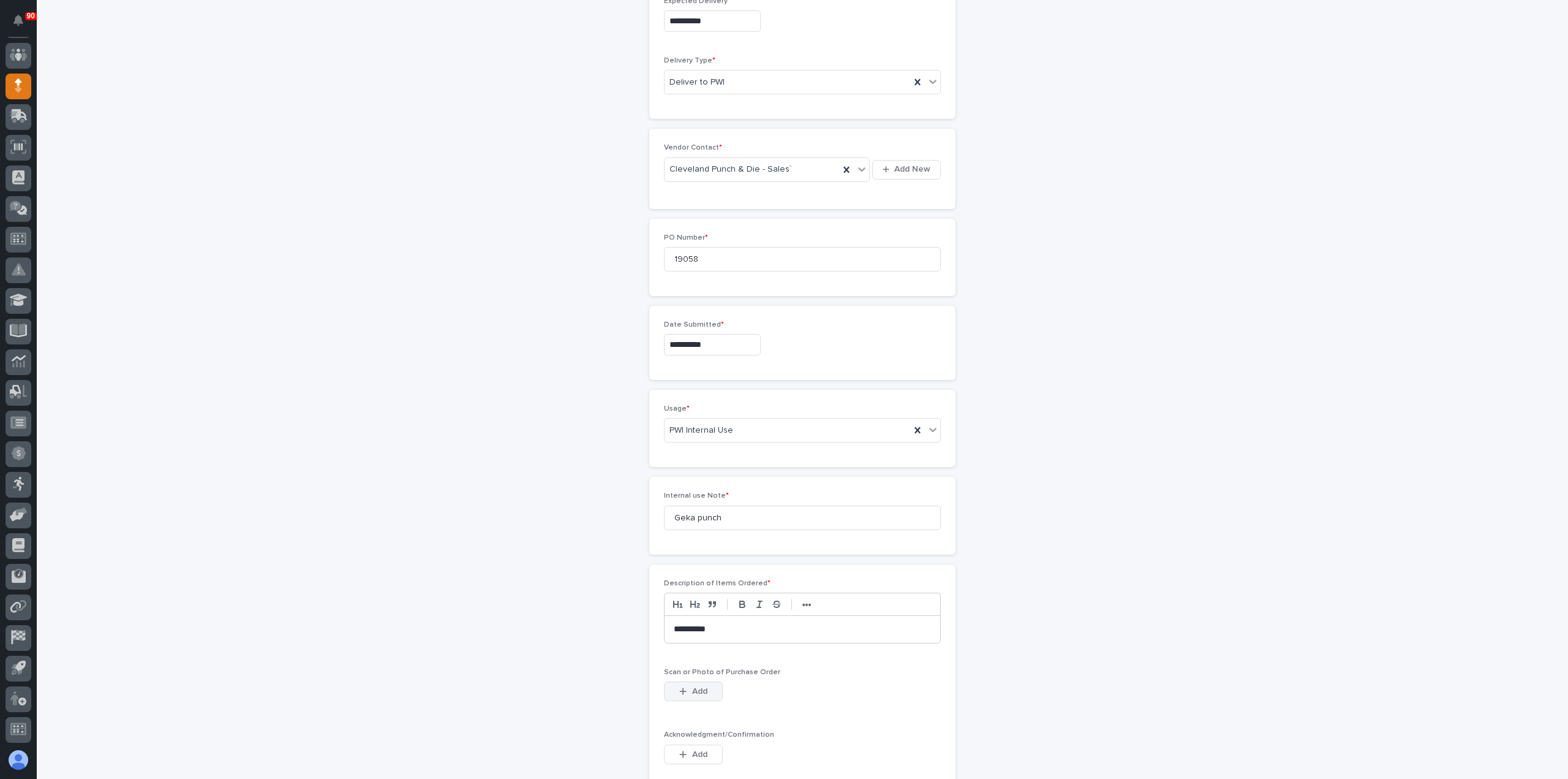
click at [692, 686] on span "Add" at bounding box center [699, 691] width 15 height 11
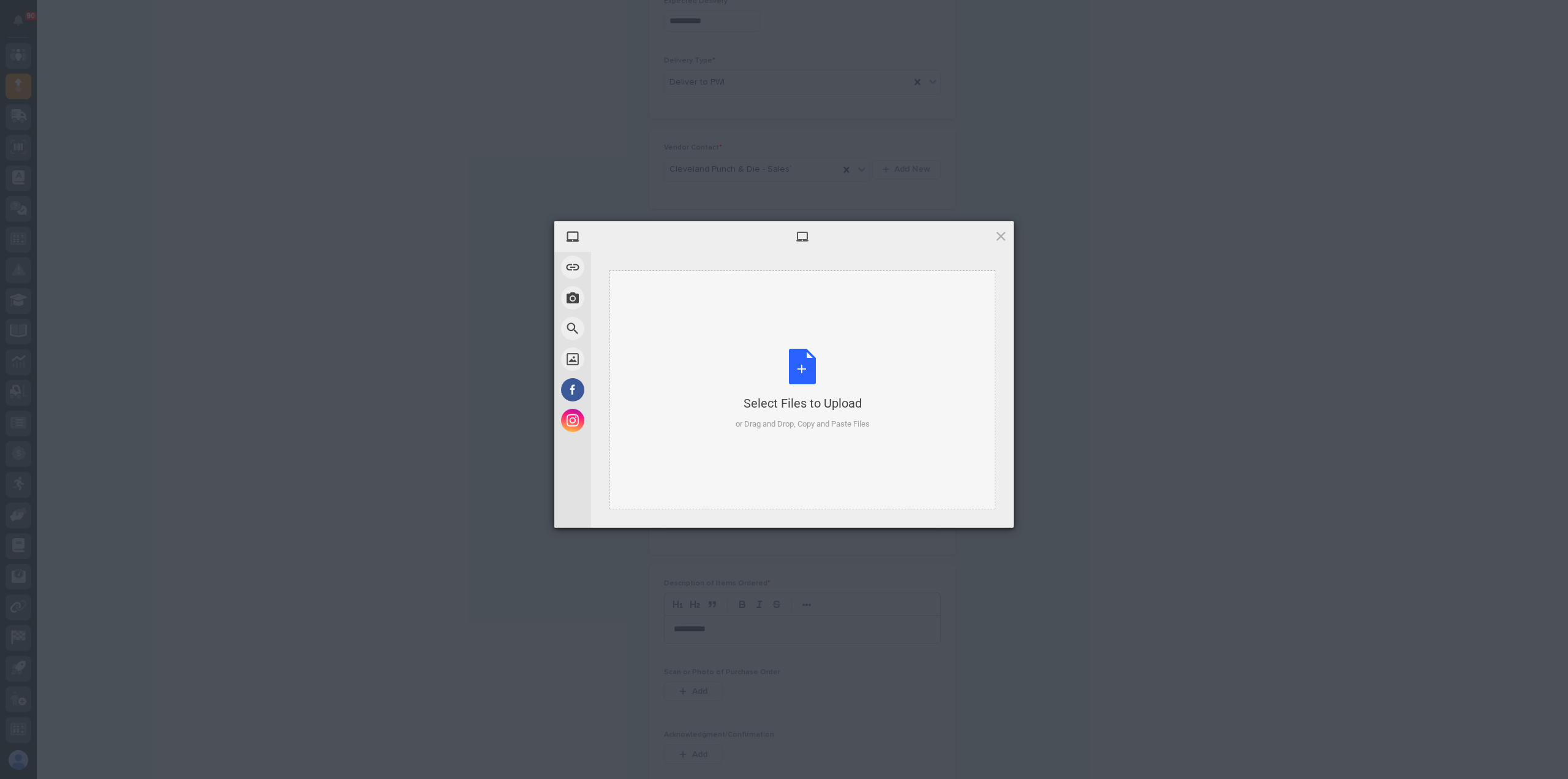
click at [796, 380] on div "Select Files to Upload or Drag and Drop, Copy and Paste Files" at bounding box center [802, 390] width 134 height 82
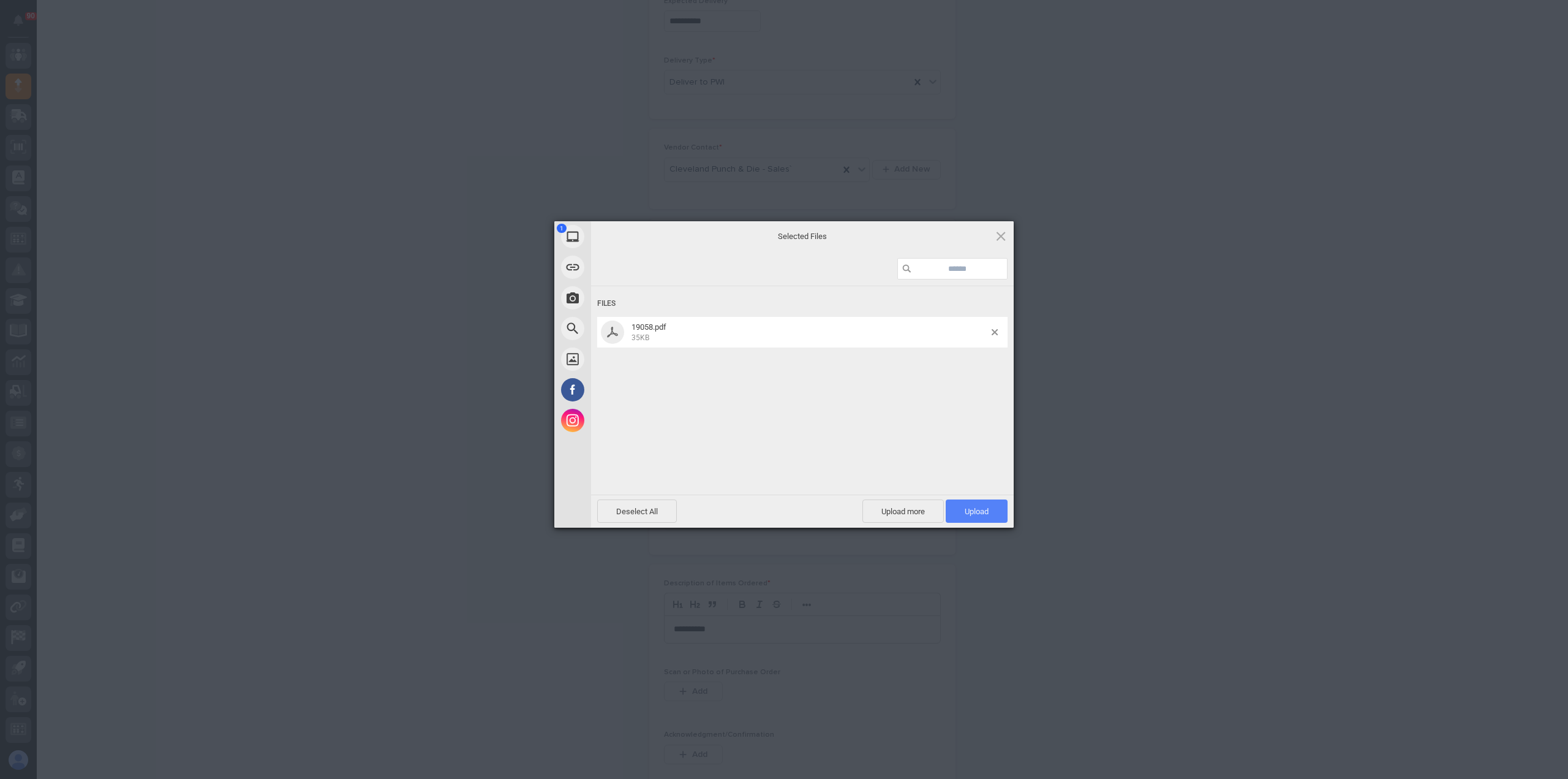
click at [980, 506] on span "Upload 1" at bounding box center [976, 511] width 24 height 9
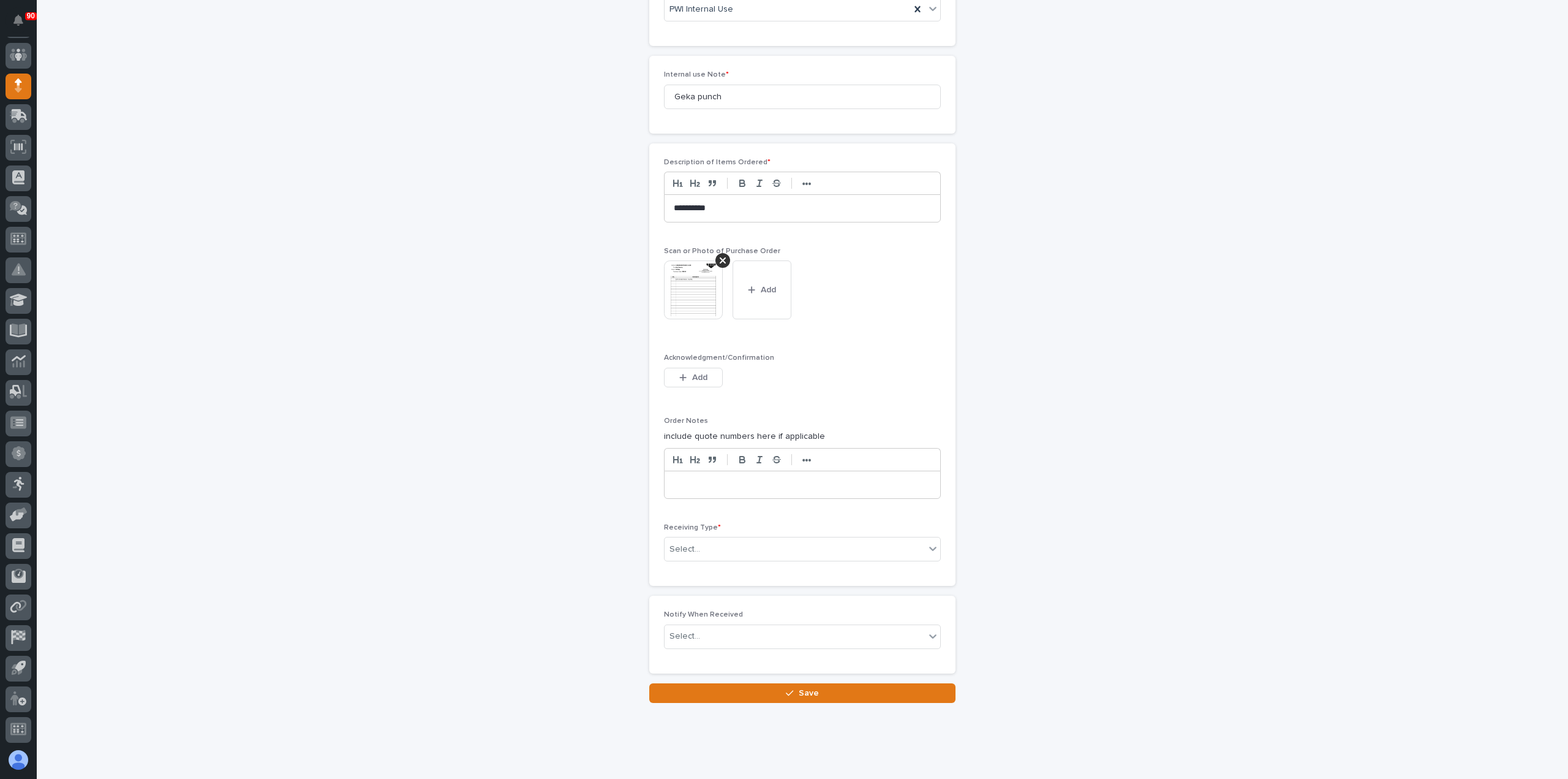
scroll to position [907, 0]
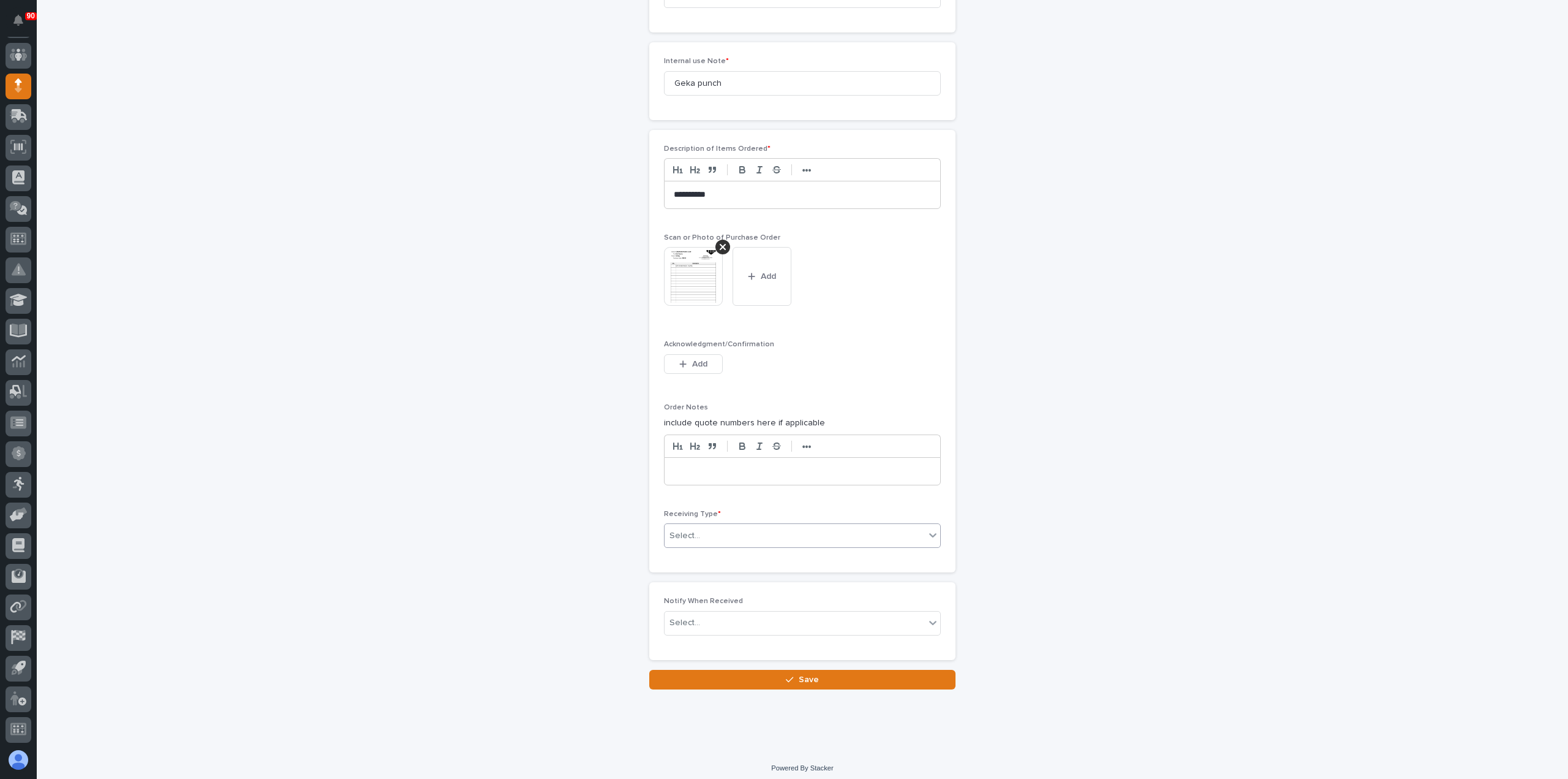
drag, startPoint x: 789, startPoint y: 524, endPoint x: 789, endPoint y: 532, distance: 8.0
click at [788, 525] on div "Select..." at bounding box center [794, 535] width 260 height 20
click at [705, 613] on div "Deliver to" at bounding box center [797, 618] width 275 height 22
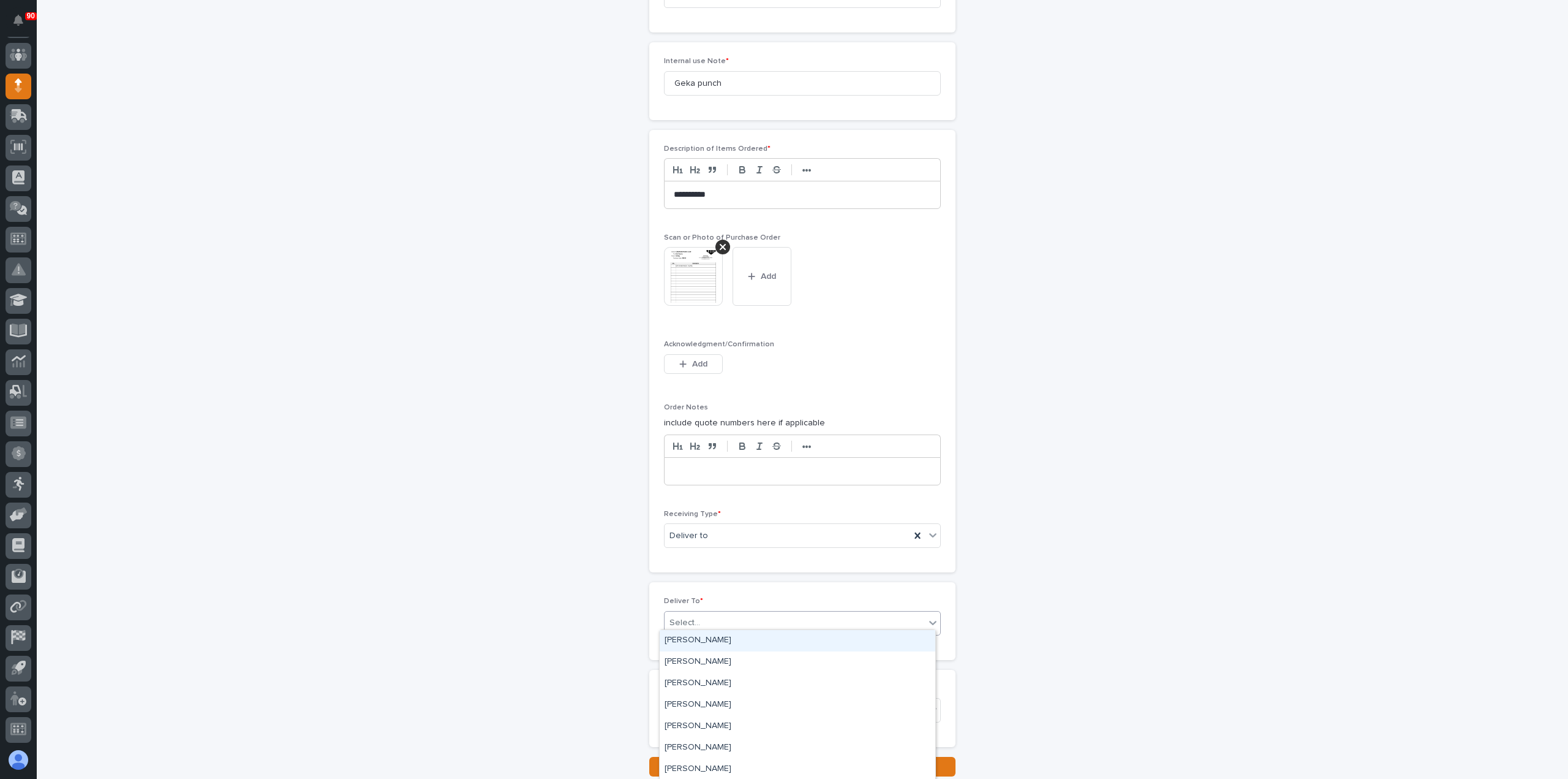
click at [714, 614] on div "Select..." at bounding box center [794, 622] width 260 height 20
type input "****"
click at [703, 662] on div "[PERSON_NAME]" at bounding box center [797, 662] width 275 height 22
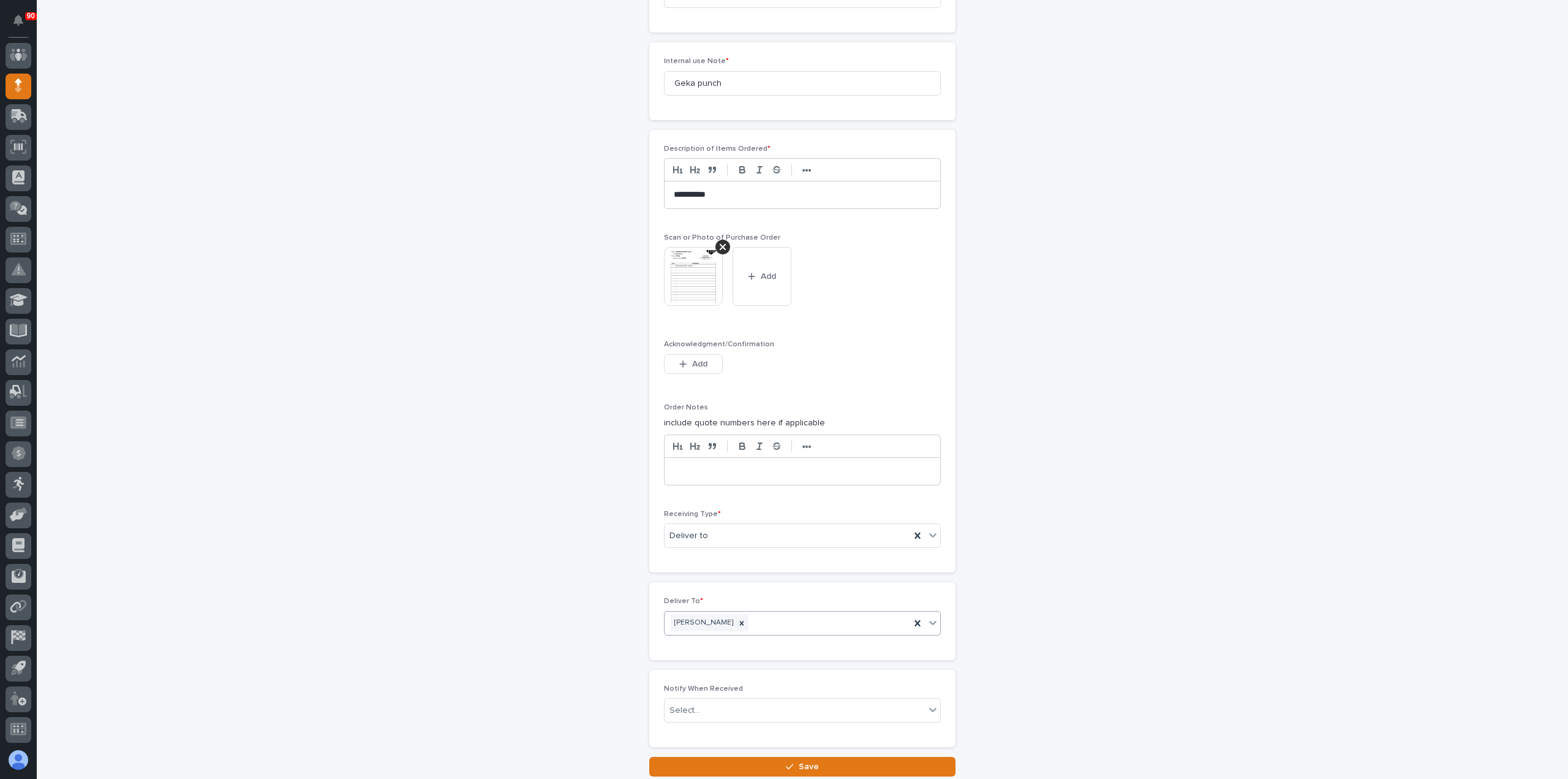
click at [783, 757] on button "Save" at bounding box center [802, 766] width 307 height 20
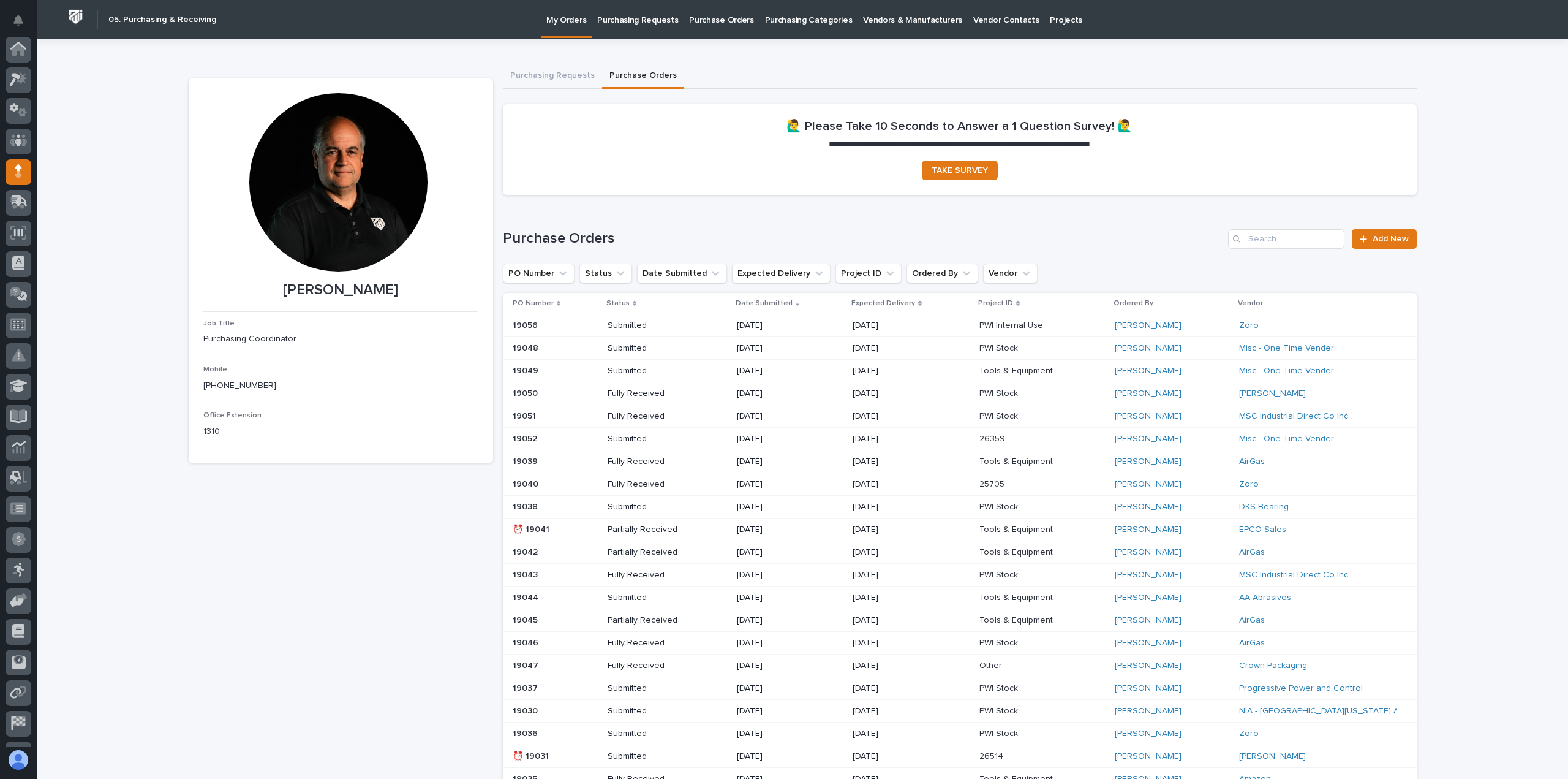
scroll to position [85, 0]
